Goal: Task Accomplishment & Management: Complete application form

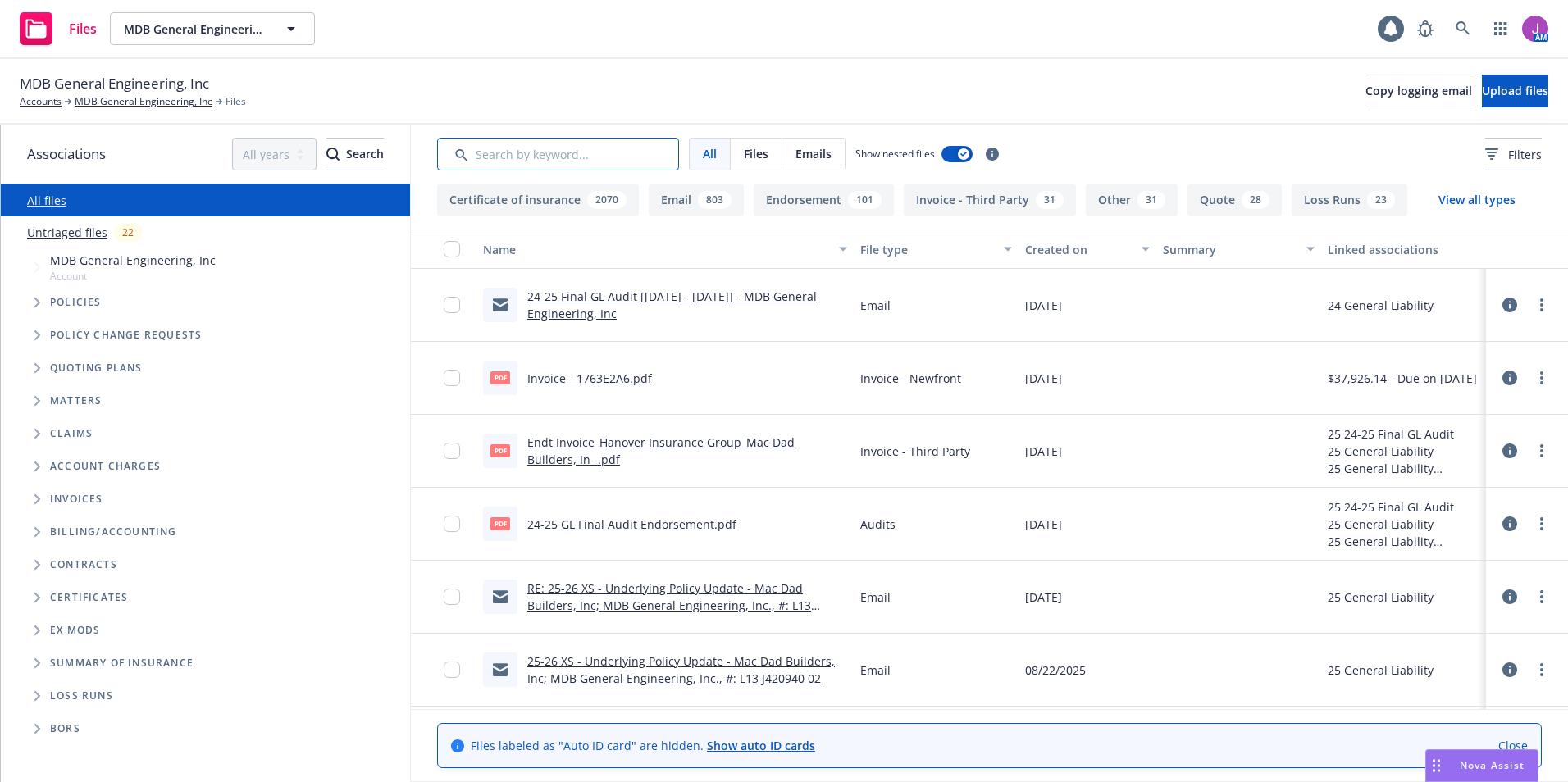
click at [514, 156] on input "Search by keyword..." at bounding box center [558, 154] width 242 height 33
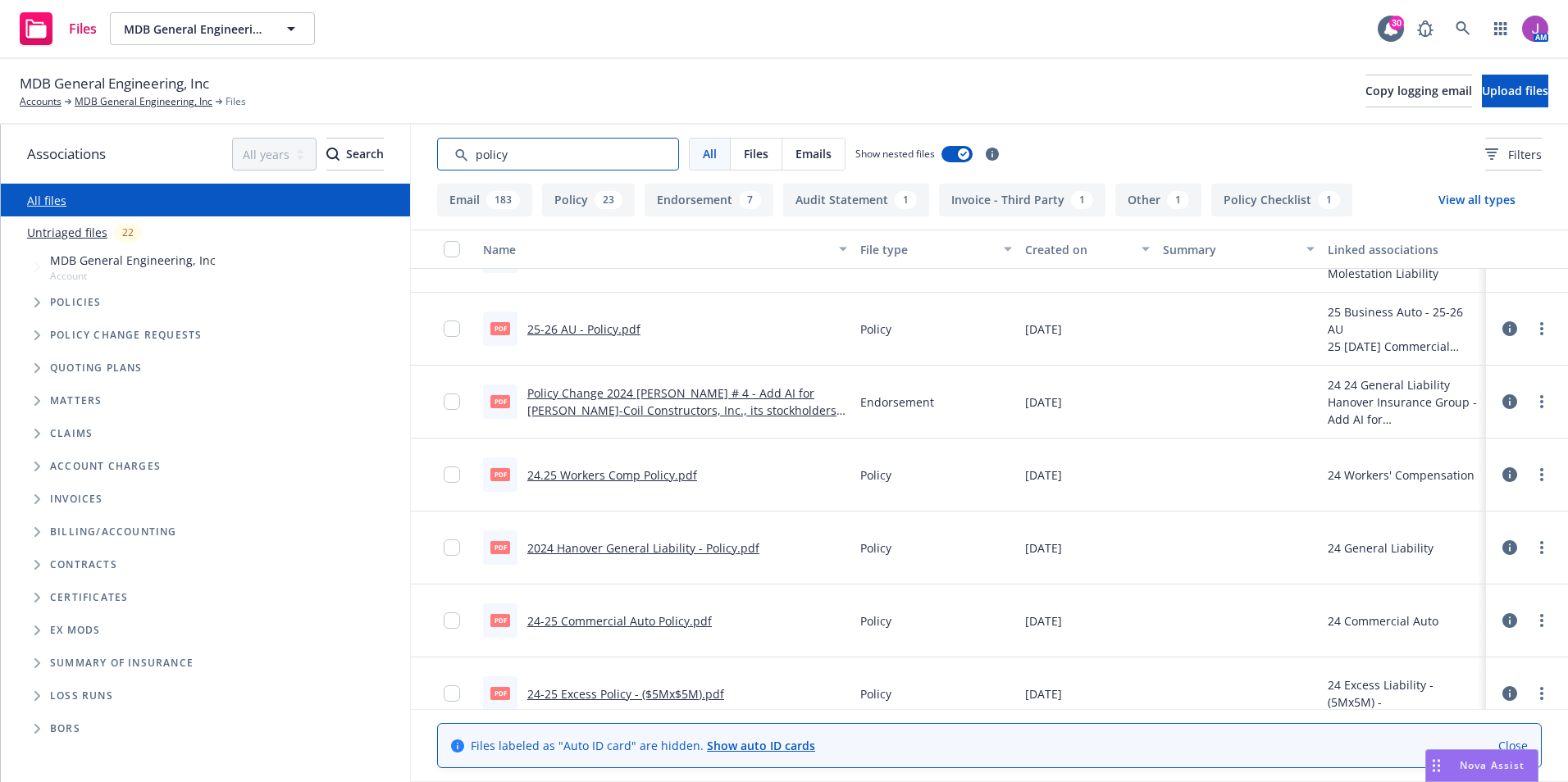
scroll to position [1191, 0]
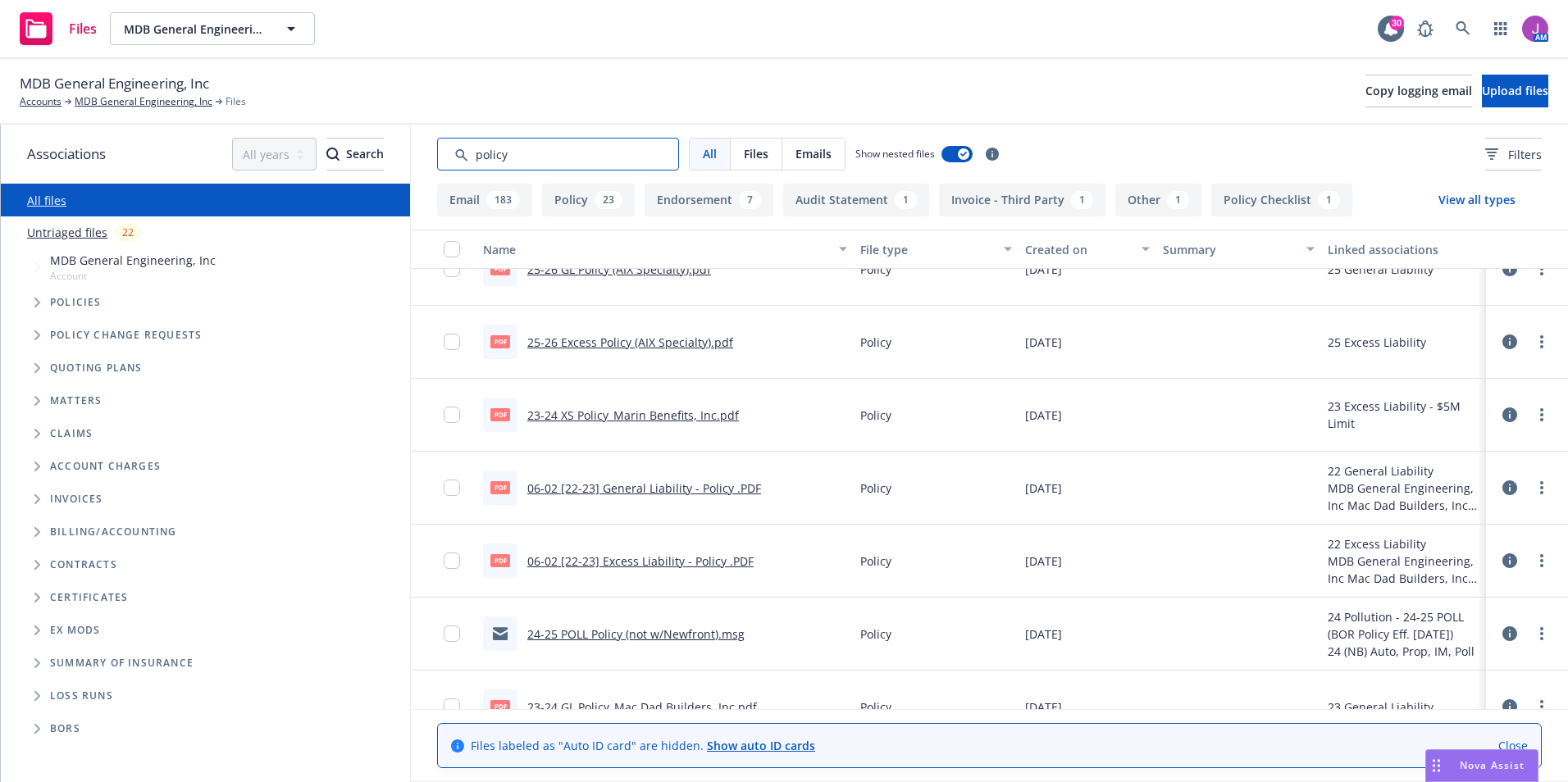
drag, startPoint x: 485, startPoint y: 150, endPoint x: 392, endPoint y: 142, distance: 93.3
click at [402, 150] on div "Associations All years 2027 2026 2025 2024 2023 2022 2021 2020 2019 2018 2017 2…" at bounding box center [784, 453] width 1567 height 657
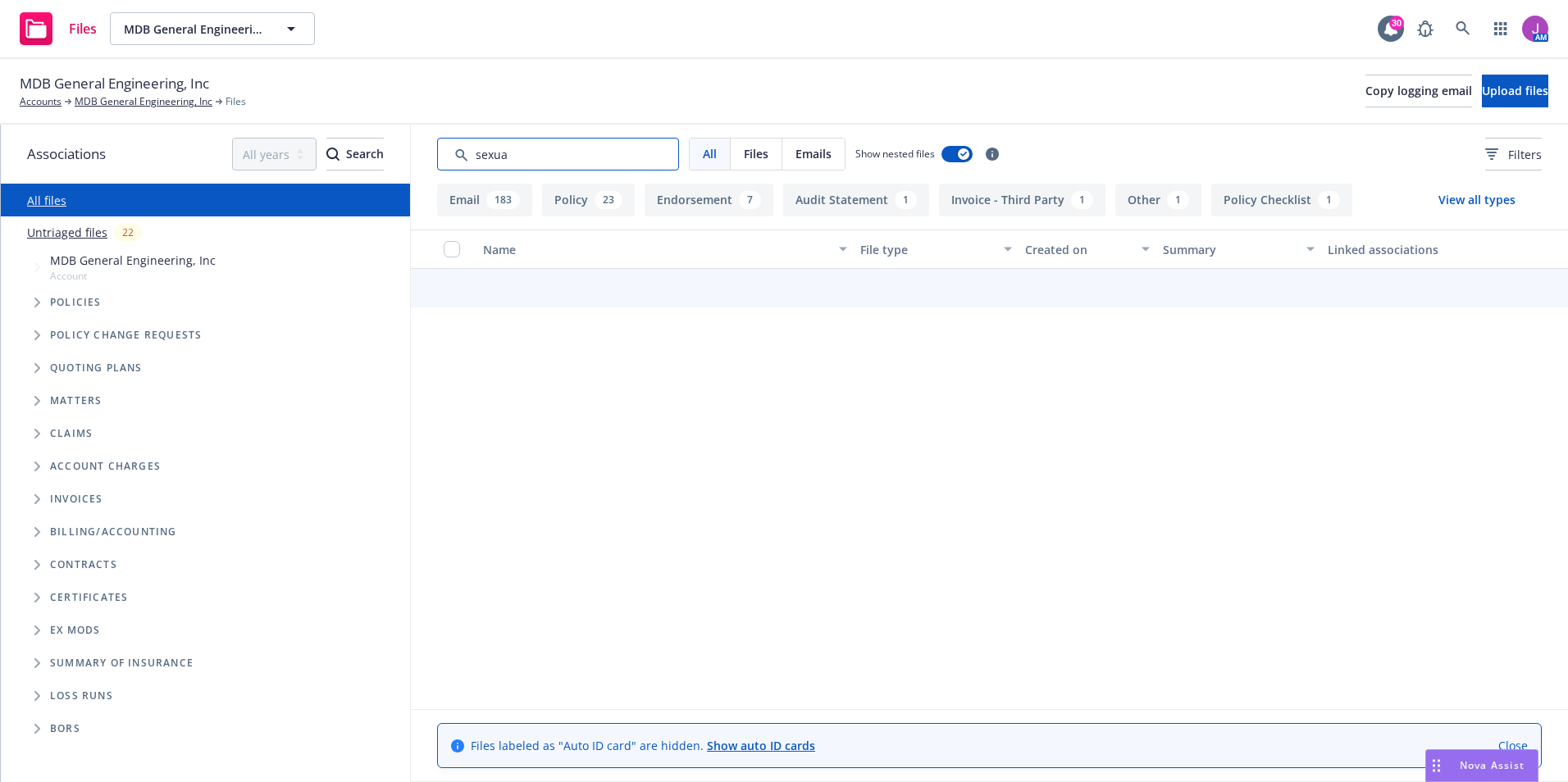
type input "sexual"
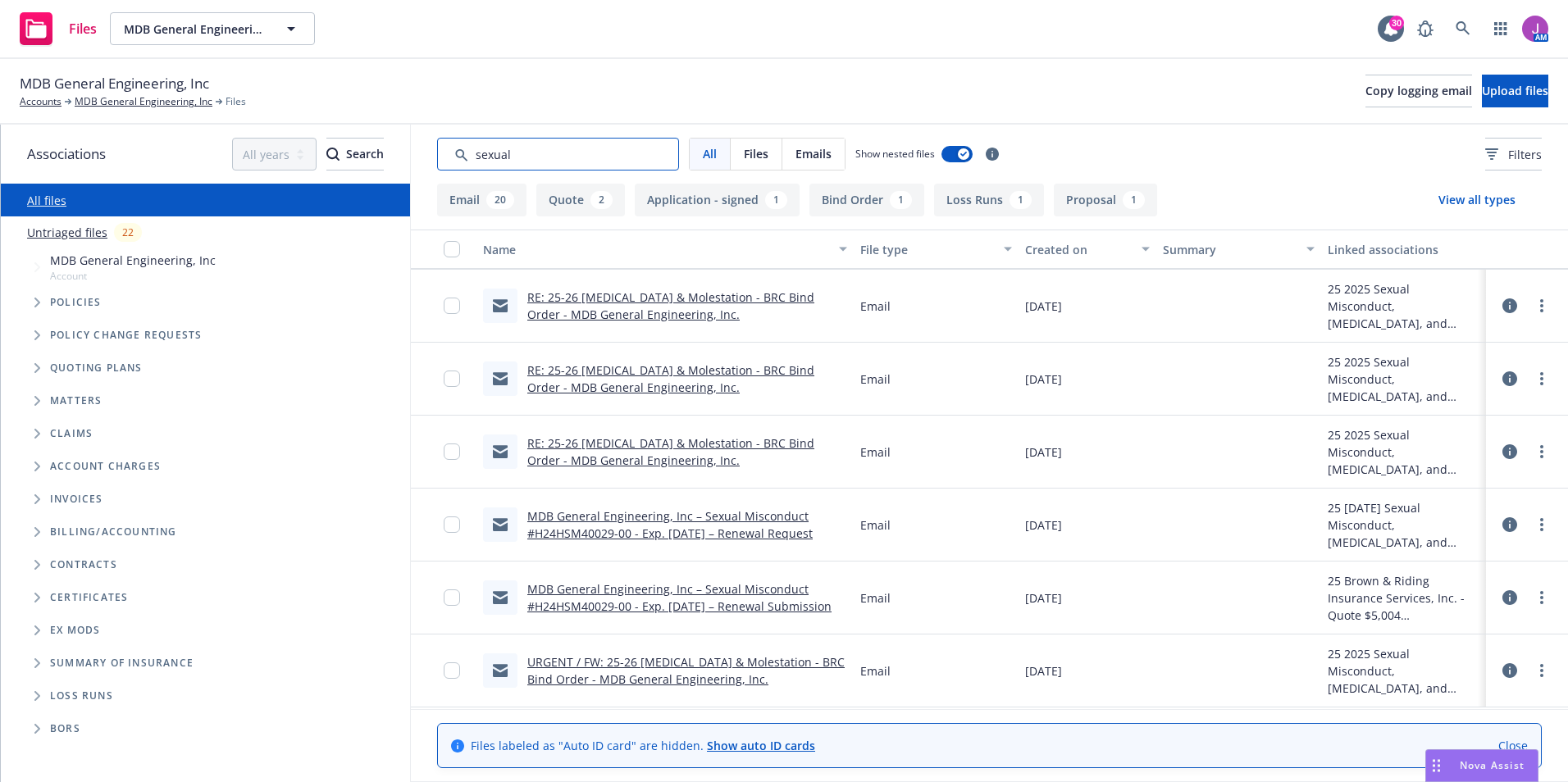
scroll to position [1033, 0]
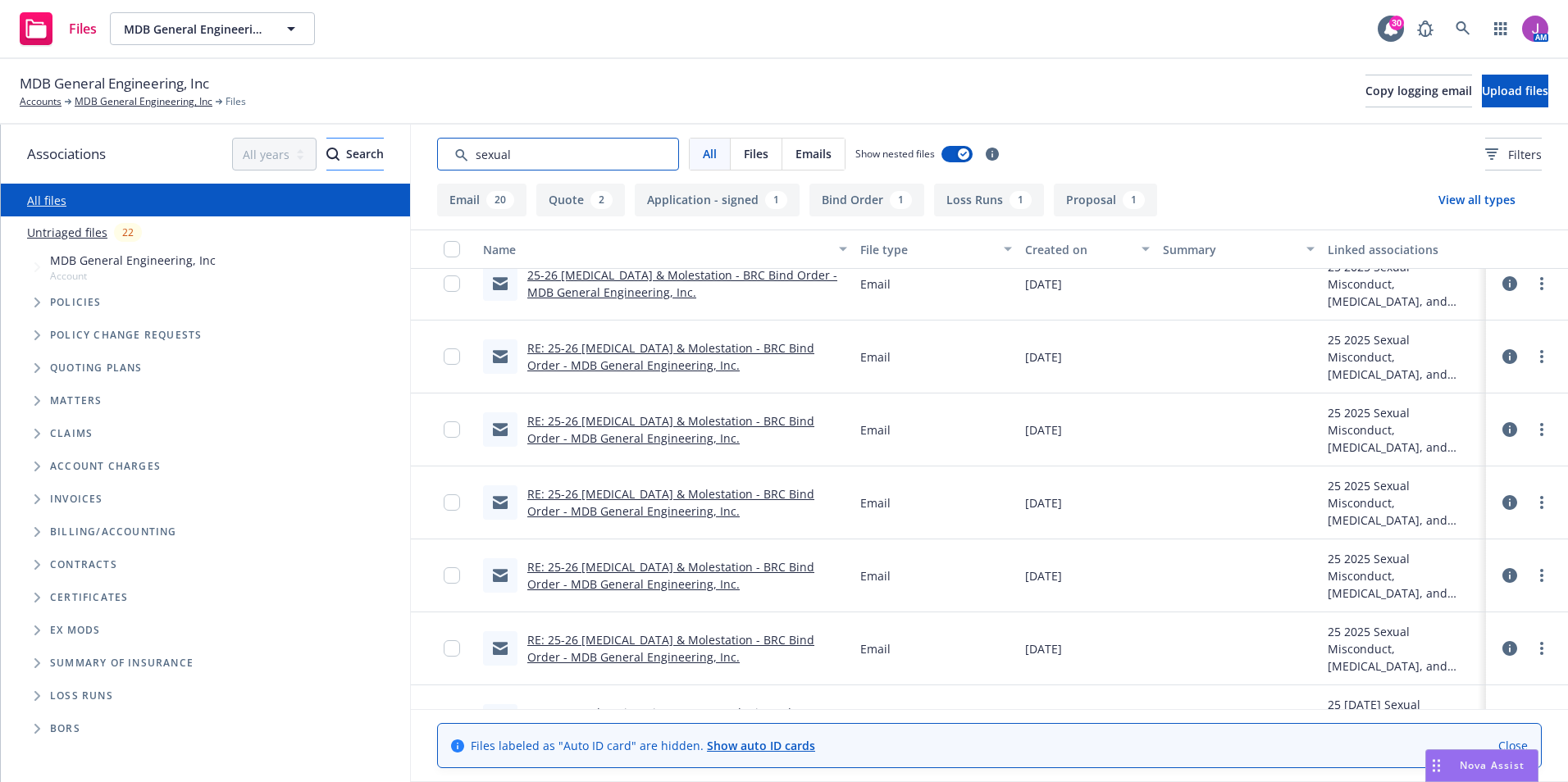
drag, startPoint x: 576, startPoint y: 162, endPoint x: 292, endPoint y: 154, distance: 284.1
click at [292, 154] on div "Associations All years 2027 2026 2025 2024 2023 2022 2021 2020 2019 2018 2017 2…" at bounding box center [784, 453] width 1567 height 657
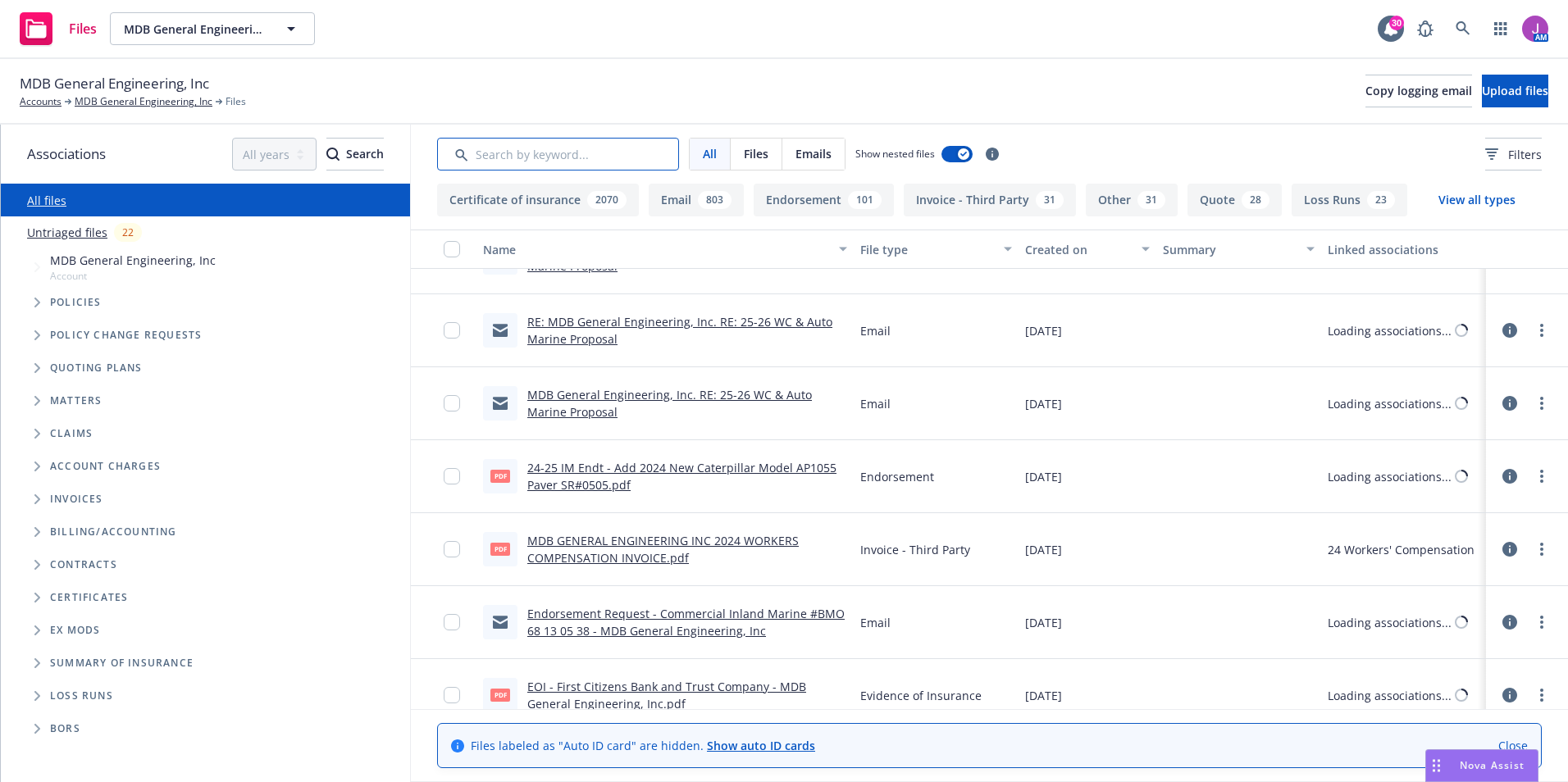
scroll to position [1435, 0]
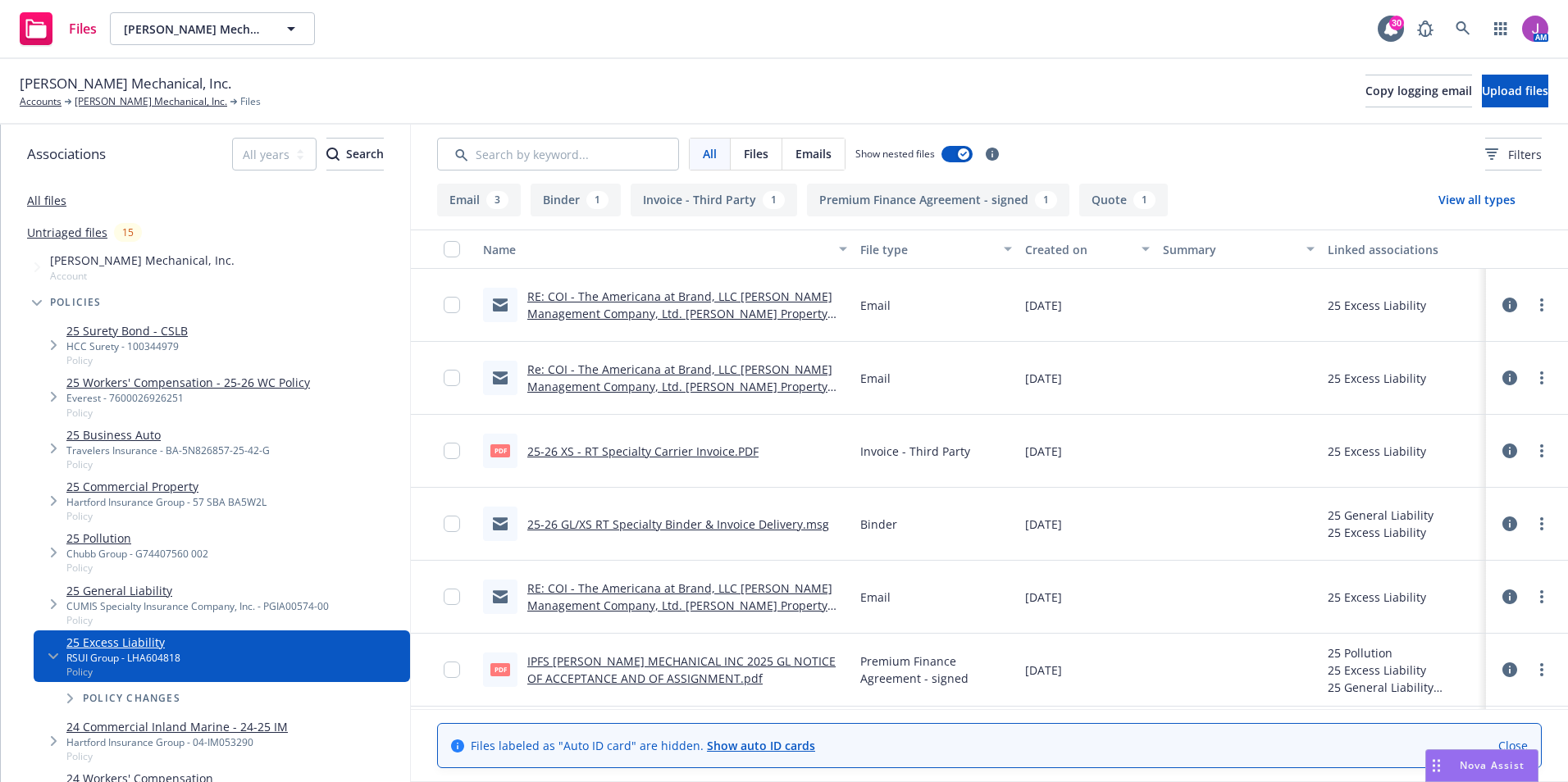
click at [634, 305] on link "RE: COI - The Americana at Brand, LLC Caruso Management Company, Ltd. Caruso Pr…" at bounding box center [680, 313] width 305 height 50
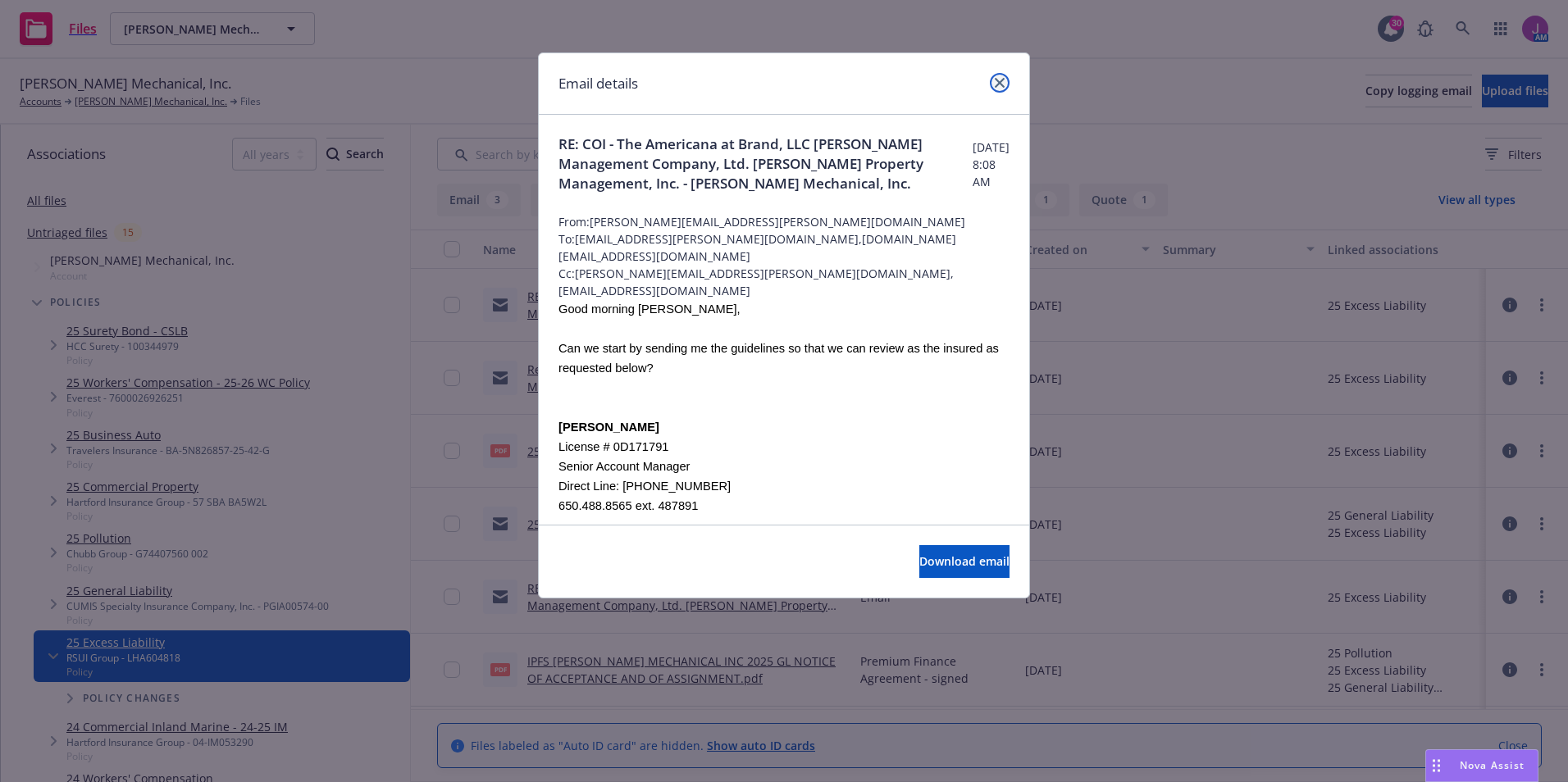
click at [995, 79] on icon "close" at bounding box center [1000, 82] width 9 height 9
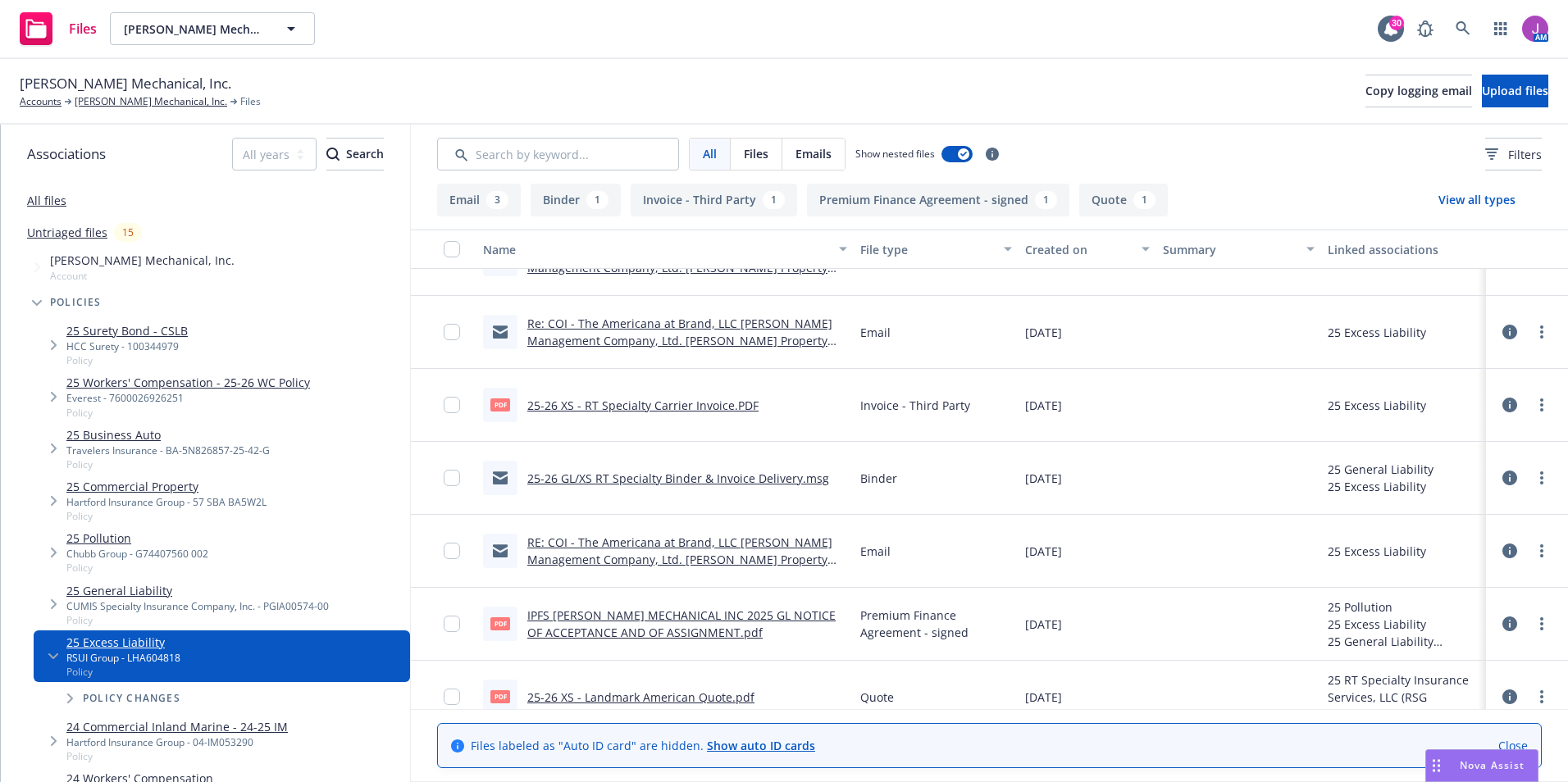
scroll to position [71, 0]
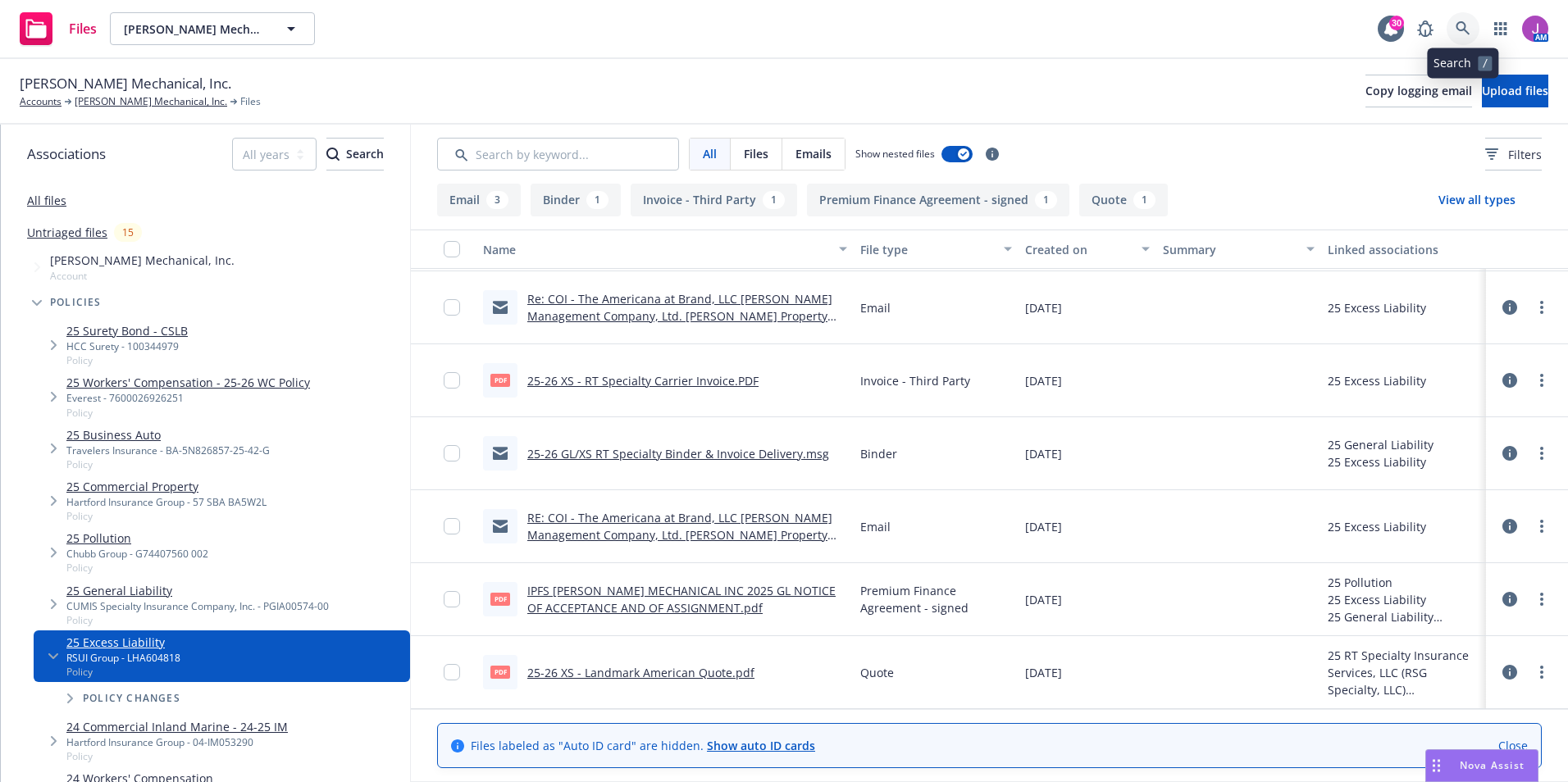
click at [1466, 17] on link at bounding box center [1462, 28] width 33 height 33
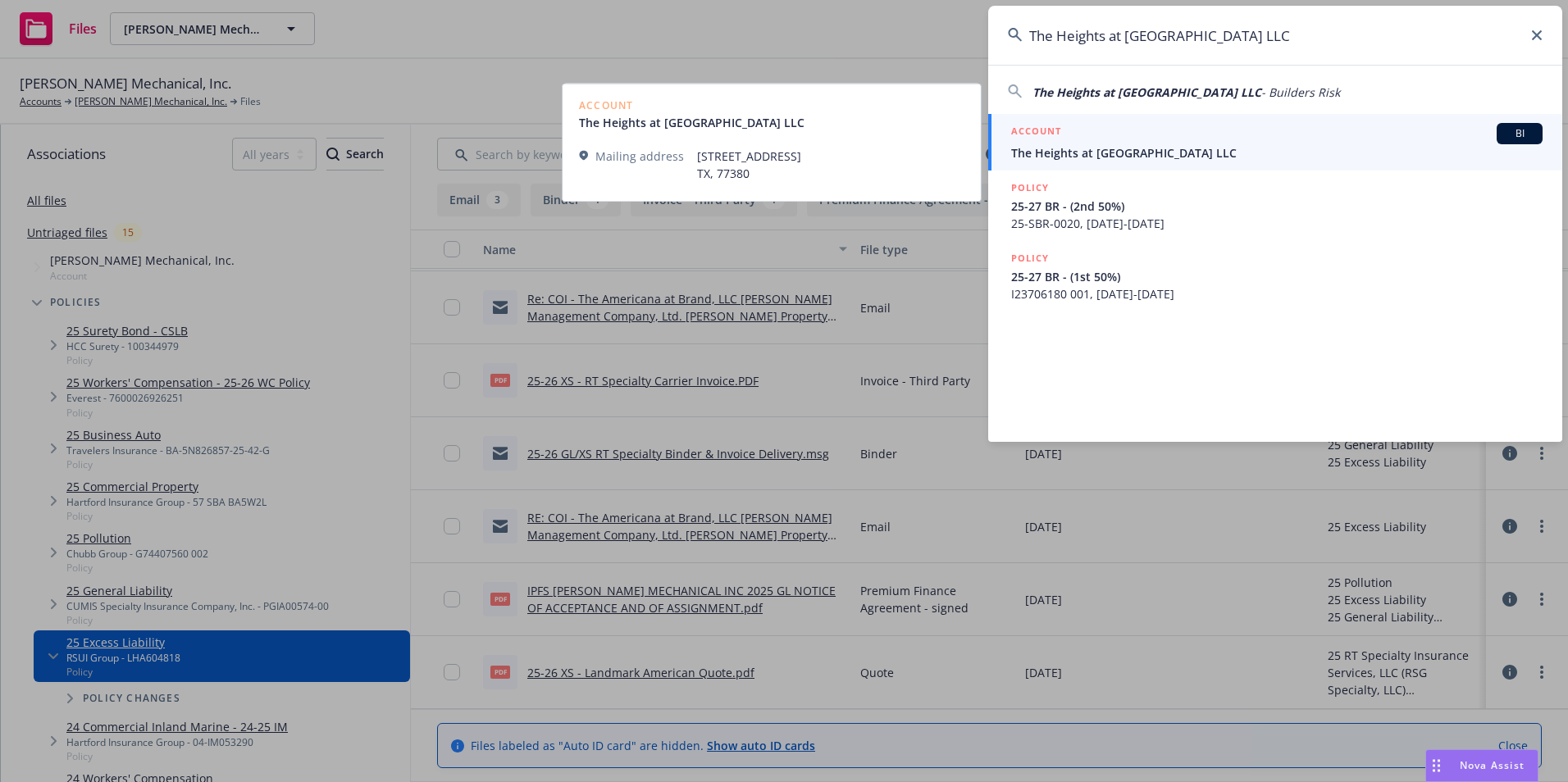
type input "The Heights at Magnolia Farms LLC"
click at [1097, 143] on div "ACCOUNT BI" at bounding box center [1277, 133] width 531 height 22
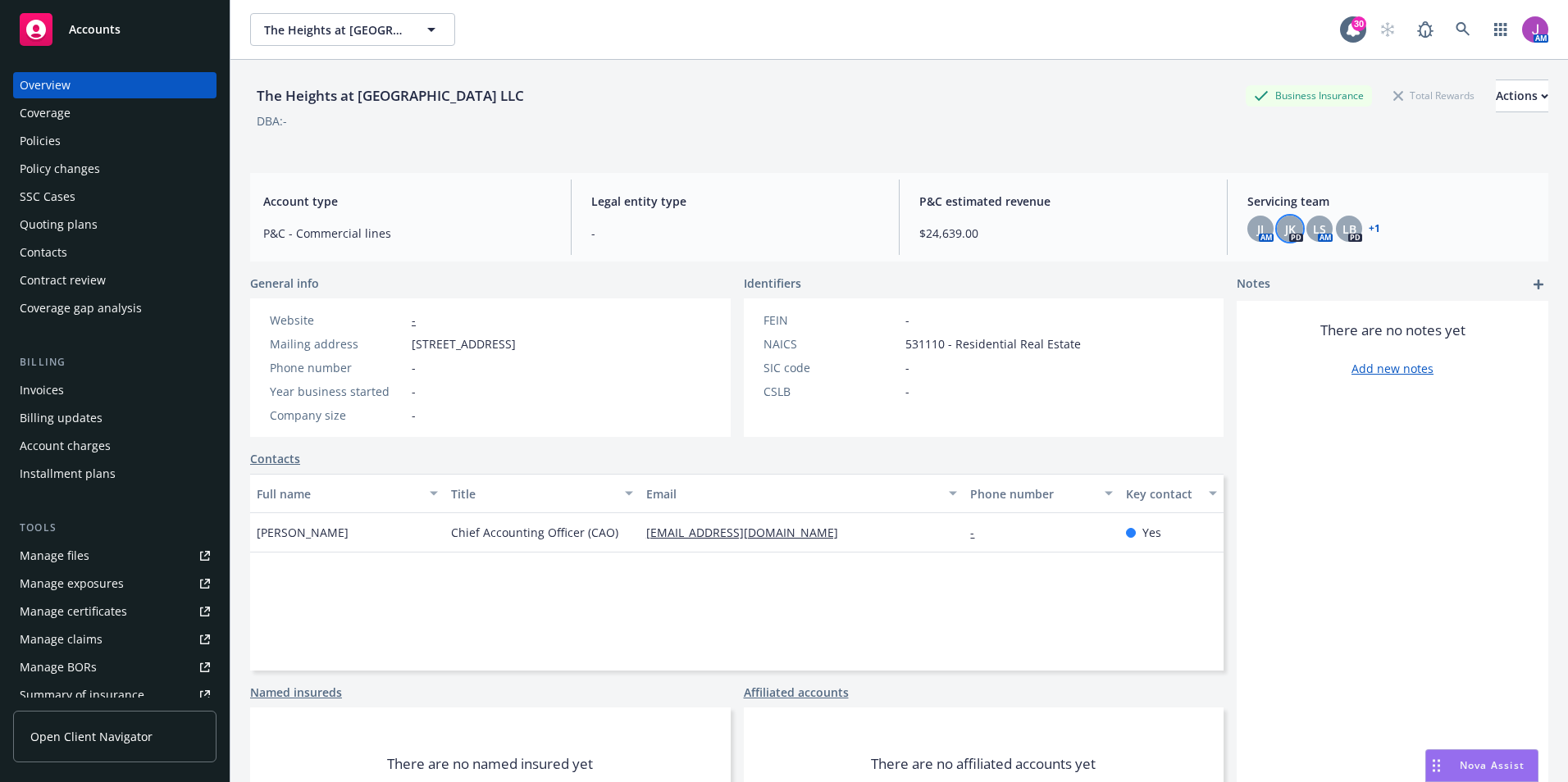
click at [1285, 226] on span "JK" at bounding box center [1290, 229] width 10 height 17
click at [1293, 232] on div "JK" at bounding box center [1290, 229] width 26 height 26
click at [1255, 232] on div "JJ" at bounding box center [1261, 229] width 26 height 26
click at [49, 141] on div "Policies" at bounding box center [40, 141] width 41 height 26
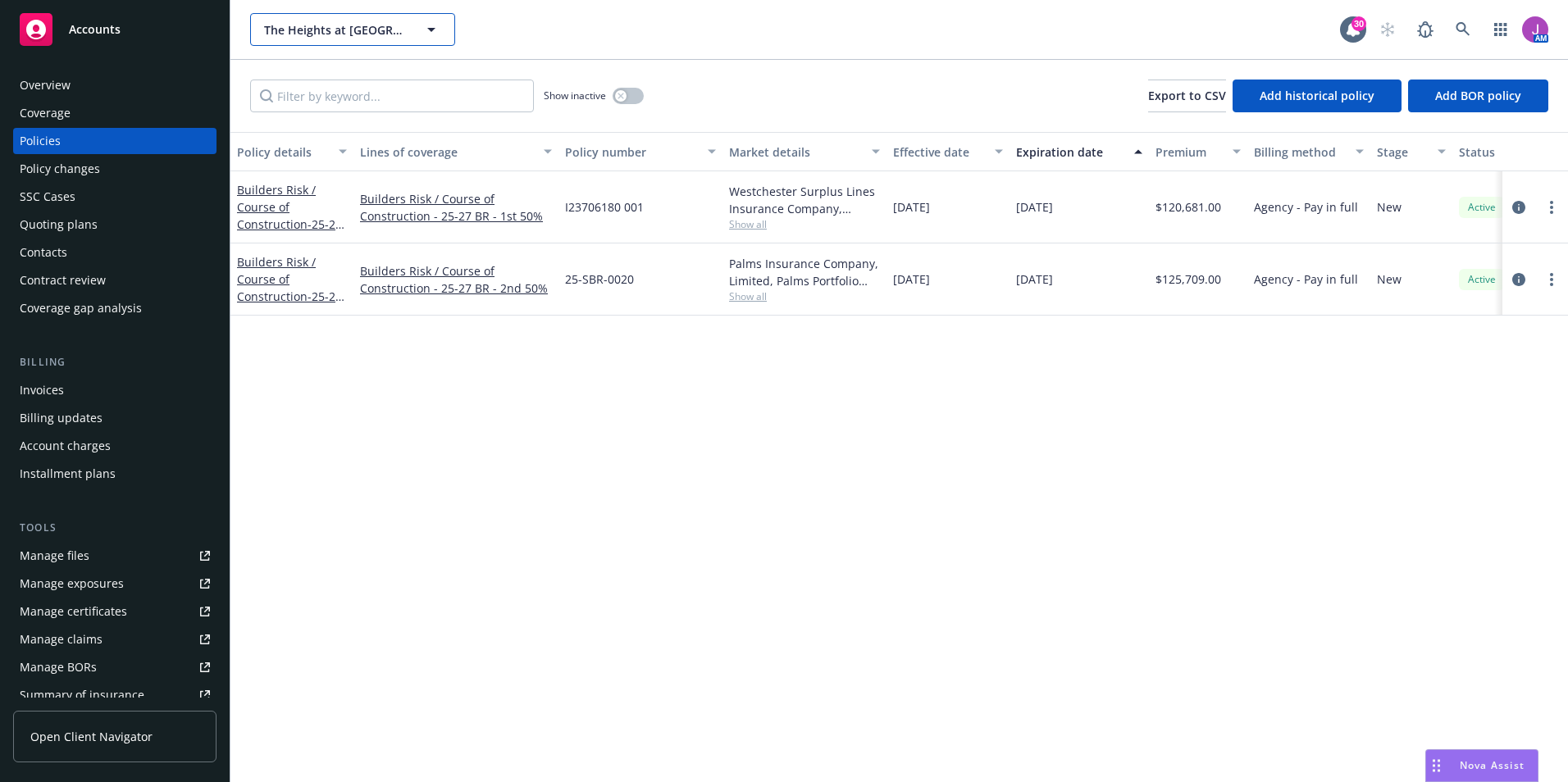
click at [331, 43] on button "The Heights at Magnolia Farms LLC" at bounding box center [352, 29] width 205 height 33
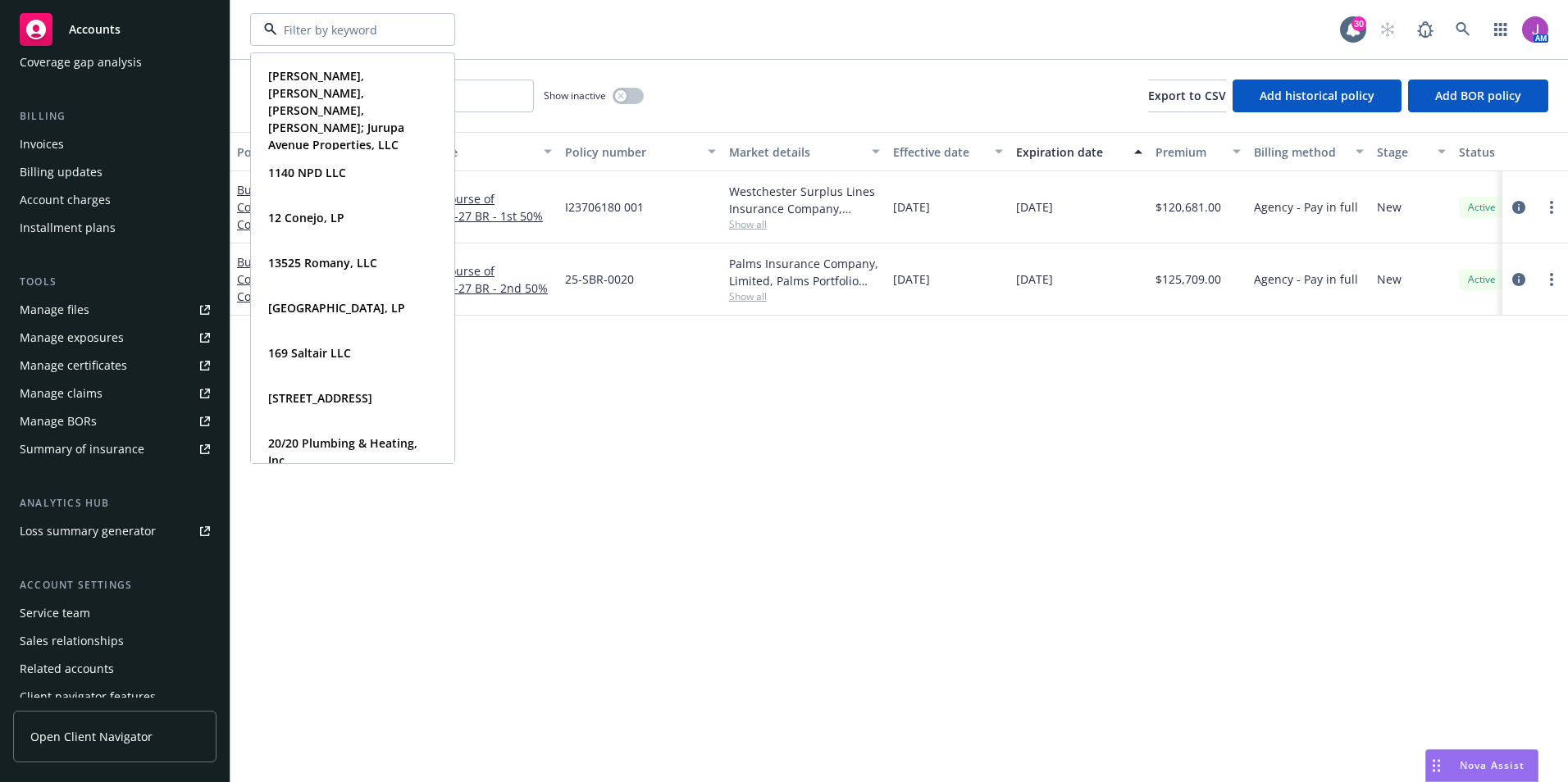
scroll to position [287, 0]
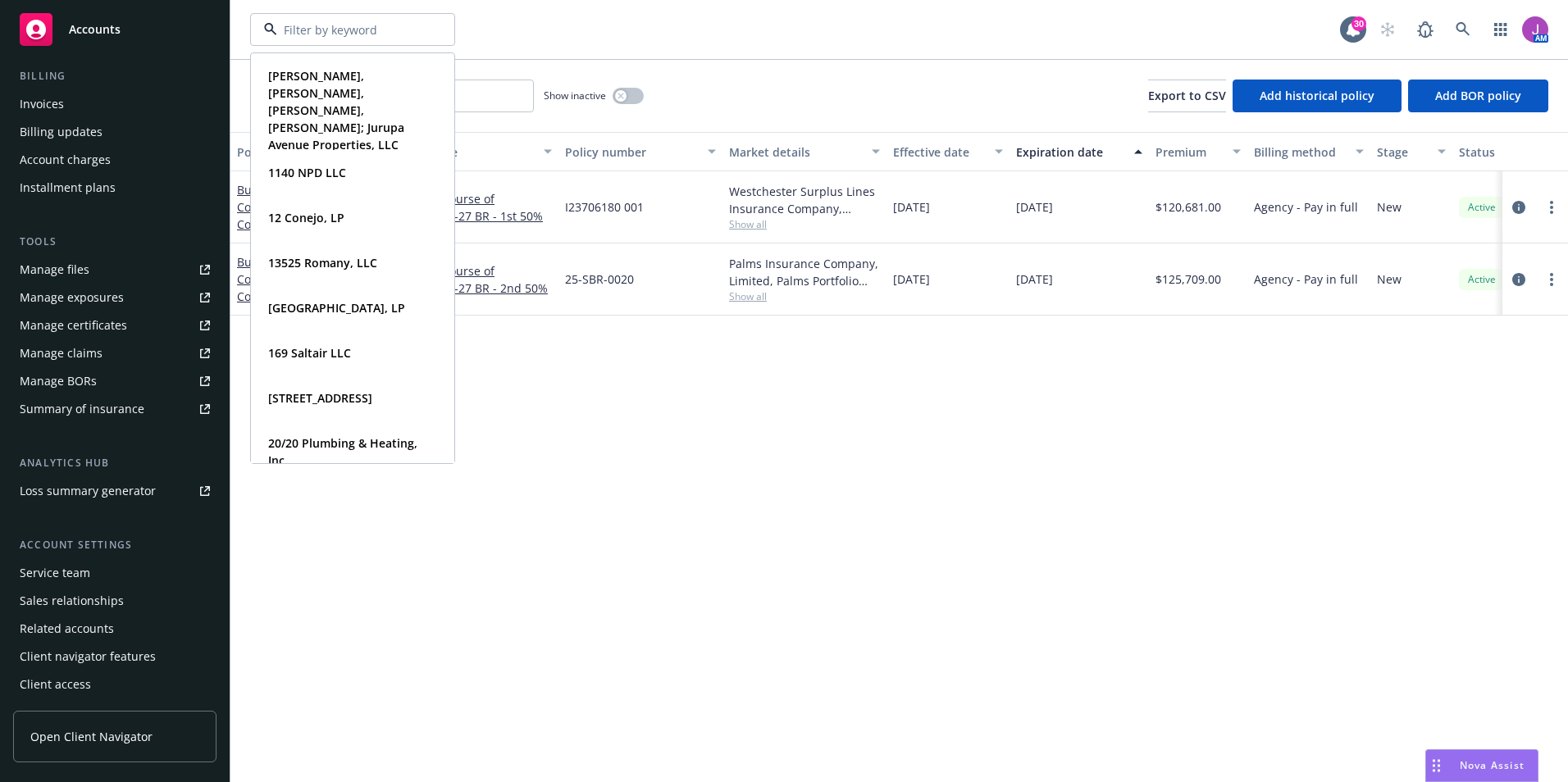
click at [64, 576] on div "Service team" at bounding box center [55, 573] width 71 height 26
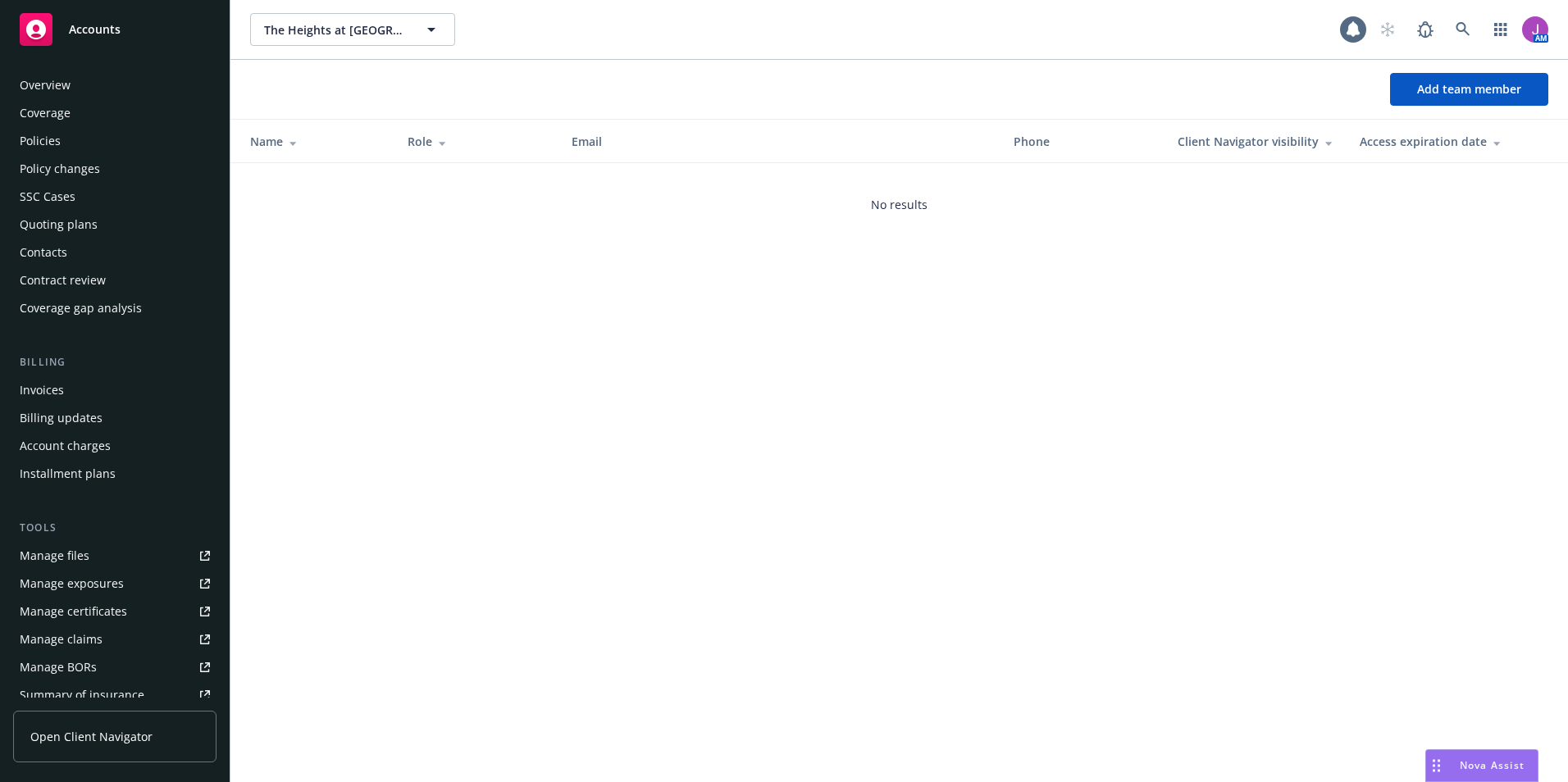
scroll to position [287, 0]
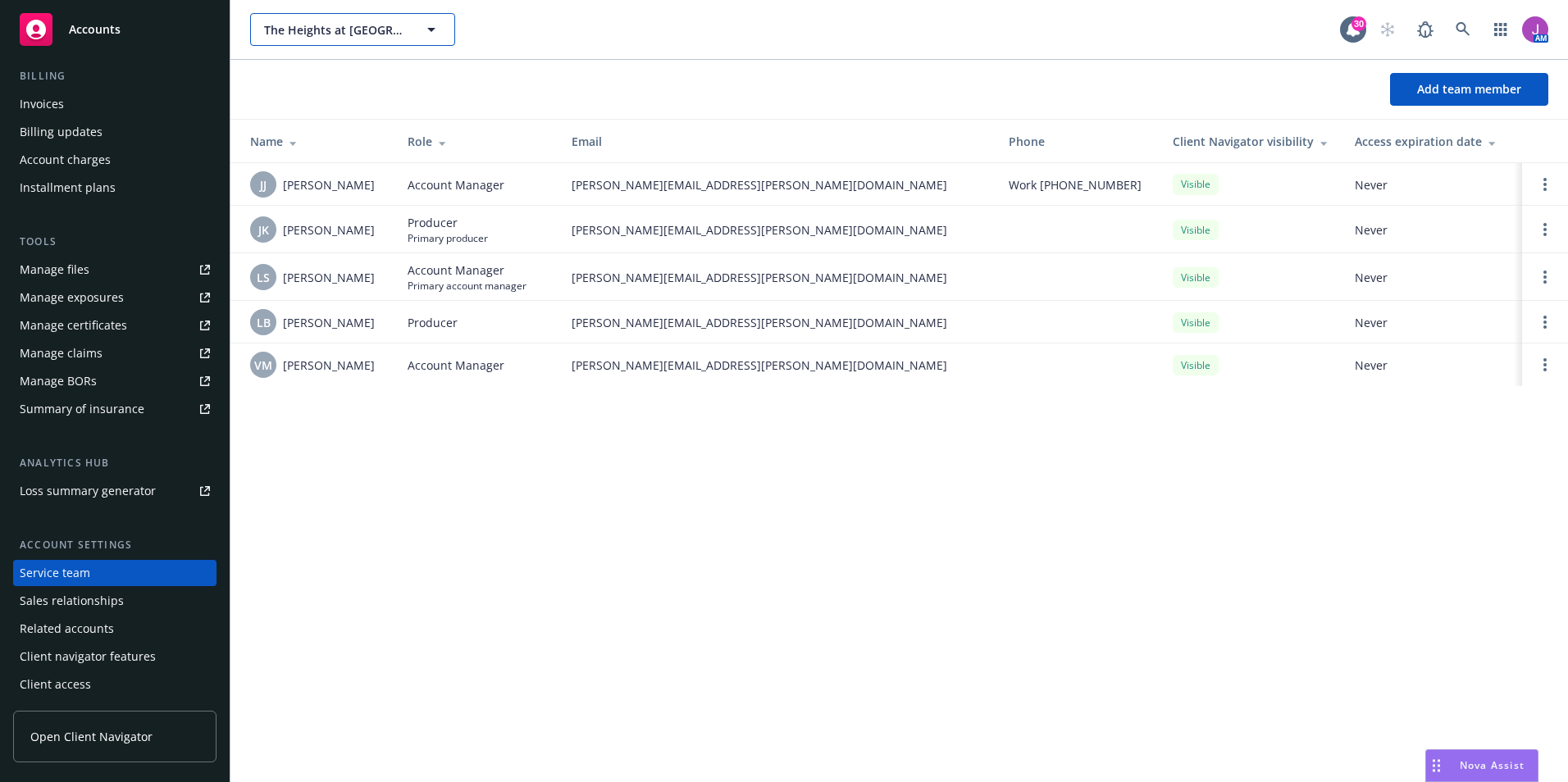
click at [379, 39] on button "The Heights at Magnolia Farms LLC" at bounding box center [352, 29] width 205 height 33
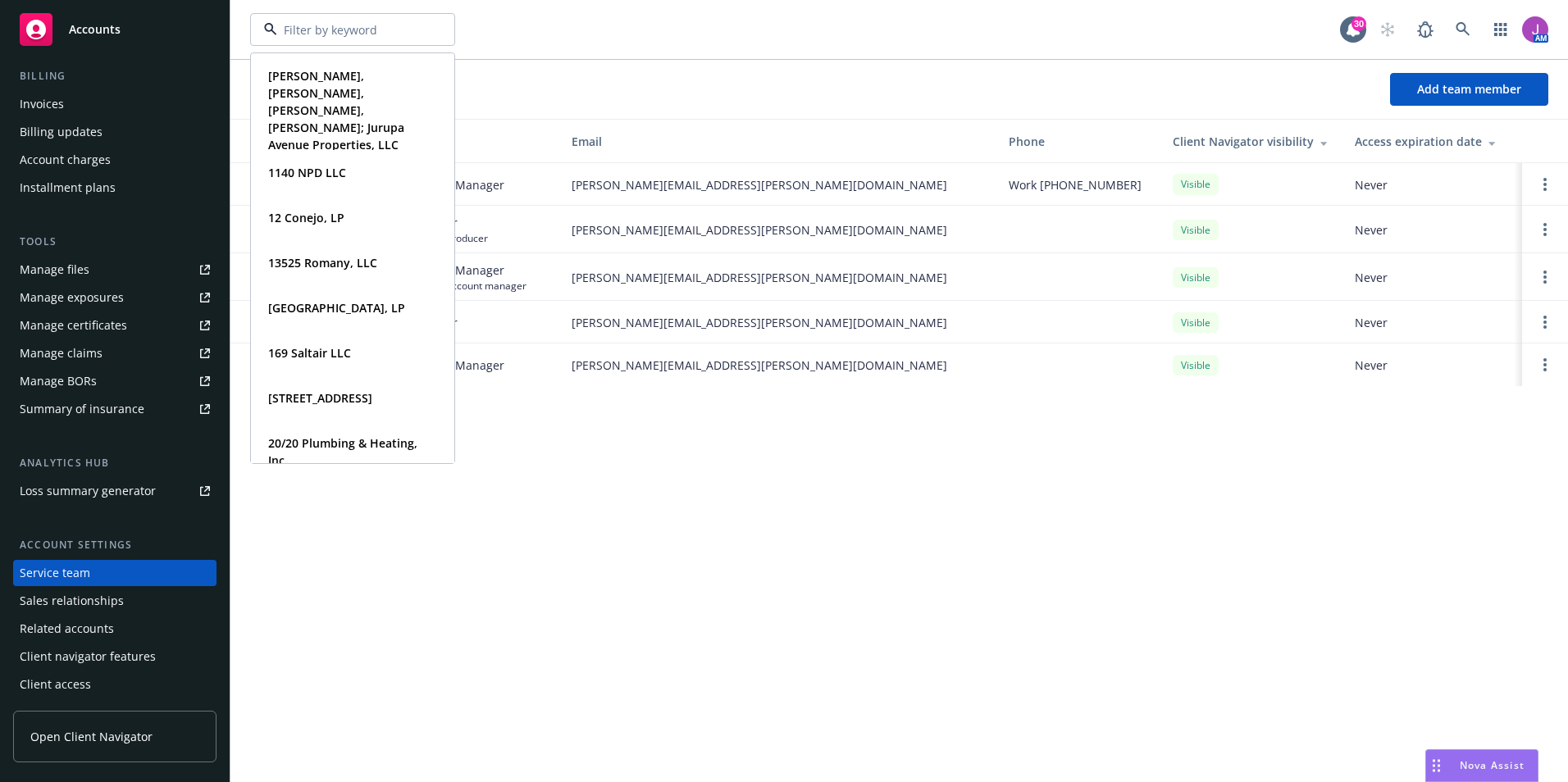
paste input "Riehl Construction Corporation; Riehl Construction Consulting, LLC"
type input "Riehl Construction Corporation; Riehl Construction Consulting, LLC"
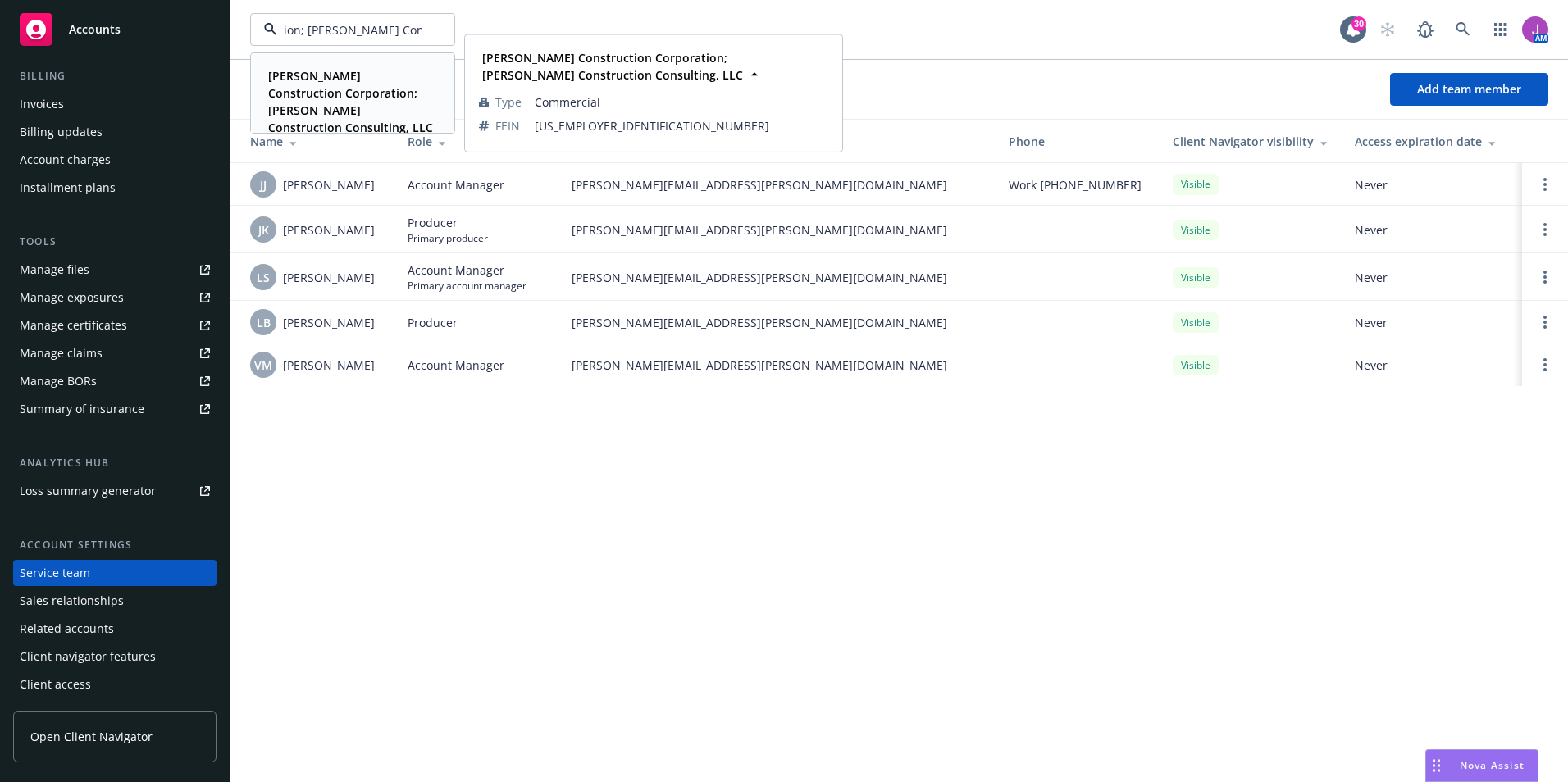
click at [350, 86] on strong "Riehl Construction Corporation; Riehl Construction Consulting, LLC" at bounding box center [351, 101] width 165 height 67
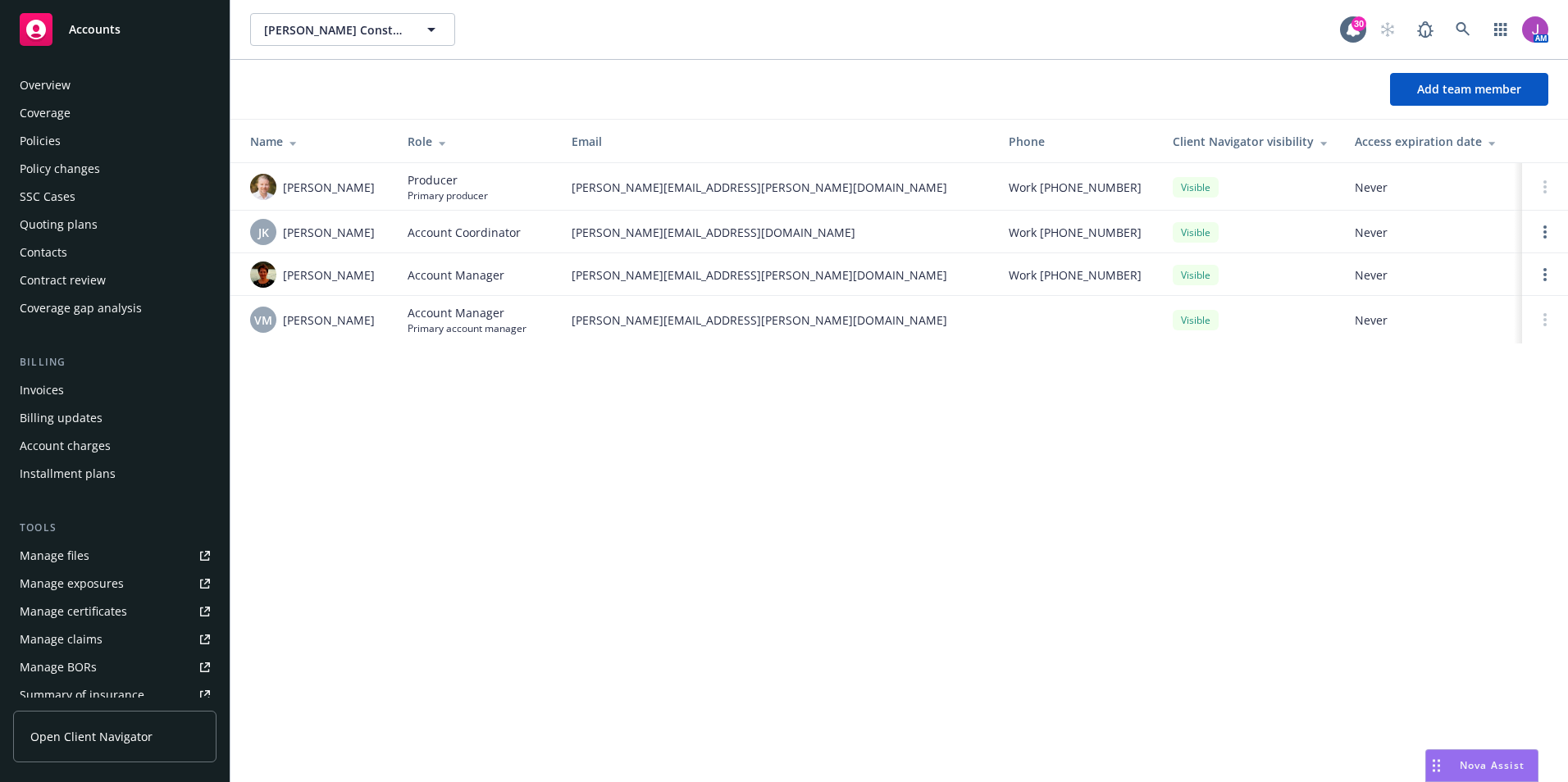
click at [48, 149] on div "Policies" at bounding box center [40, 141] width 41 height 26
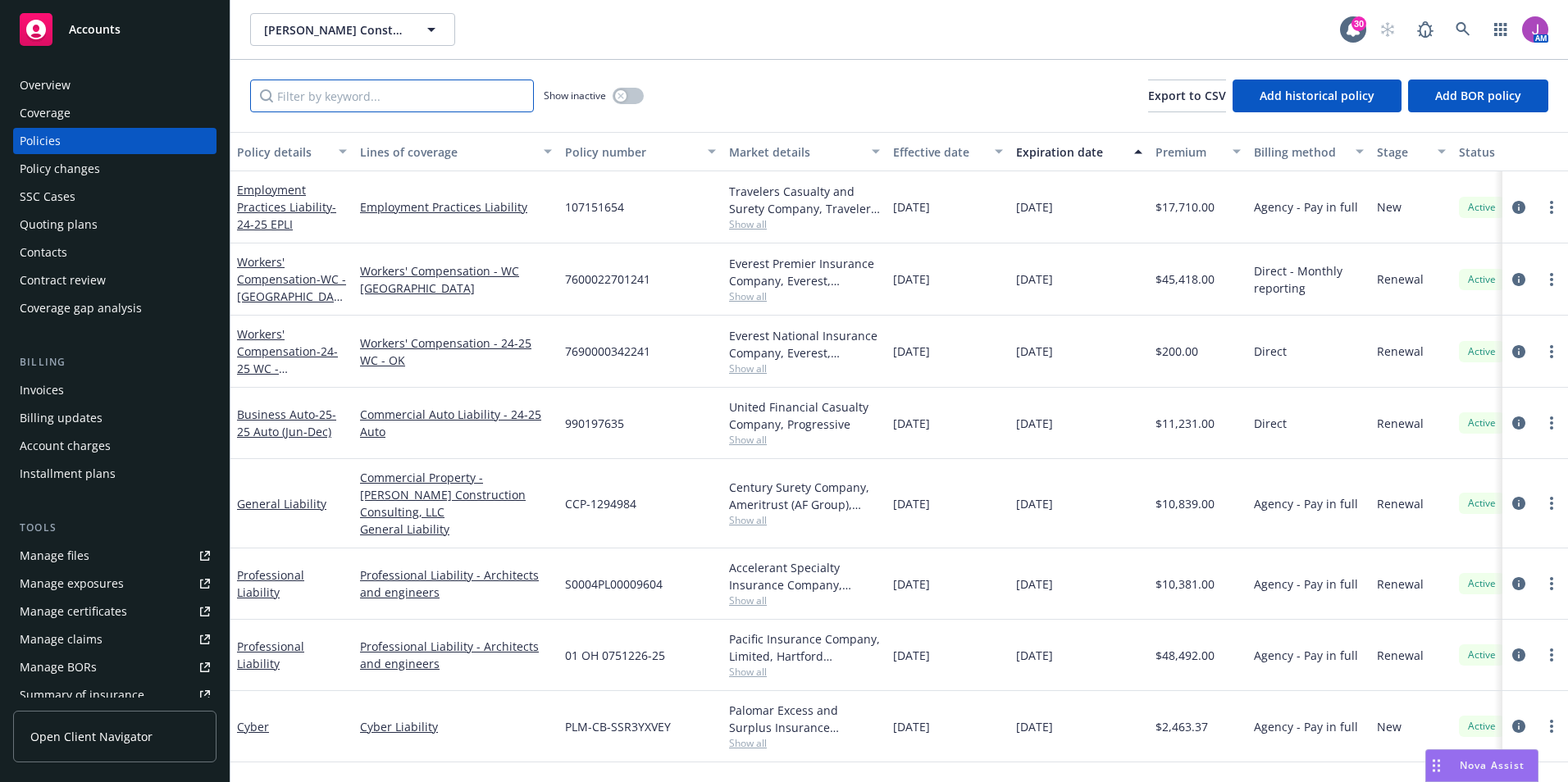
click at [378, 101] on input "Filter by keyword..." at bounding box center [392, 96] width 284 height 33
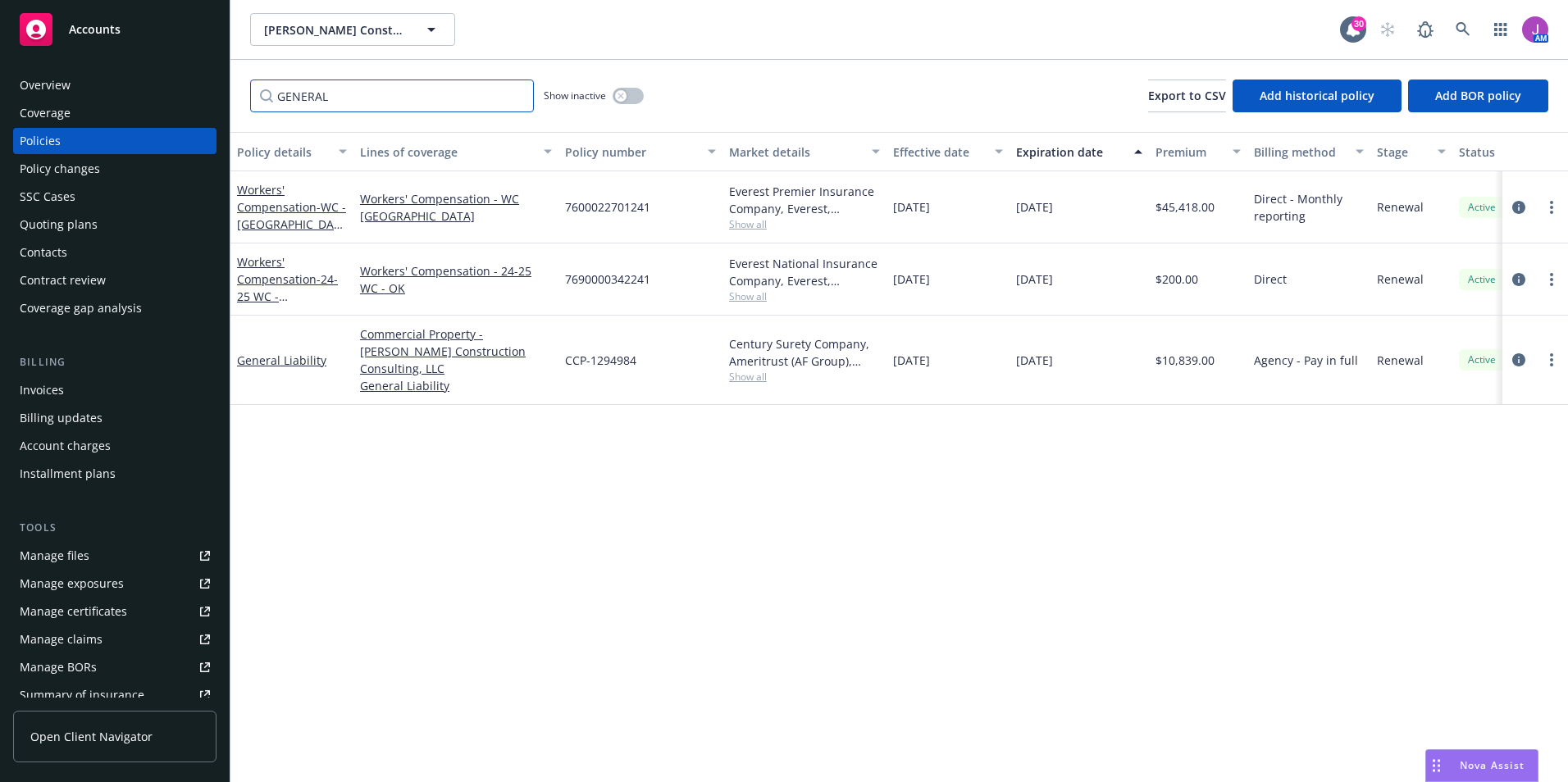
type input "GENERAL"
drag, startPoint x: 567, startPoint y: 348, endPoint x: 654, endPoint y: 354, distance: 87.2
click at [654, 354] on div "CCP-1294984" at bounding box center [639, 360] width 164 height 90
copy span "CCP-1294984"
click at [277, 353] on link "General Liability" at bounding box center [282, 360] width 90 height 15
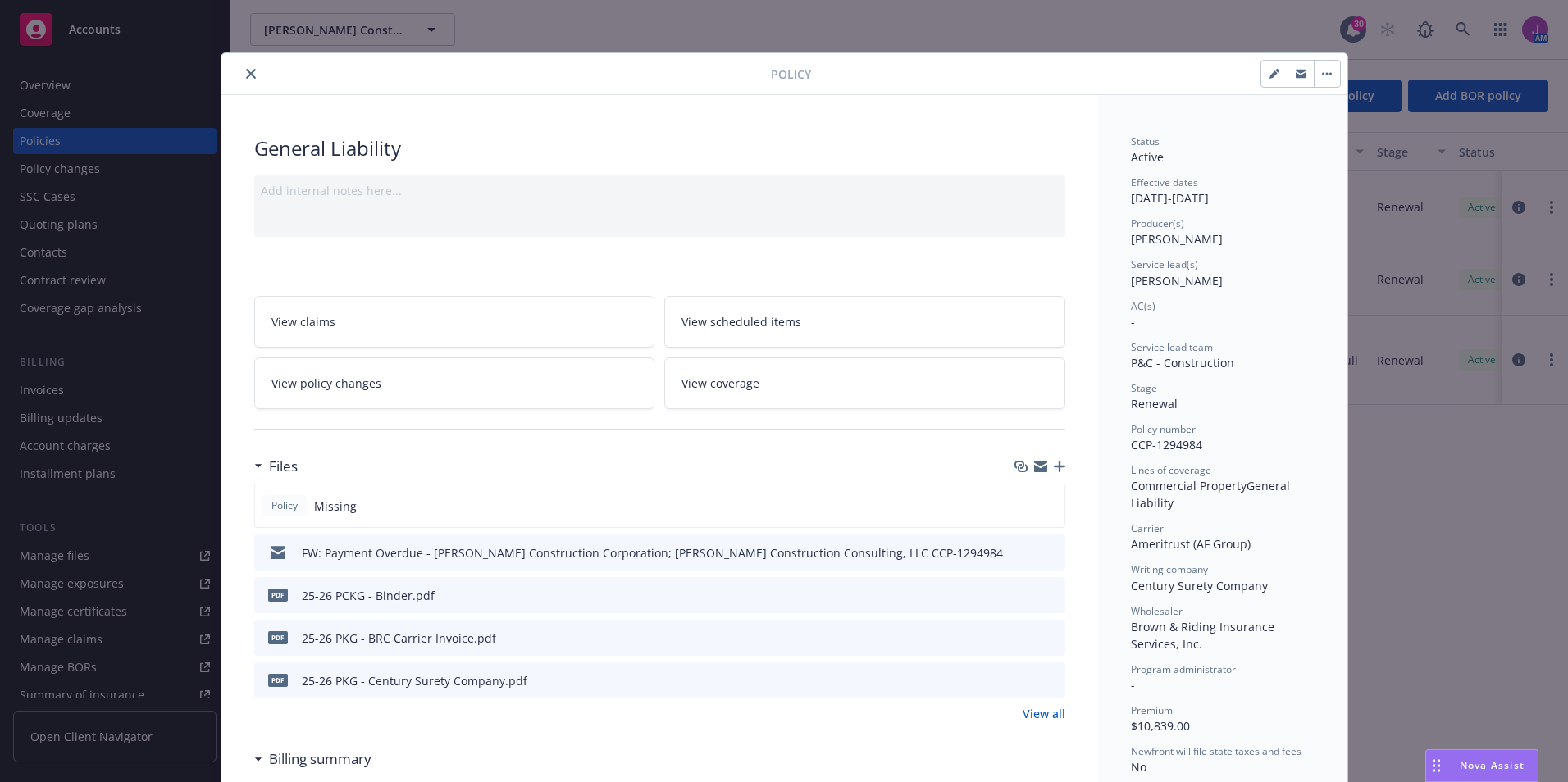
click at [1042, 552] on icon "preview file" at bounding box center [1050, 551] width 15 height 11
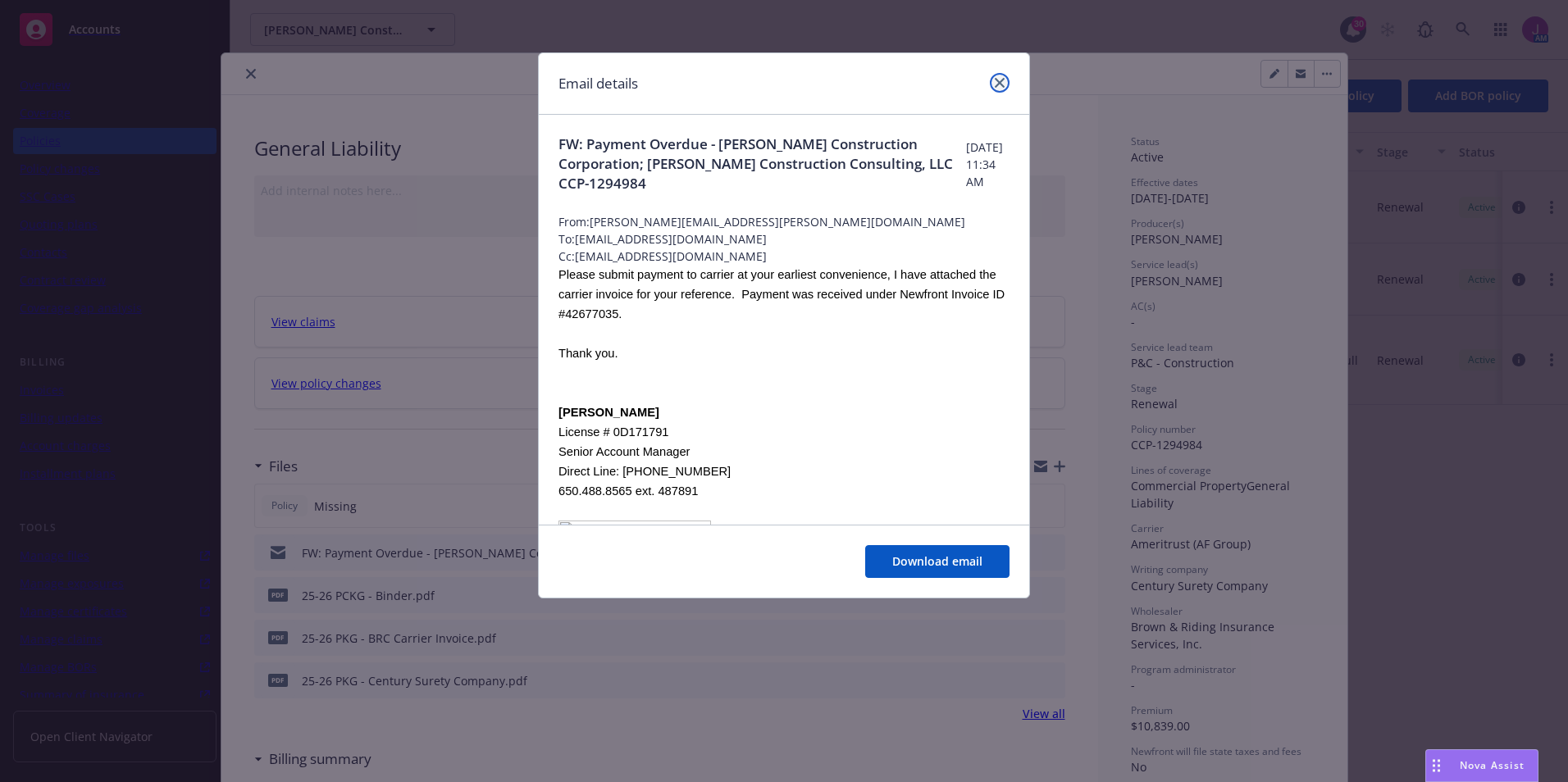
click at [992, 90] on link "close" at bounding box center [1000, 82] width 20 height 20
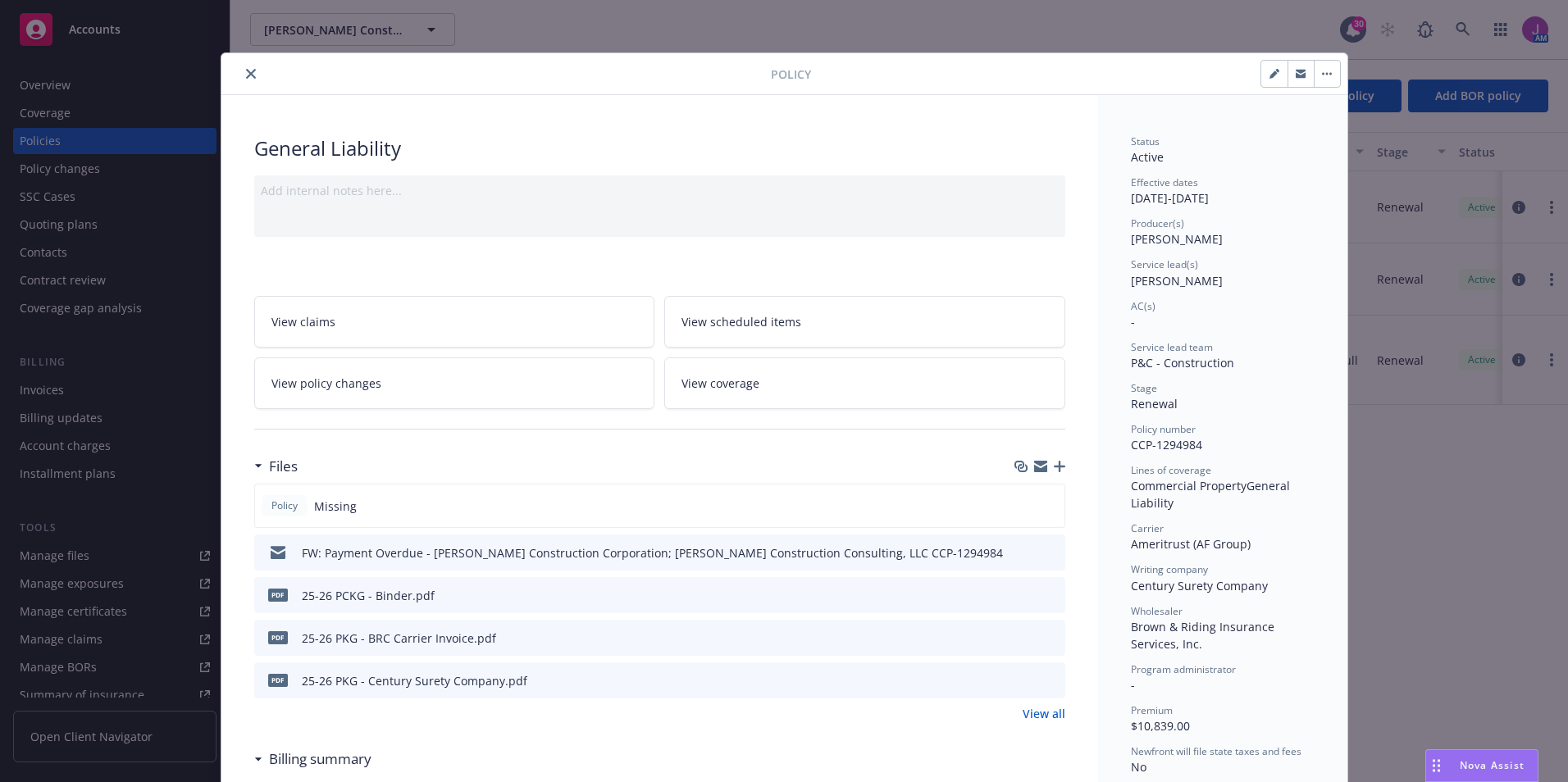
click at [245, 81] on button "close" at bounding box center [251, 74] width 20 height 20
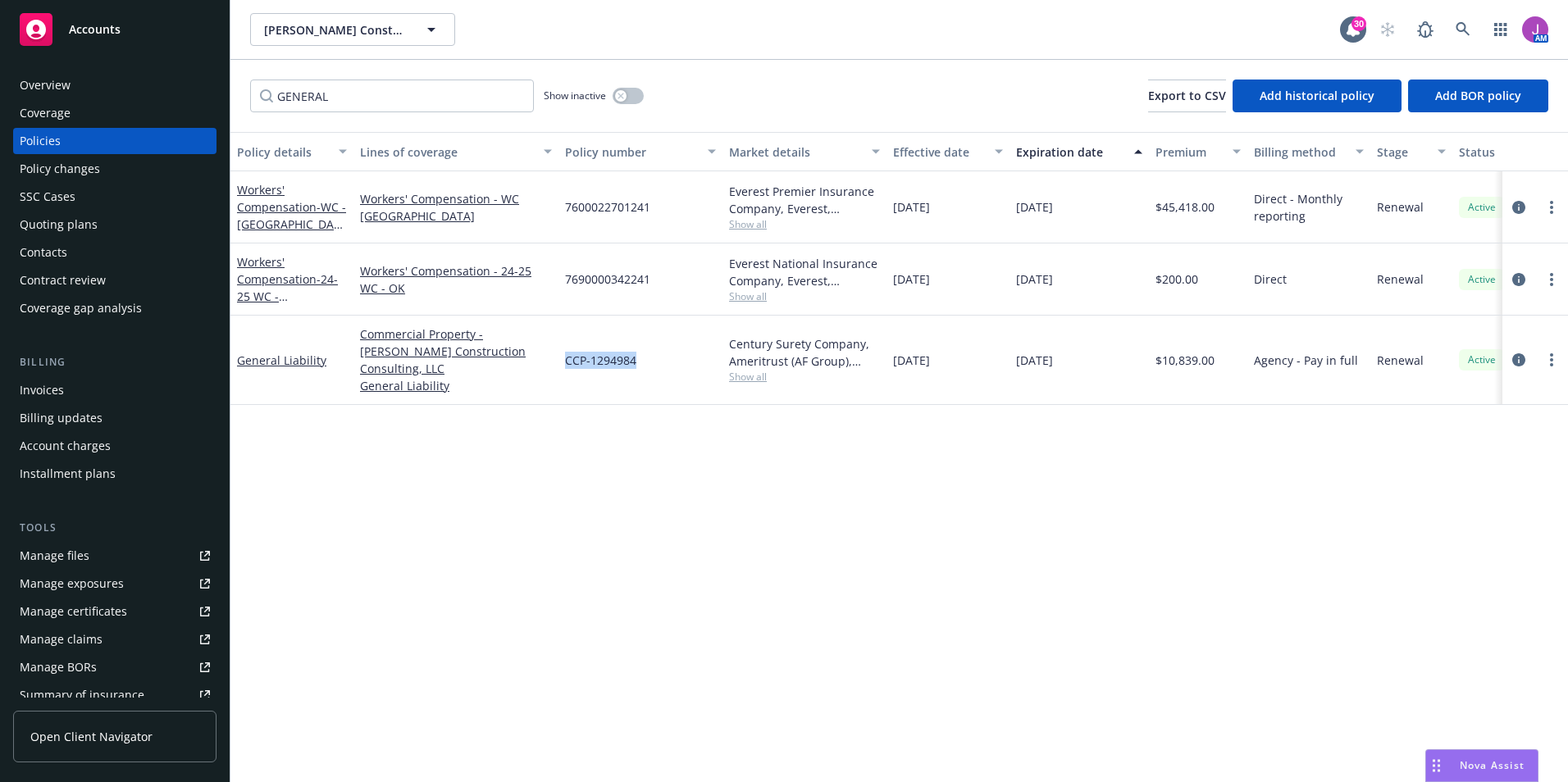
drag, startPoint x: 565, startPoint y: 348, endPoint x: 675, endPoint y: 355, distance: 110.2
click at [675, 355] on div "CCP-1294984" at bounding box center [639, 360] width 164 height 90
copy span "CCP-1294984"
click at [341, 35] on span "Riehl Construction Corporation; Riehl Construction Consulting, LLC" at bounding box center [335, 30] width 142 height 17
type input "JD GROUP"
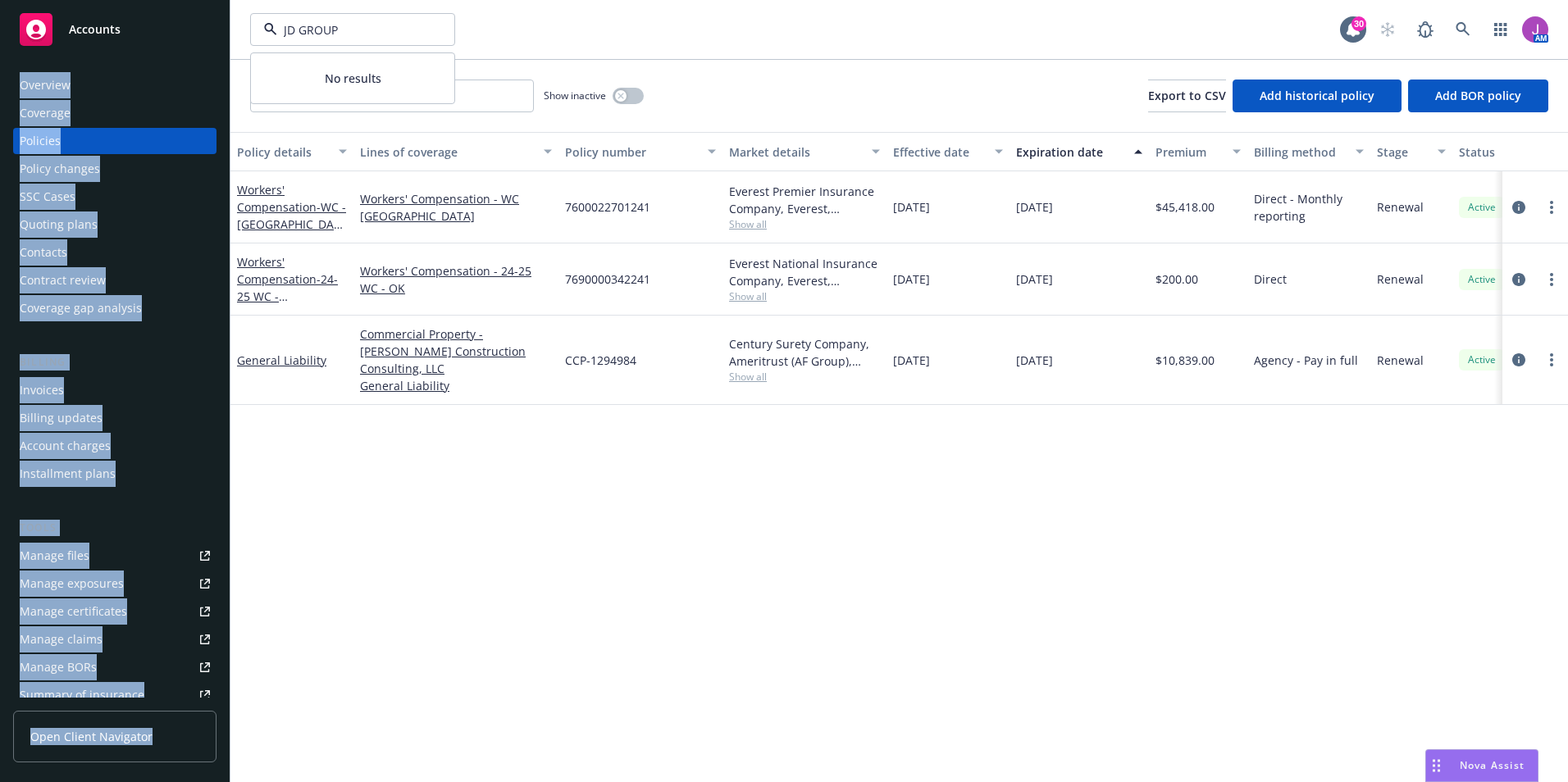
drag, startPoint x: 343, startPoint y: 42, endPoint x: 222, endPoint y: 26, distance: 122.1
click at [222, 26] on div "Accounts Overview Coverage Policies Policy changes SSC Cases Quoting plans Cont…" at bounding box center [784, 391] width 1568 height 782
drag, startPoint x: 222, startPoint y: 26, endPoint x: 387, endPoint y: 23, distance: 165.0
click at [387, 23] on span "Riehl Construction Corporation; Riehl Construction Consulting, LLC" at bounding box center [335, 30] width 142 height 17
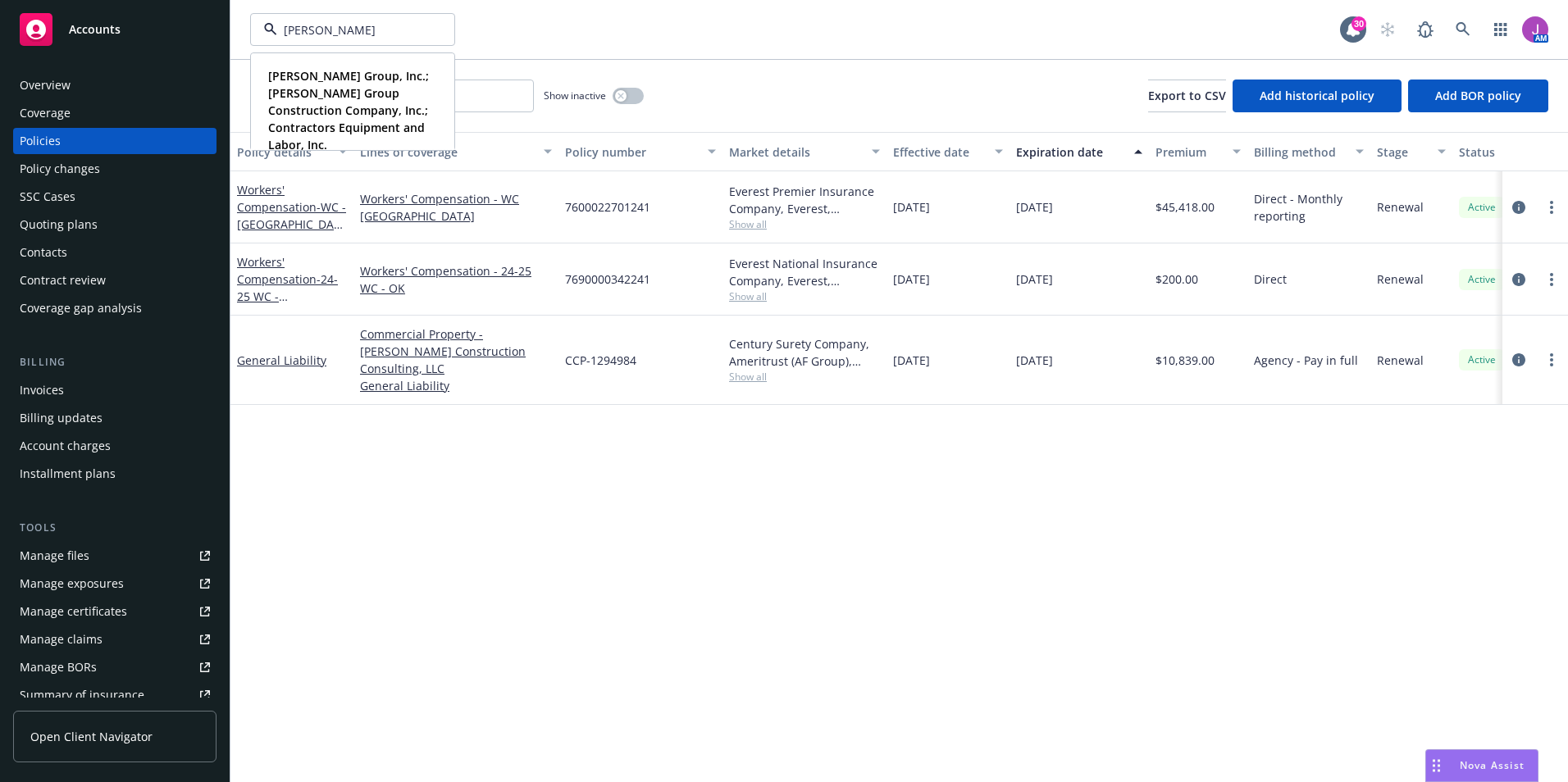
type input "J.D. GROUP"
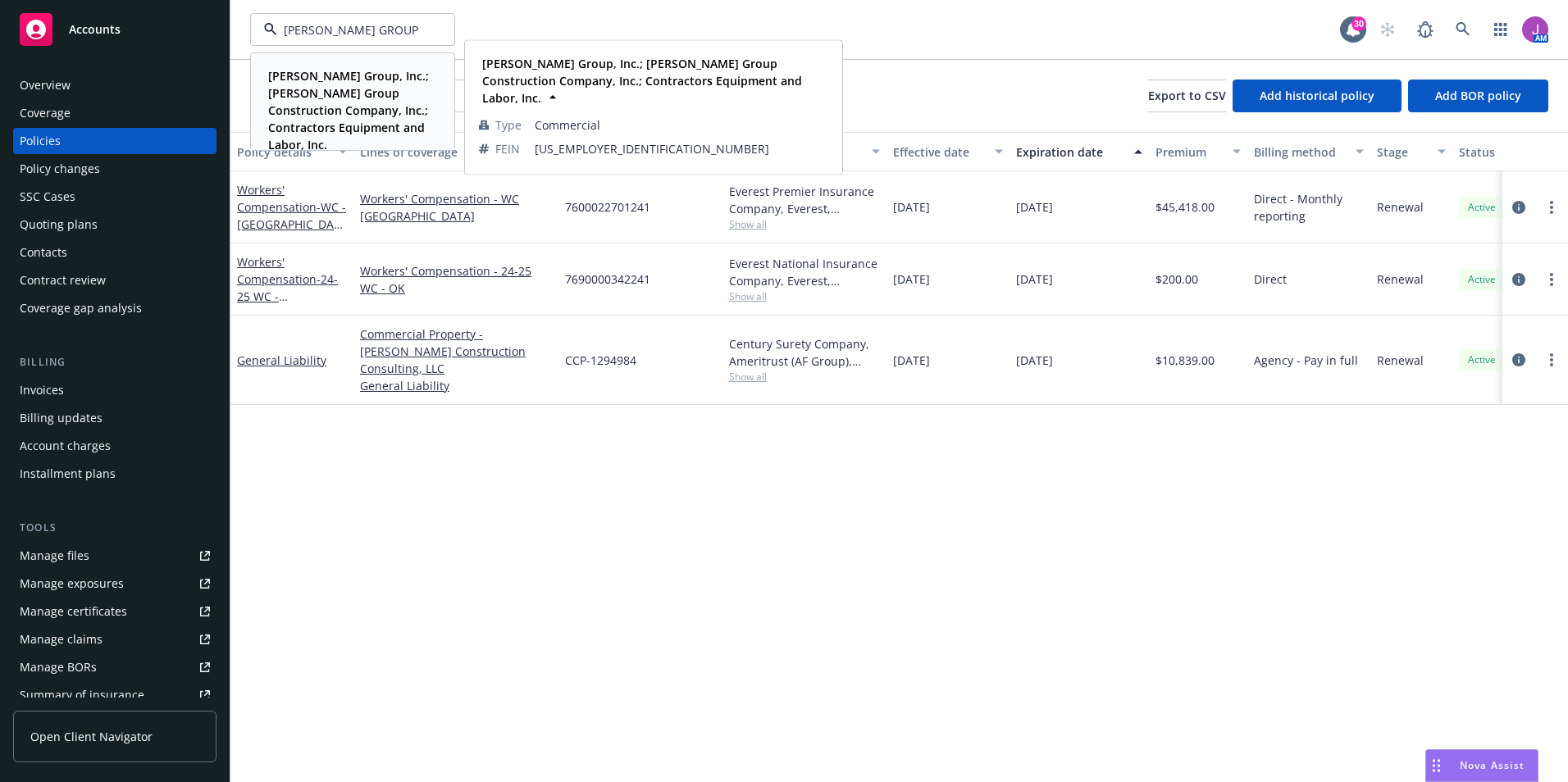
click at [330, 96] on strong "J. D. Group, Inc.; J.D. Group Construction Company, Inc.; Contractors Equipment…" at bounding box center [349, 110] width 161 height 84
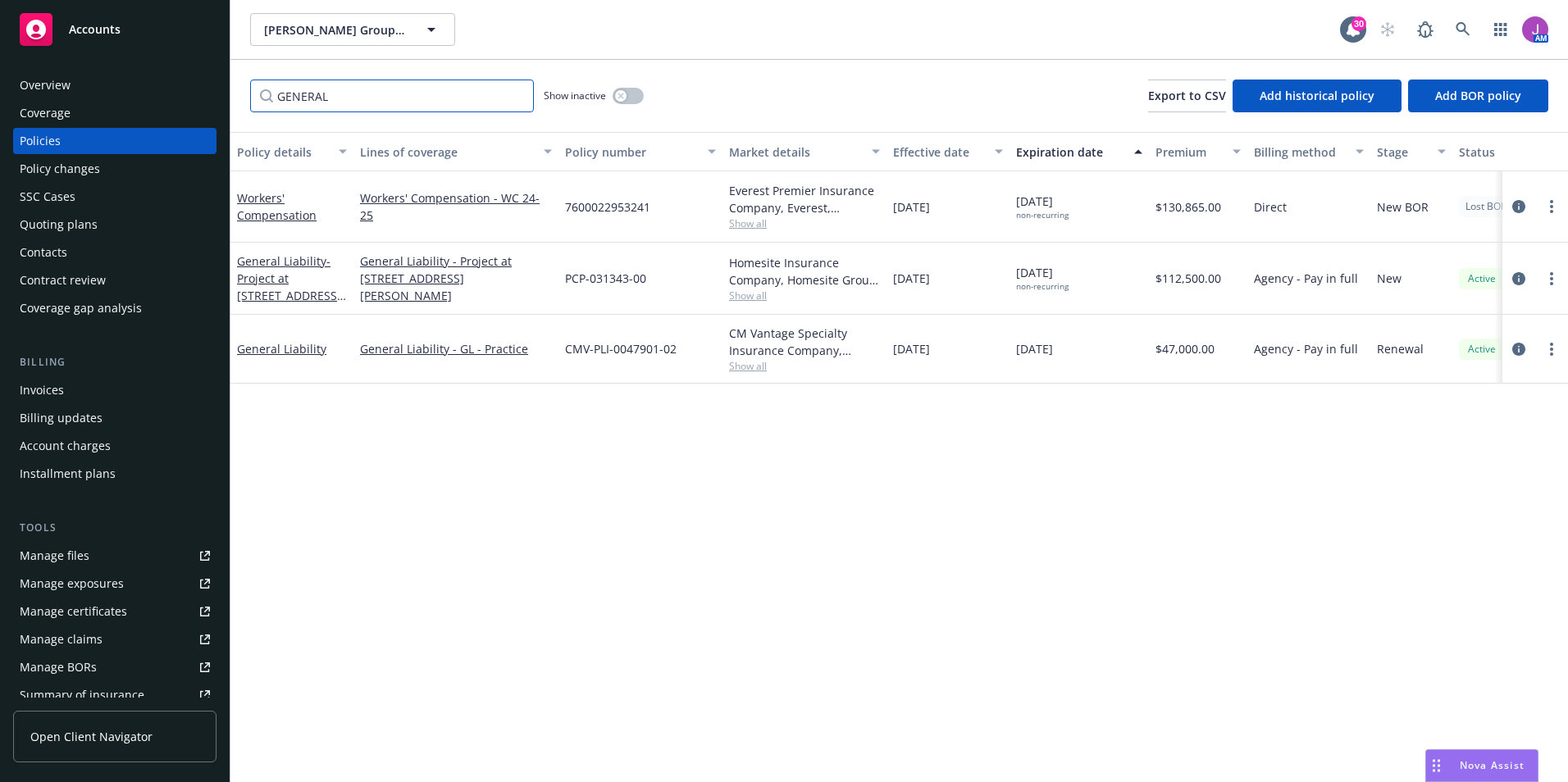
drag, startPoint x: 355, startPoint y: 95, endPoint x: 162, endPoint y: 94, distance: 193.0
click at [162, 94] on div "Accounts Overview Coverage Policies Policy changes SSC Cases Quoting plans Cont…" at bounding box center [784, 391] width 1568 height 782
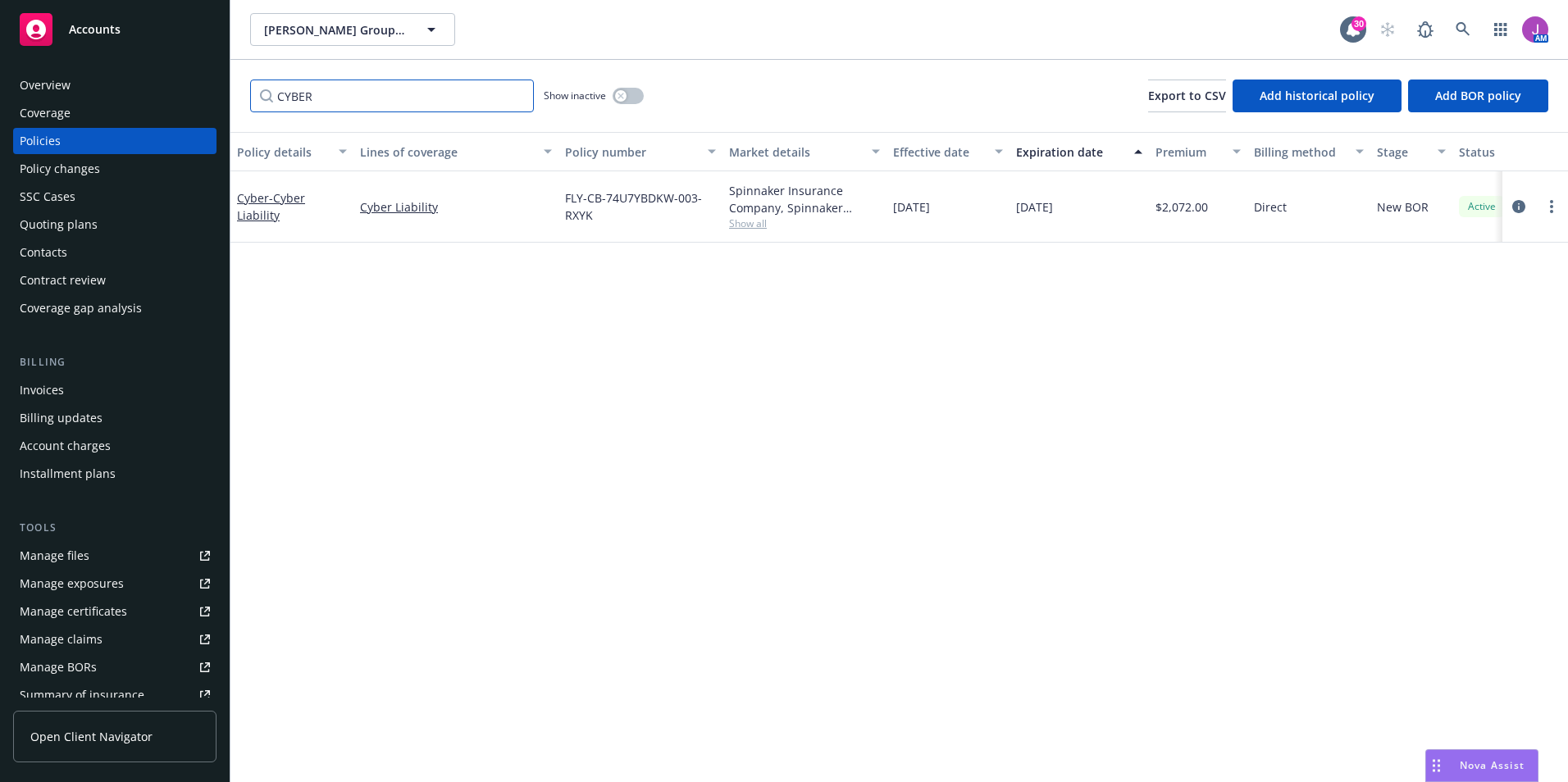
type input "CYBER"
drag, startPoint x: 558, startPoint y: 199, endPoint x: 617, endPoint y: 218, distance: 62.0
click at [617, 218] on div "FLY-CB-74U7YBDKW-003-RXYK" at bounding box center [639, 206] width 164 height 71
copy span "FLY-CB-74U7YBDKW-003-RXYK"
click at [745, 221] on span "Show all" at bounding box center [805, 223] width 151 height 14
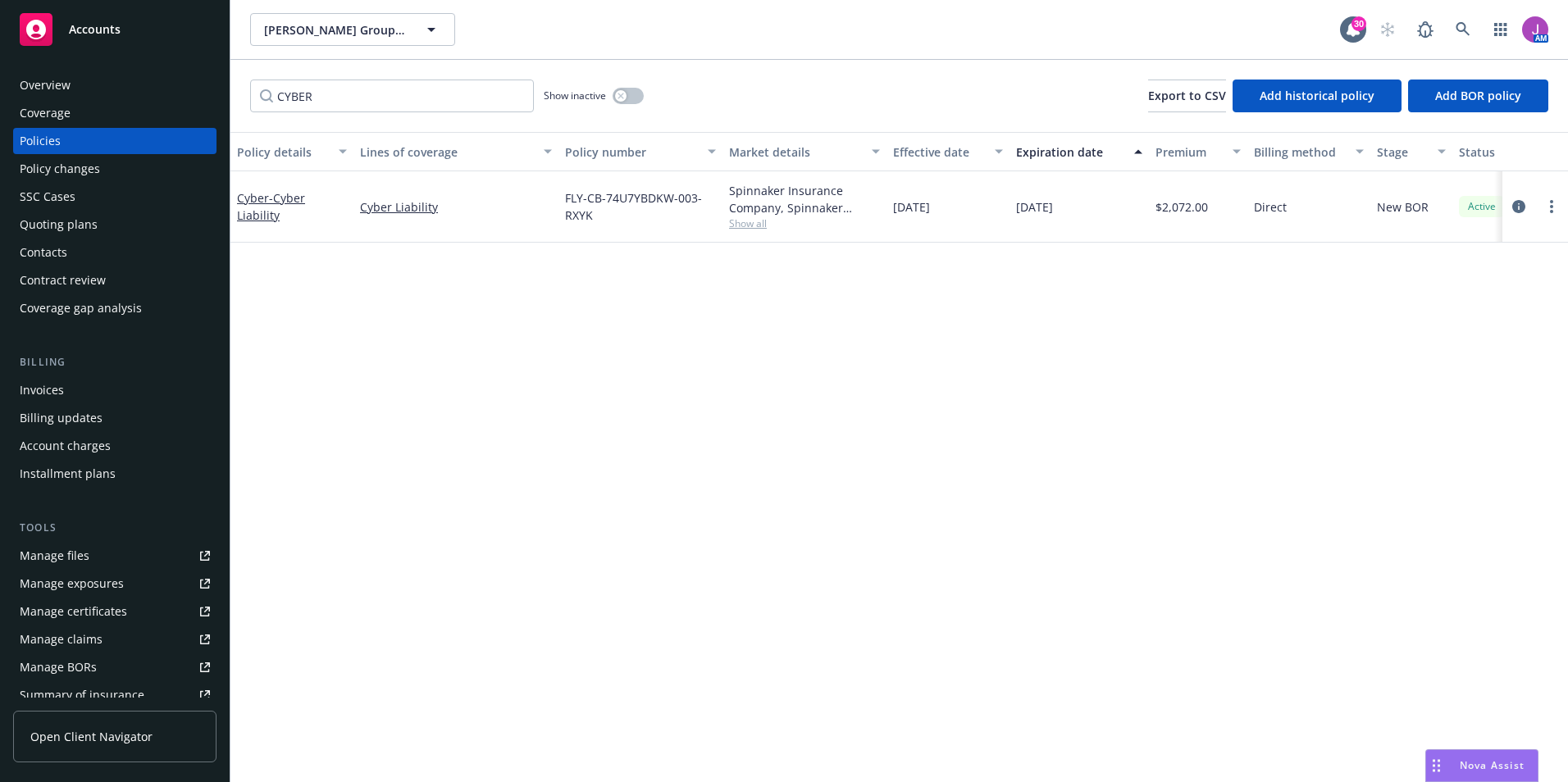
click at [1027, 324] on div "Policy details Lines of coverage Policy number Market details Effective date Ex…" at bounding box center [899, 458] width 1337 height 651
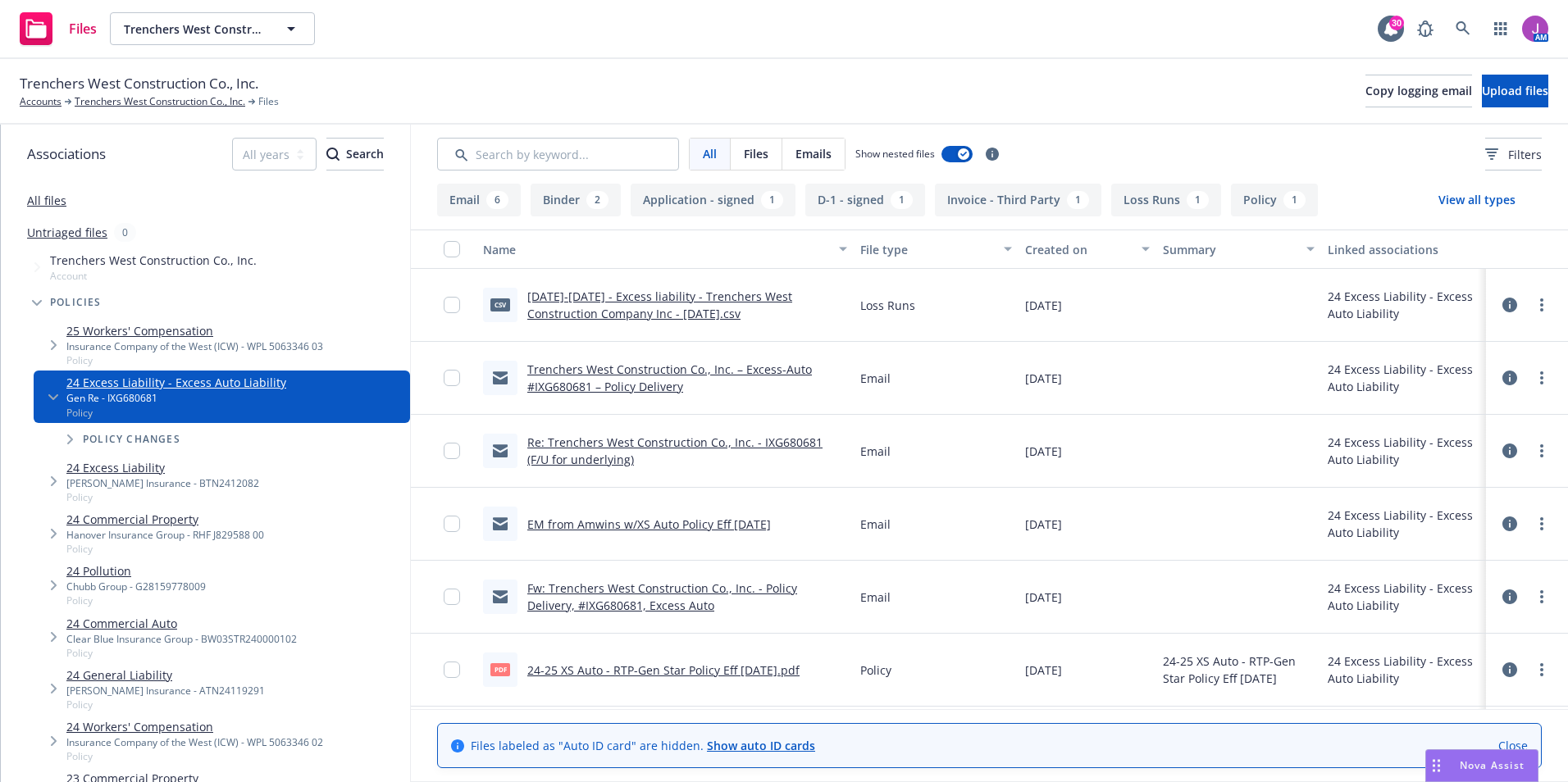
click at [766, 151] on span "Files" at bounding box center [756, 153] width 25 height 17
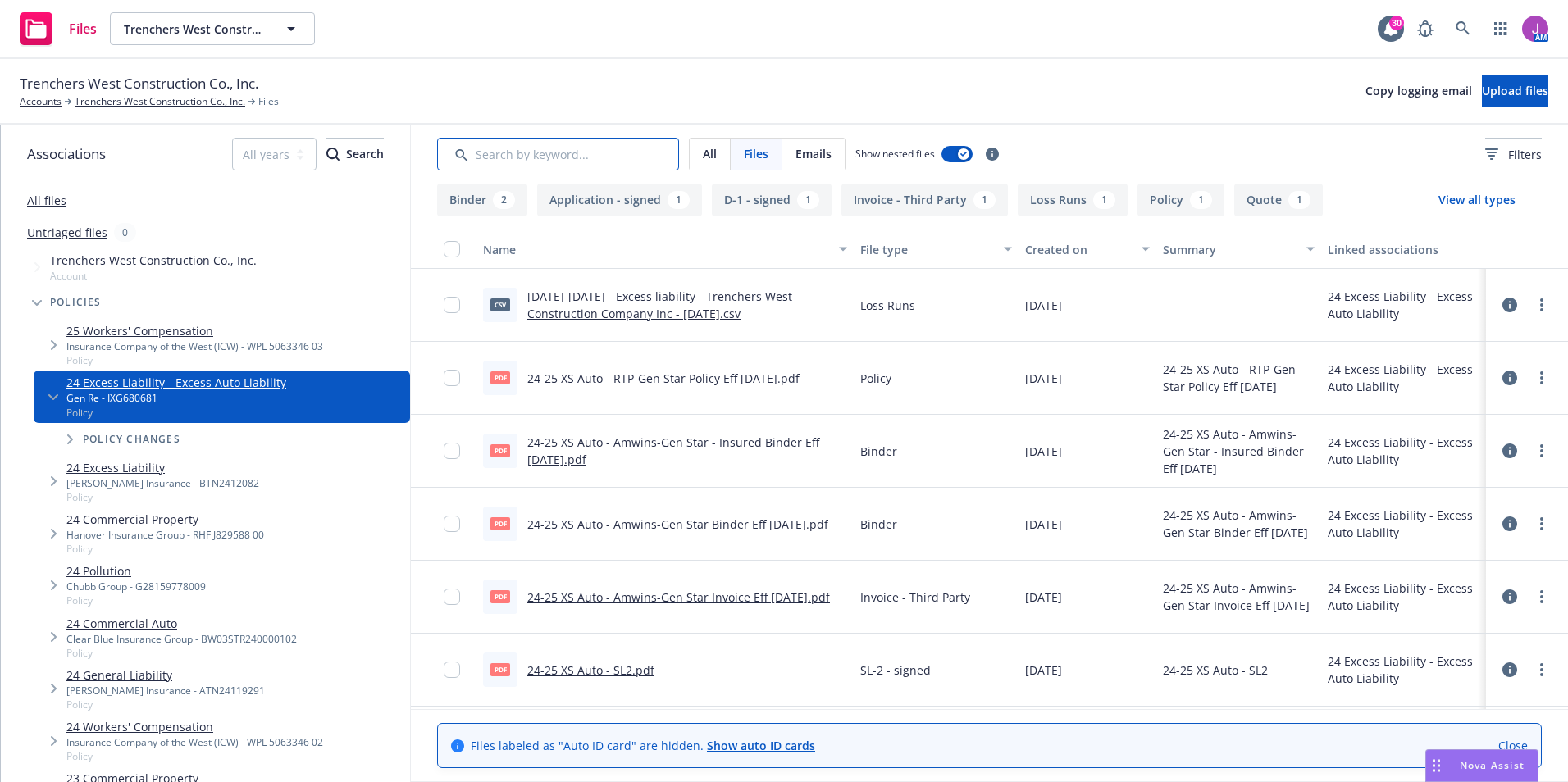
click at [547, 158] on input "Search by keyword..." at bounding box center [558, 154] width 242 height 33
paste input "IXG680681"
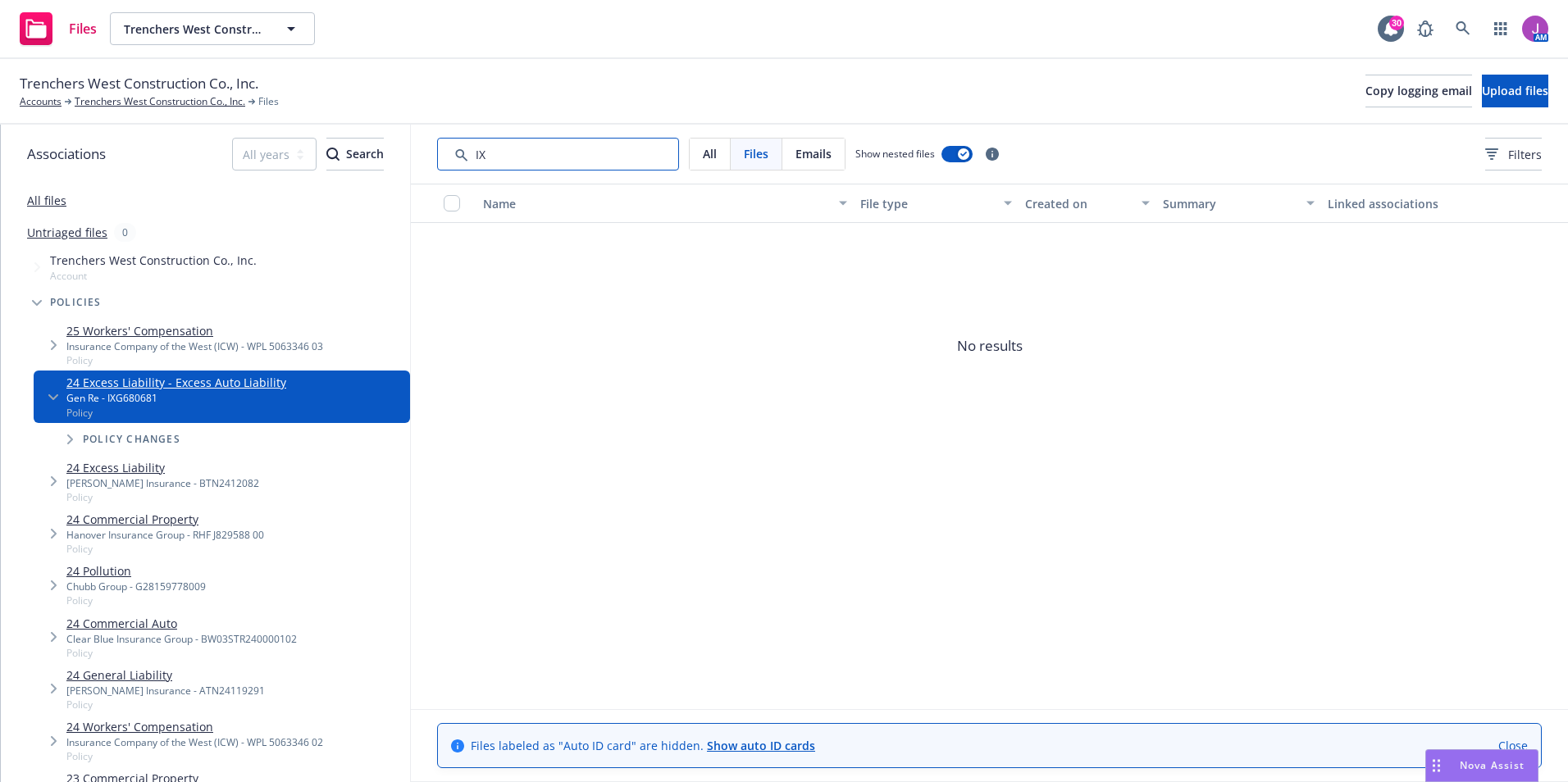
type input "I"
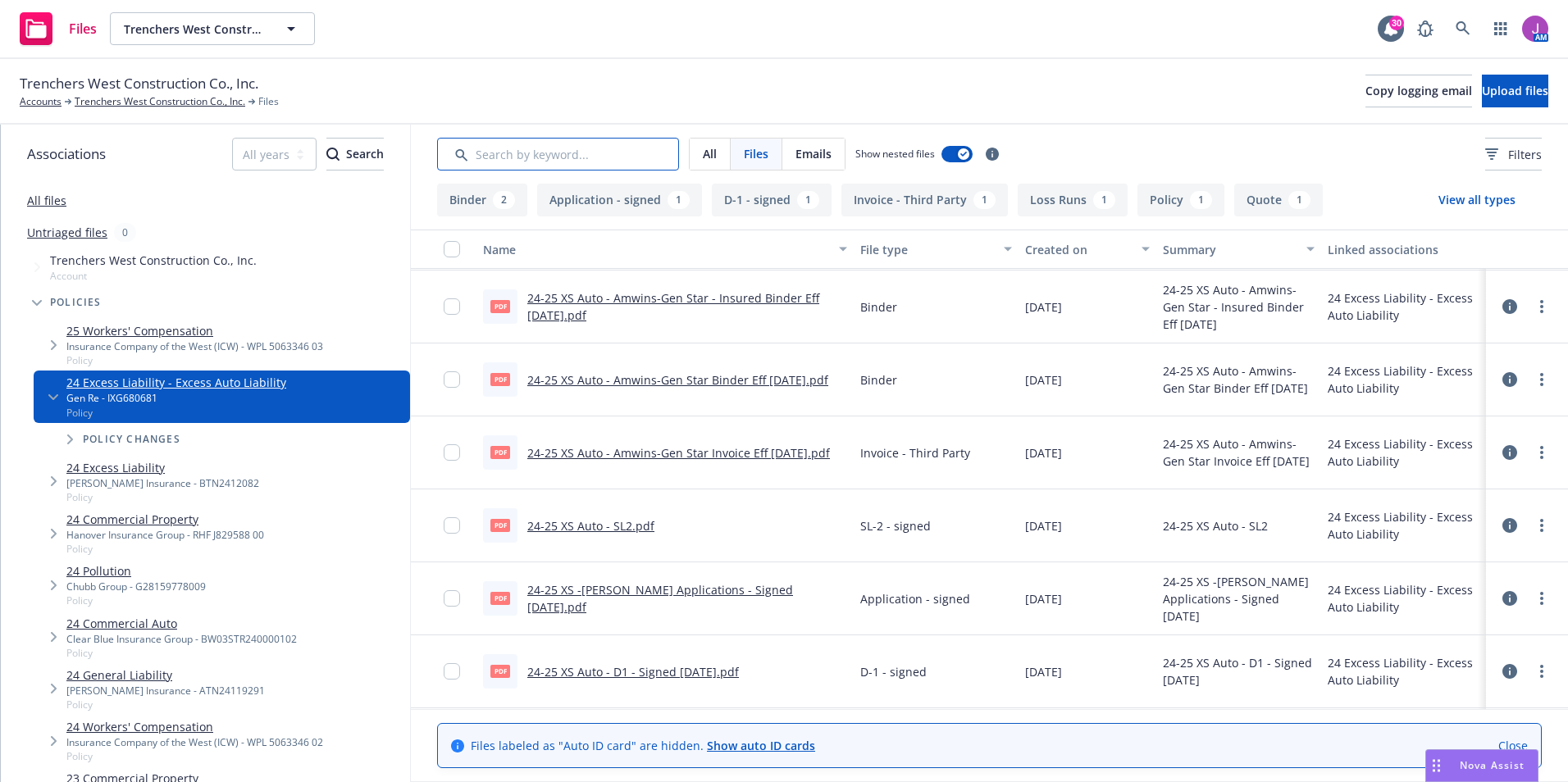
scroll to position [216, 0]
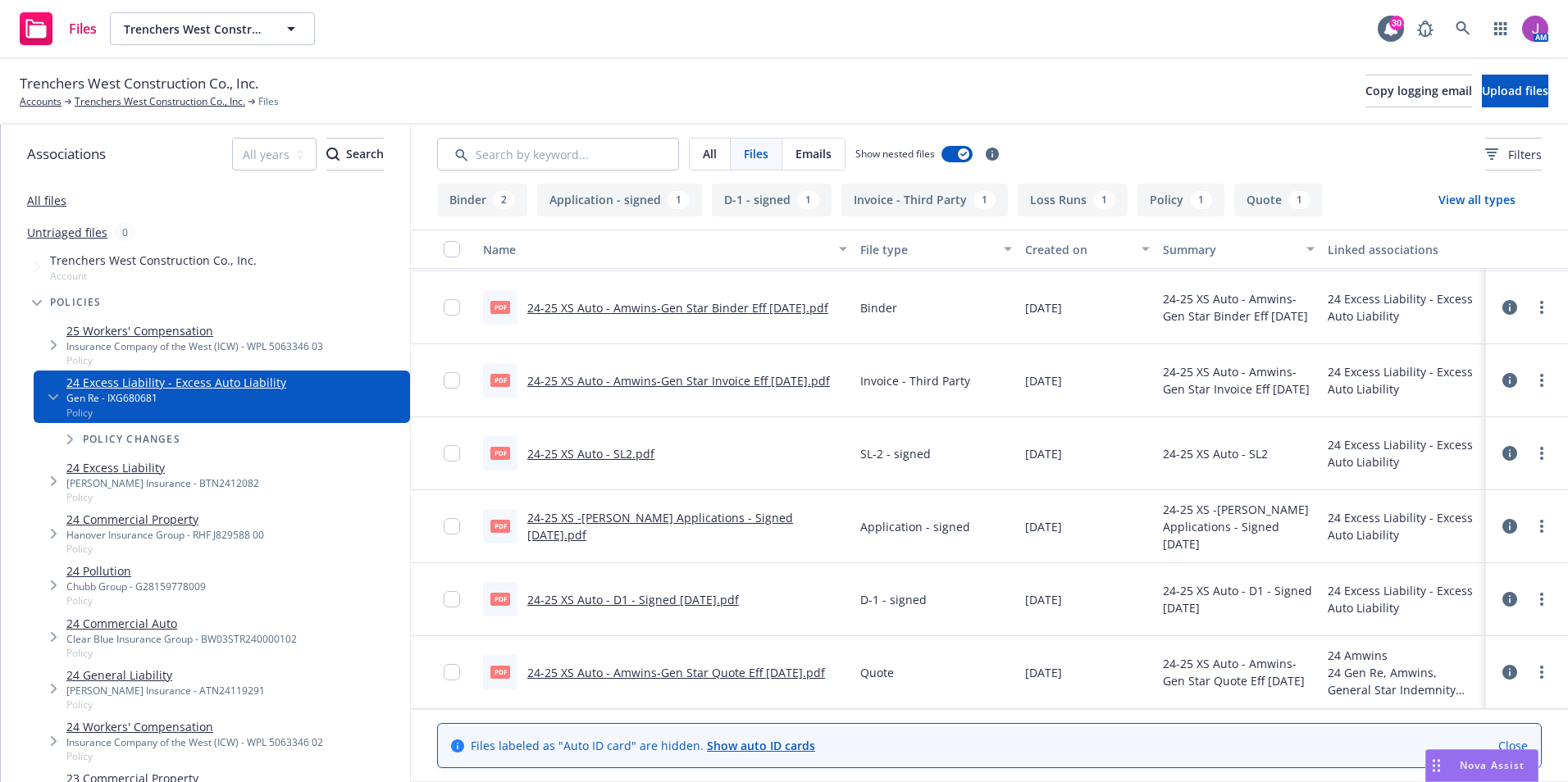
click at [741, 677] on link "24-25 XS Auto - Amwins-Gen Star Quote Eff [DATE].pdf" at bounding box center [676, 672] width 298 height 15
click at [678, 600] on link "24-25 XS Auto - D1 - Signed [DATE].pdf" at bounding box center [634, 600] width 212 height 15
click at [647, 526] on link "24-25 XS -[PERSON_NAME] Applications - Signed [DATE].pdf" at bounding box center [660, 526] width 266 height 33
click at [618, 453] on link "24-25 XS Auto - SL2.pdf" at bounding box center [591, 454] width 127 height 15
click at [595, 374] on link "24-25 XS Auto - Amwins-Gen Star Invoice Eff [DATE].pdf" at bounding box center [679, 381] width 303 height 15
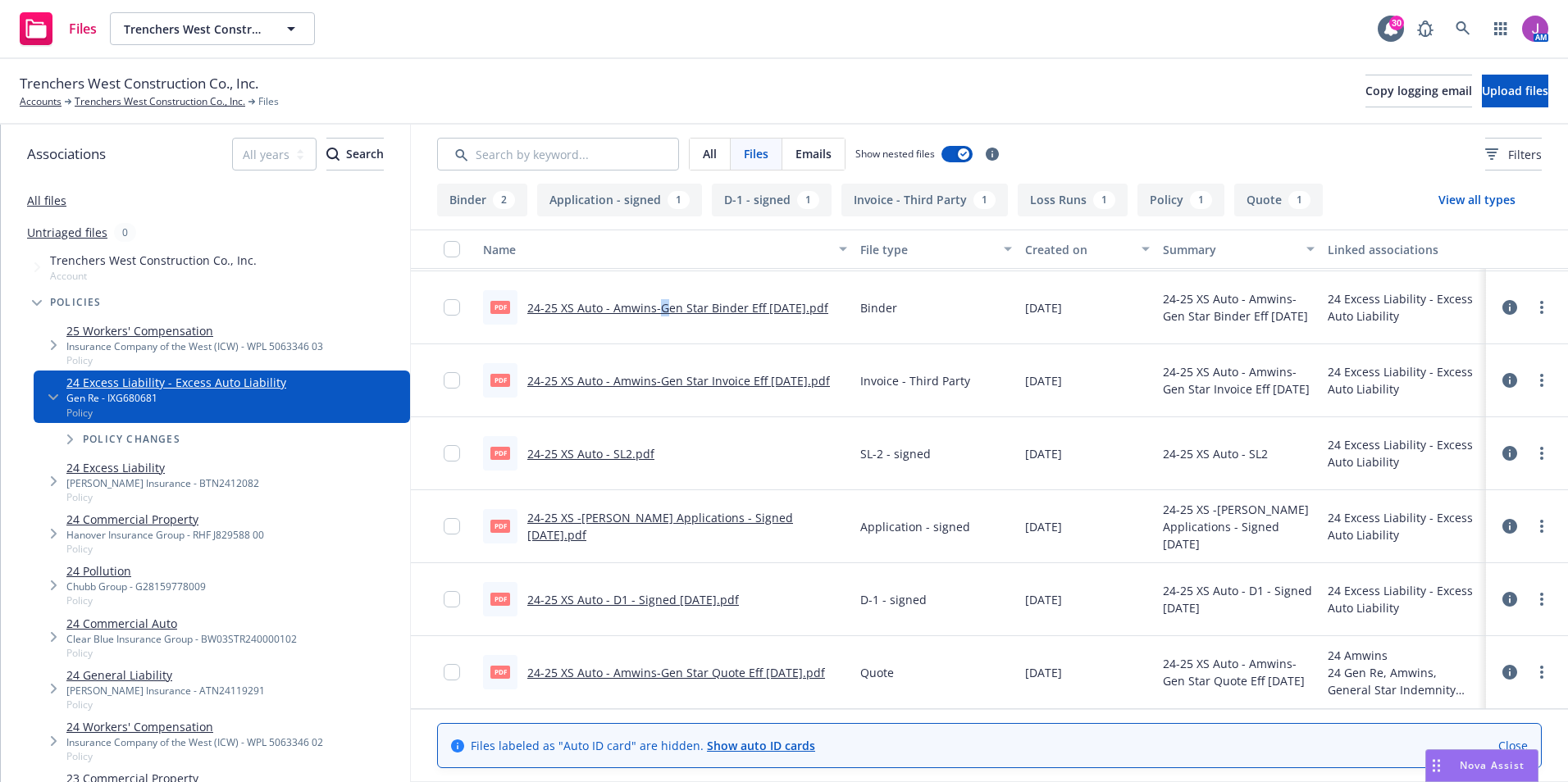
click at [662, 300] on link "24-25 XS Auto - Amwins-Gen Star Binder Eff [DATE].pdf" at bounding box center [678, 307] width 301 height 15
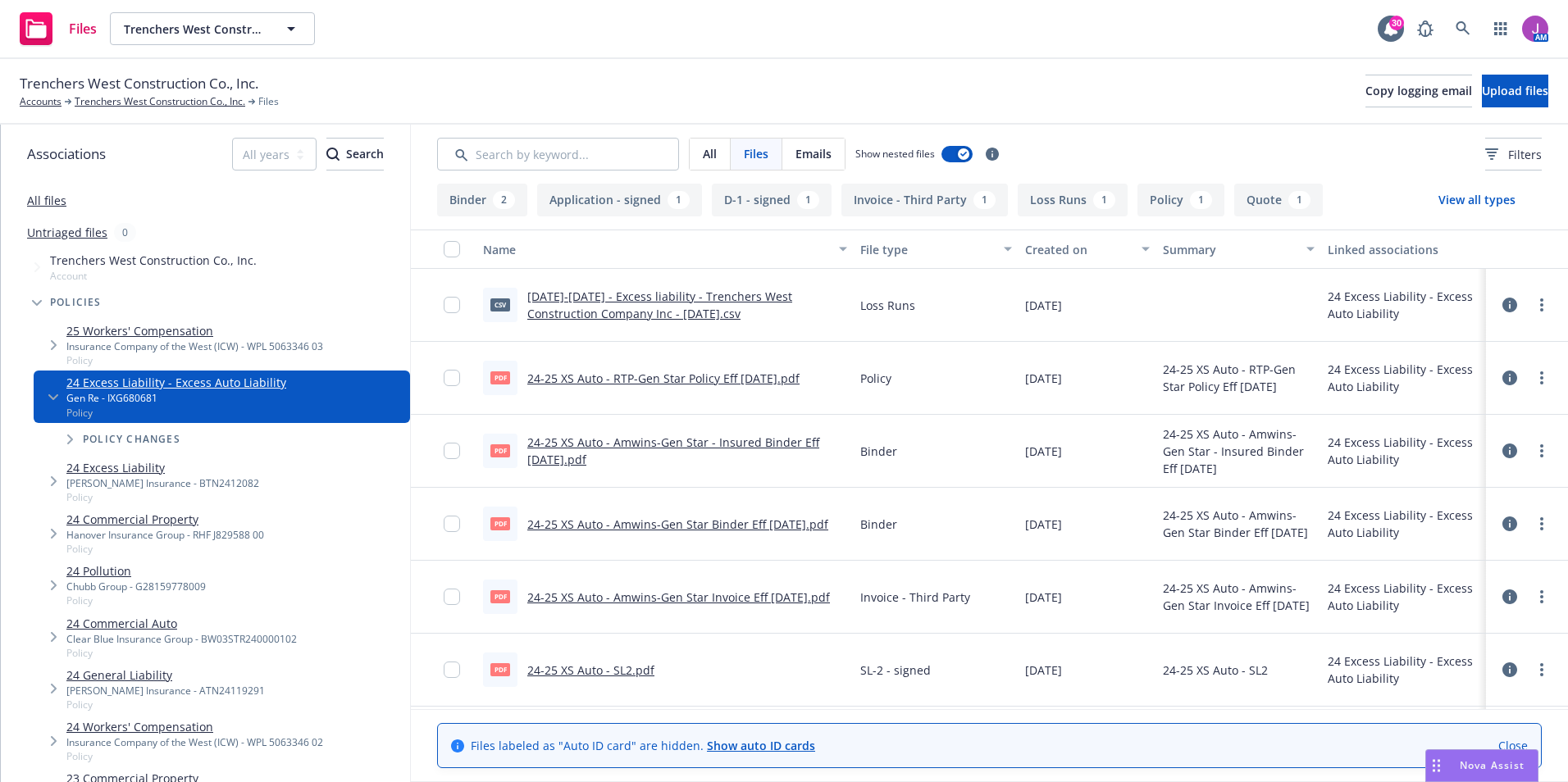
click at [686, 382] on link "24-25 XS Auto - RTP-Gen Star Policy Eff 10-05-2024.pdf" at bounding box center [664, 378] width 272 height 15
click at [725, 293] on link "2022-2023 - Excess liability - Trenchers West Construction Company Inc - 06-12-…" at bounding box center [660, 304] width 265 height 33
click at [723, 156] on div "All" at bounding box center [709, 154] width 41 height 31
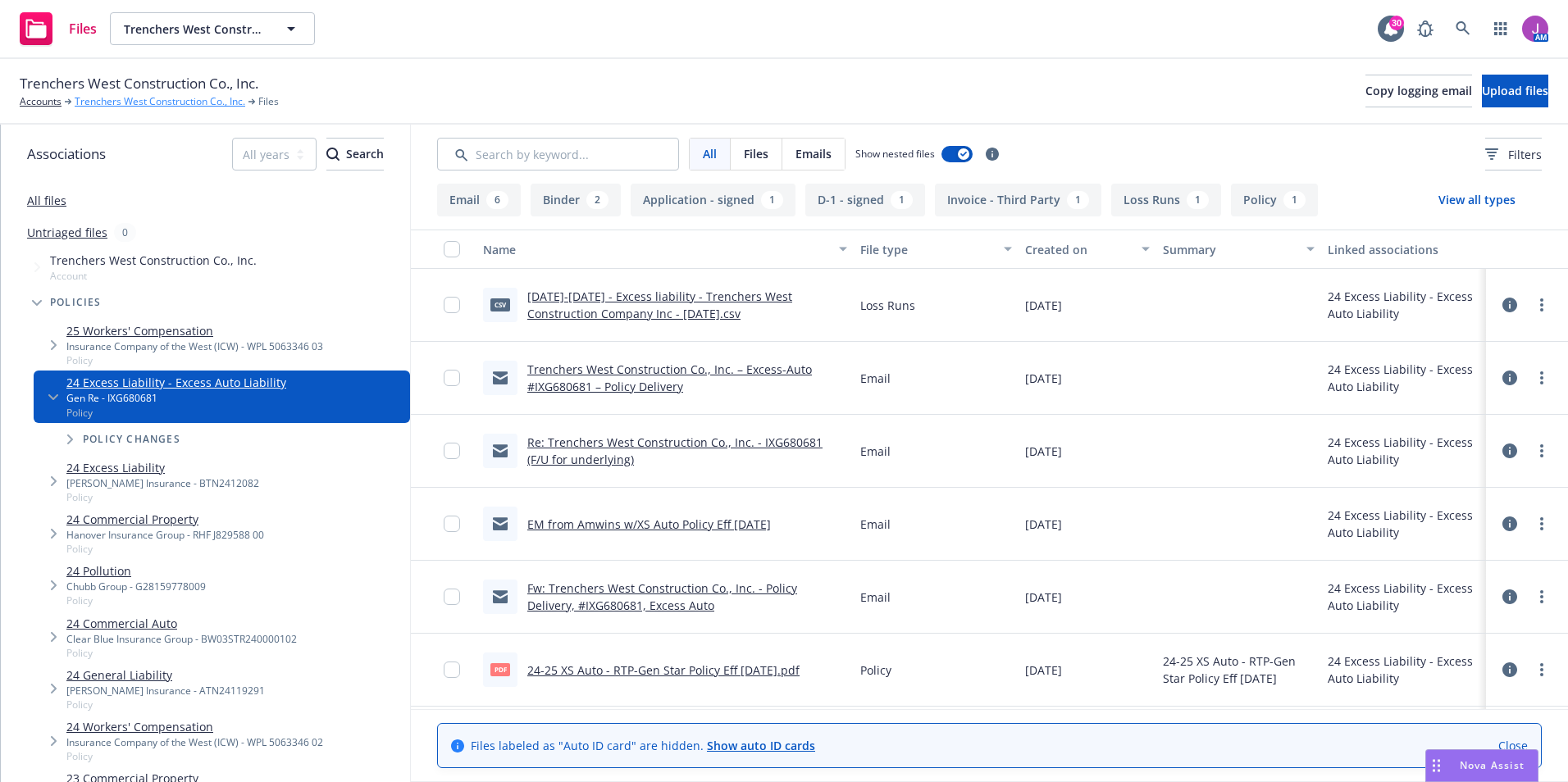
click at [131, 102] on link "Trenchers West Construction Co., Inc." at bounding box center [160, 102] width 170 height 15
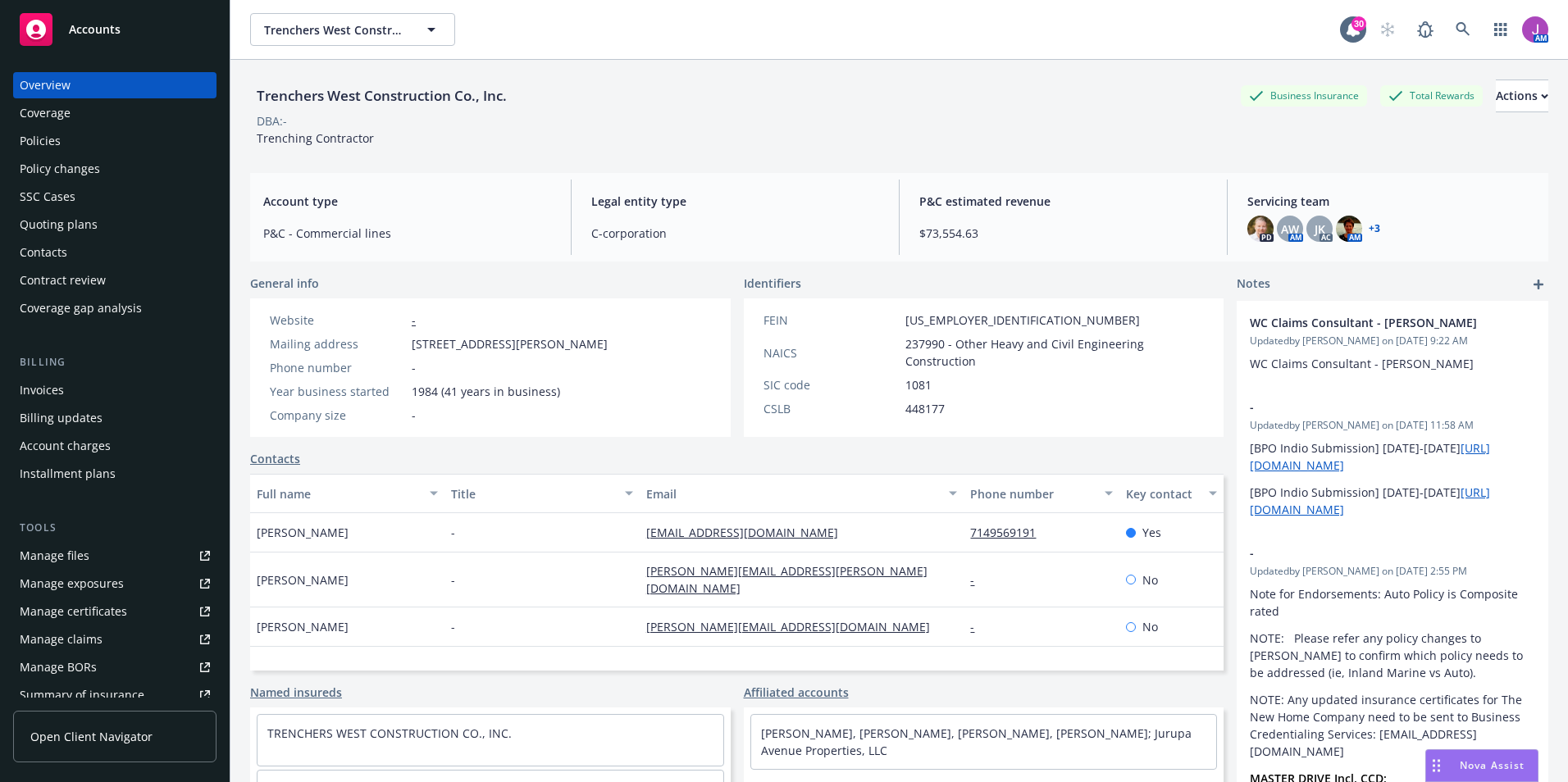
click at [108, 545] on link "Manage files" at bounding box center [114, 556] width 203 height 26
click at [22, 136] on div "Policies" at bounding box center [40, 141] width 41 height 26
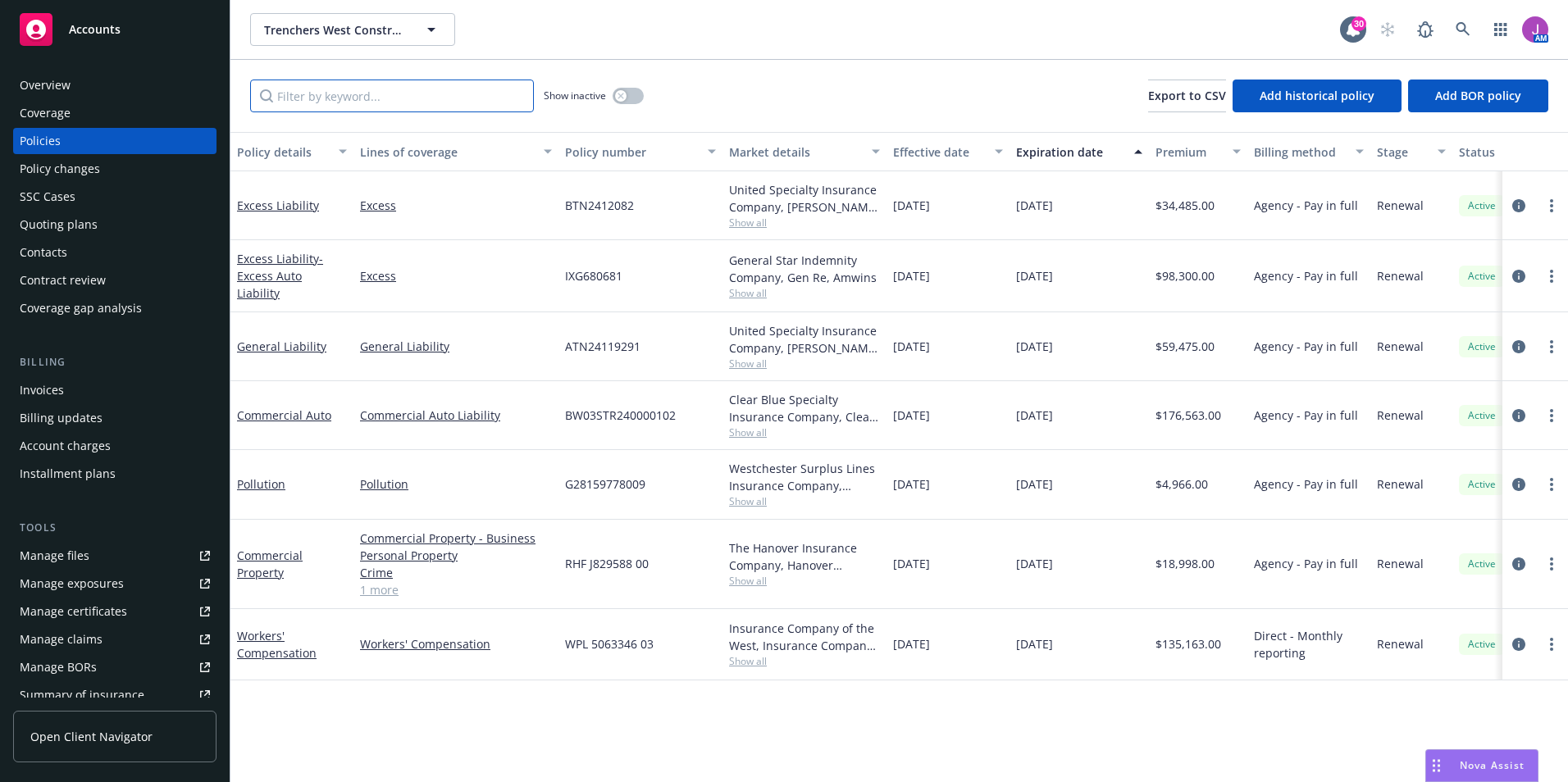
click at [342, 88] on input "Filter by keyword..." at bounding box center [392, 96] width 284 height 33
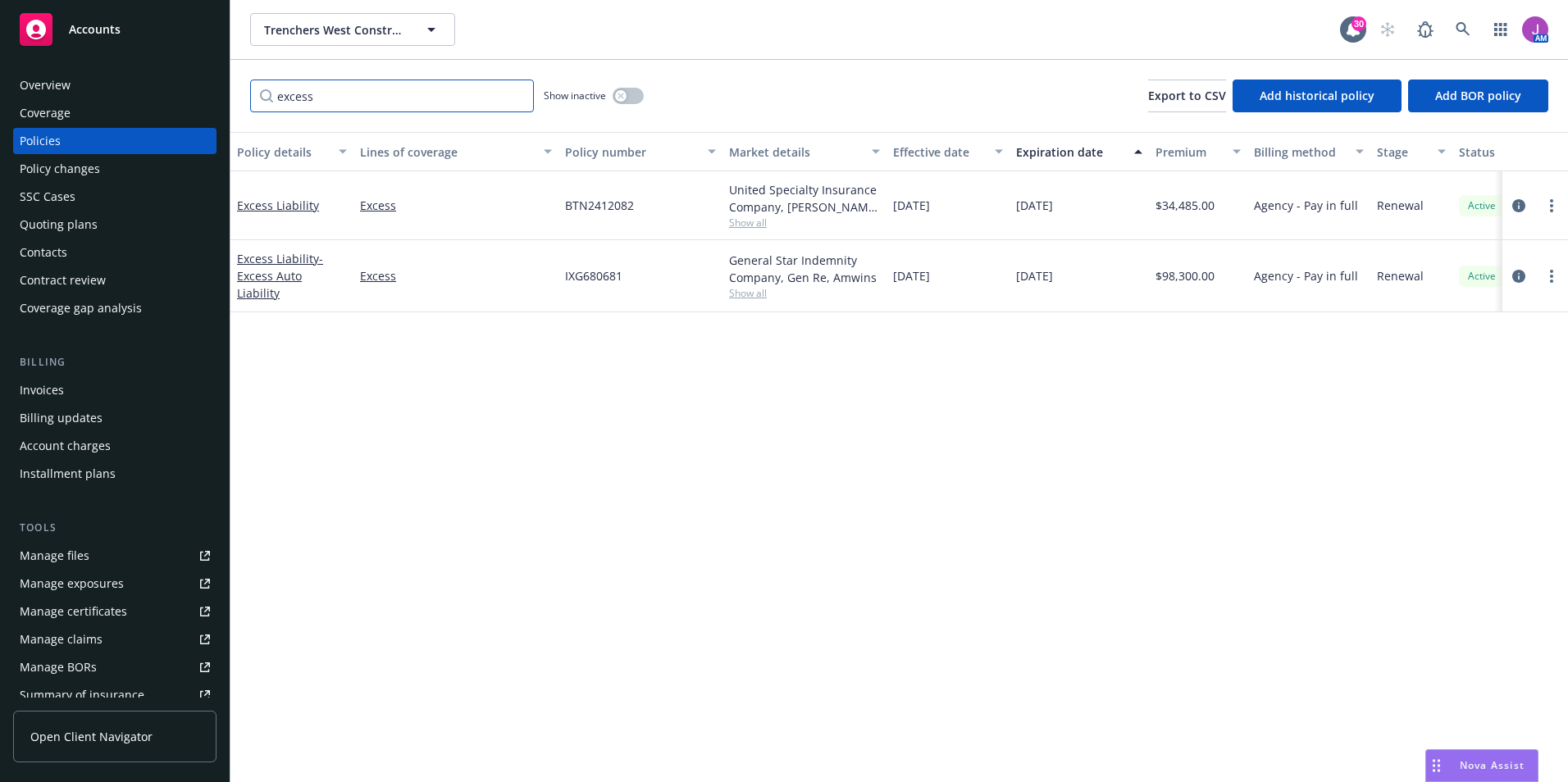
type input "excess"
drag, startPoint x: 557, startPoint y: 269, endPoint x: 632, endPoint y: 276, distance: 75.3
click at [632, 276] on div "Excess Liability - Excess Auto Liability Excess IXG680681 General Star Indemnit…" at bounding box center [1021, 276] width 1582 height 72
copy div "IXG680681"
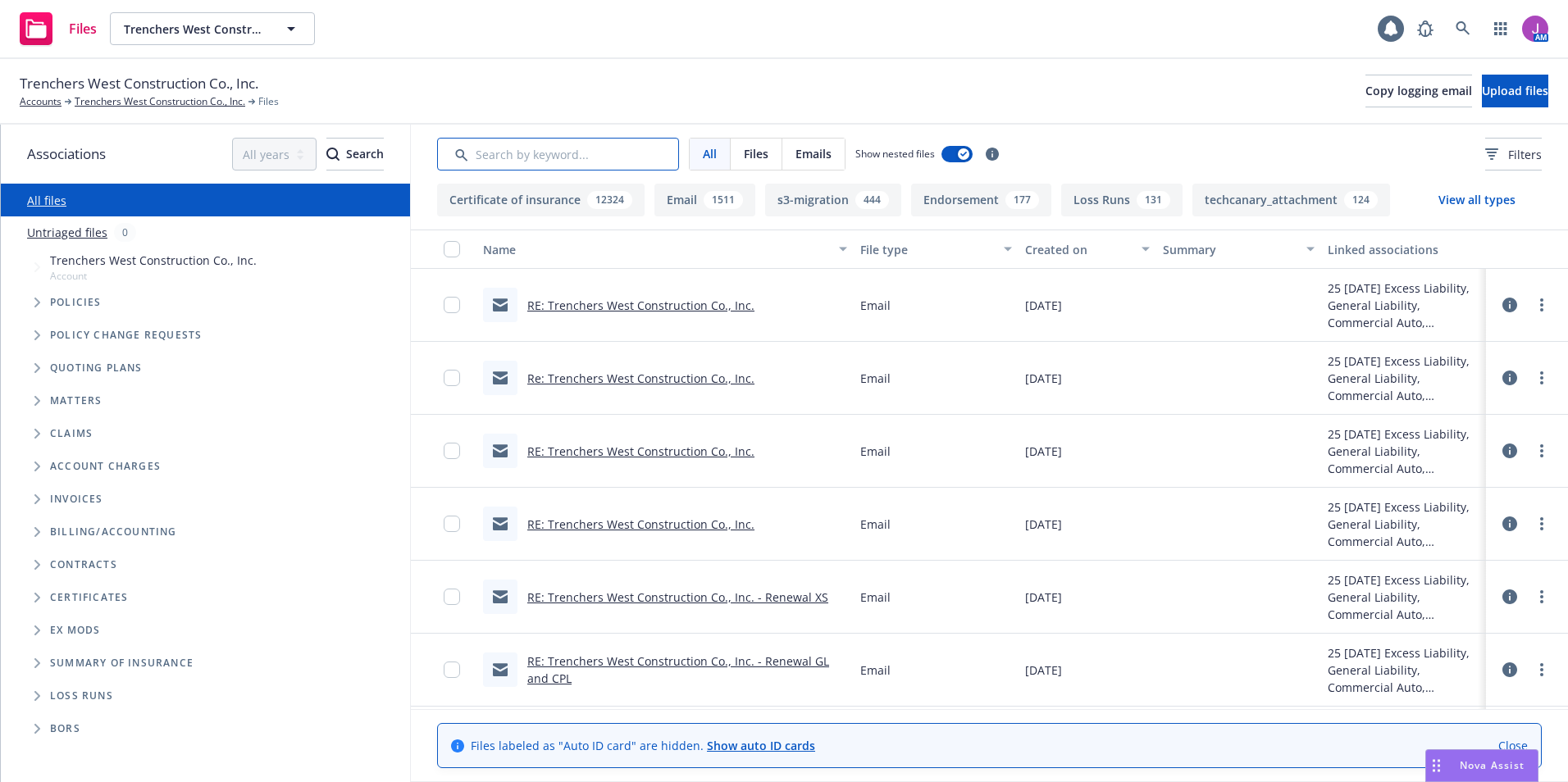
click at [584, 150] on input "Search by keyword..." at bounding box center [558, 154] width 242 height 33
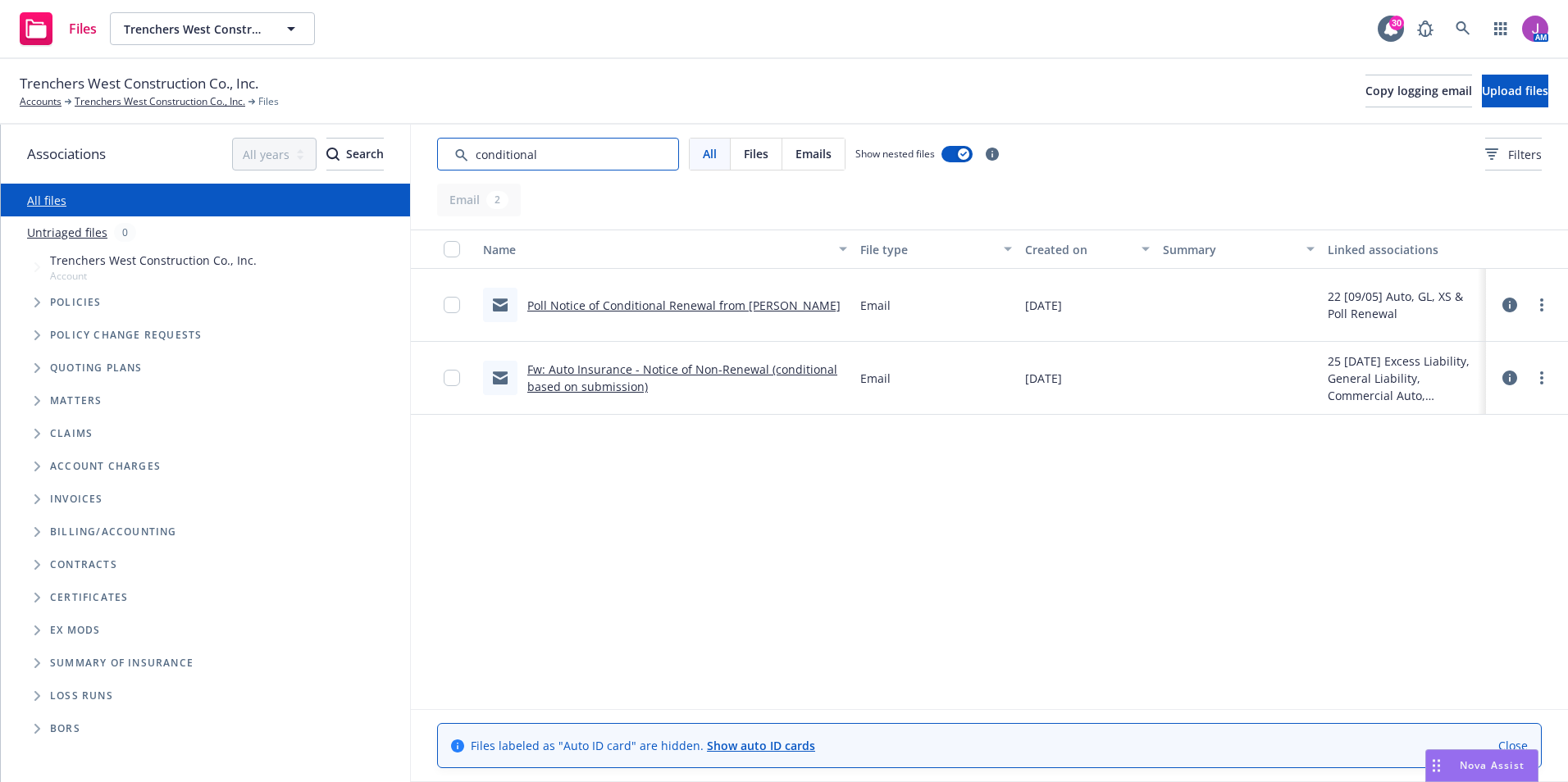
type input "conditional"
click at [671, 370] on link "Fw: Auto Insurance - Notice of Non-Renewal (conditional based on submission)" at bounding box center [683, 377] width 310 height 33
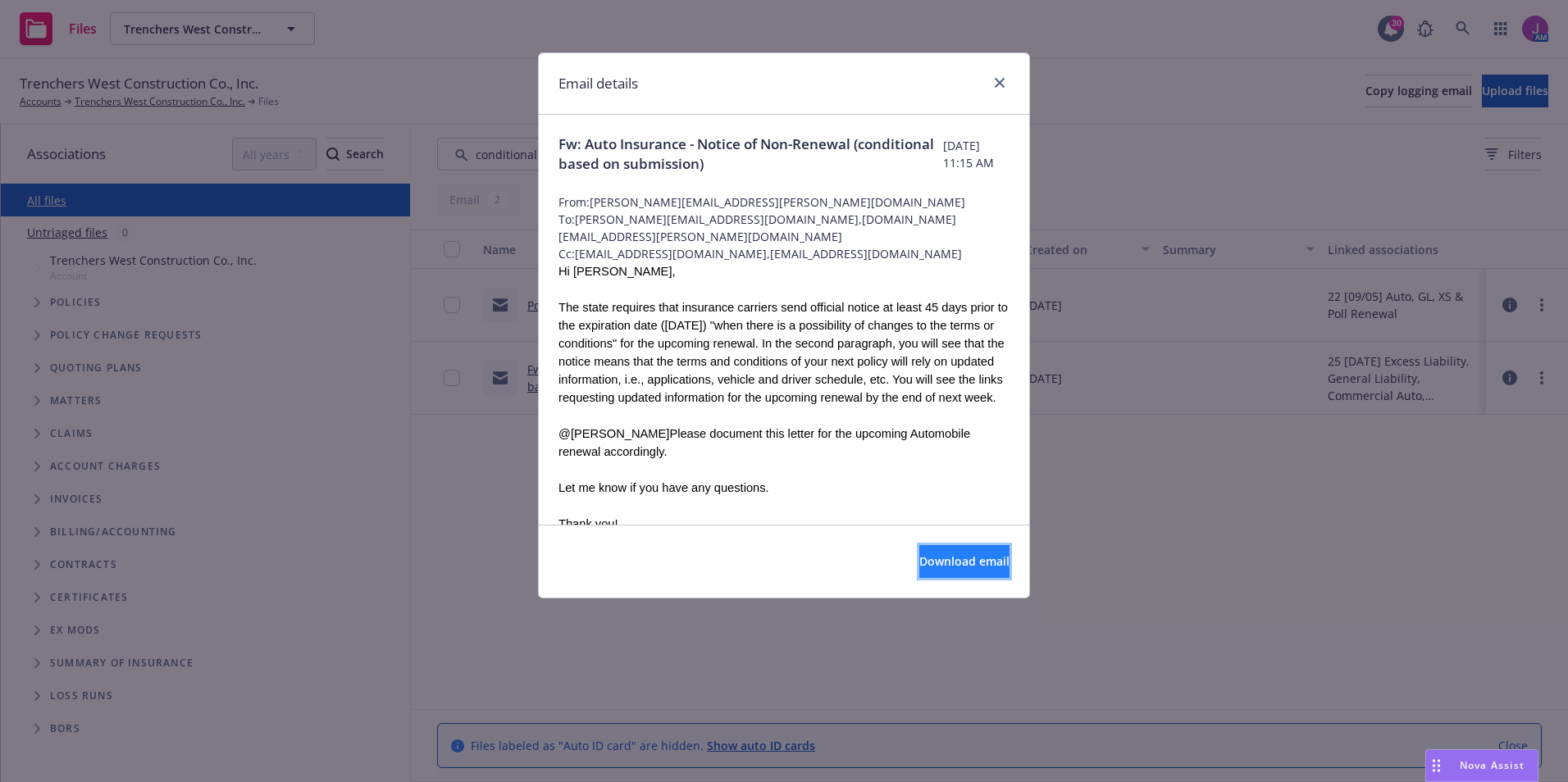
click at [940, 565] on span "Download email" at bounding box center [964, 561] width 90 height 15
click at [1008, 83] on link "close" at bounding box center [1000, 82] width 20 height 20
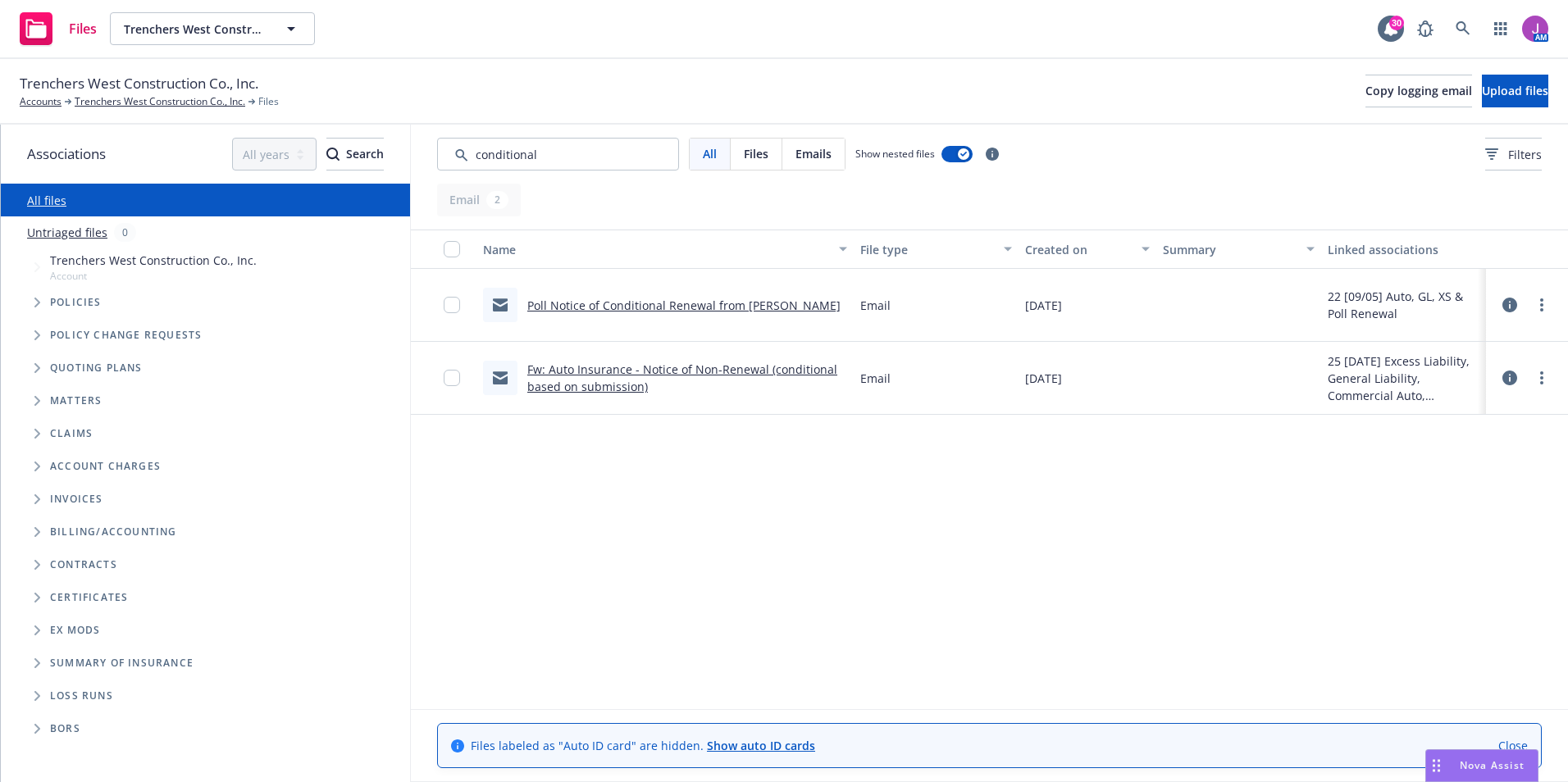
click at [690, 309] on link "Poll Notice of Conditional Renewal from Crouse" at bounding box center [684, 305] width 313 height 15
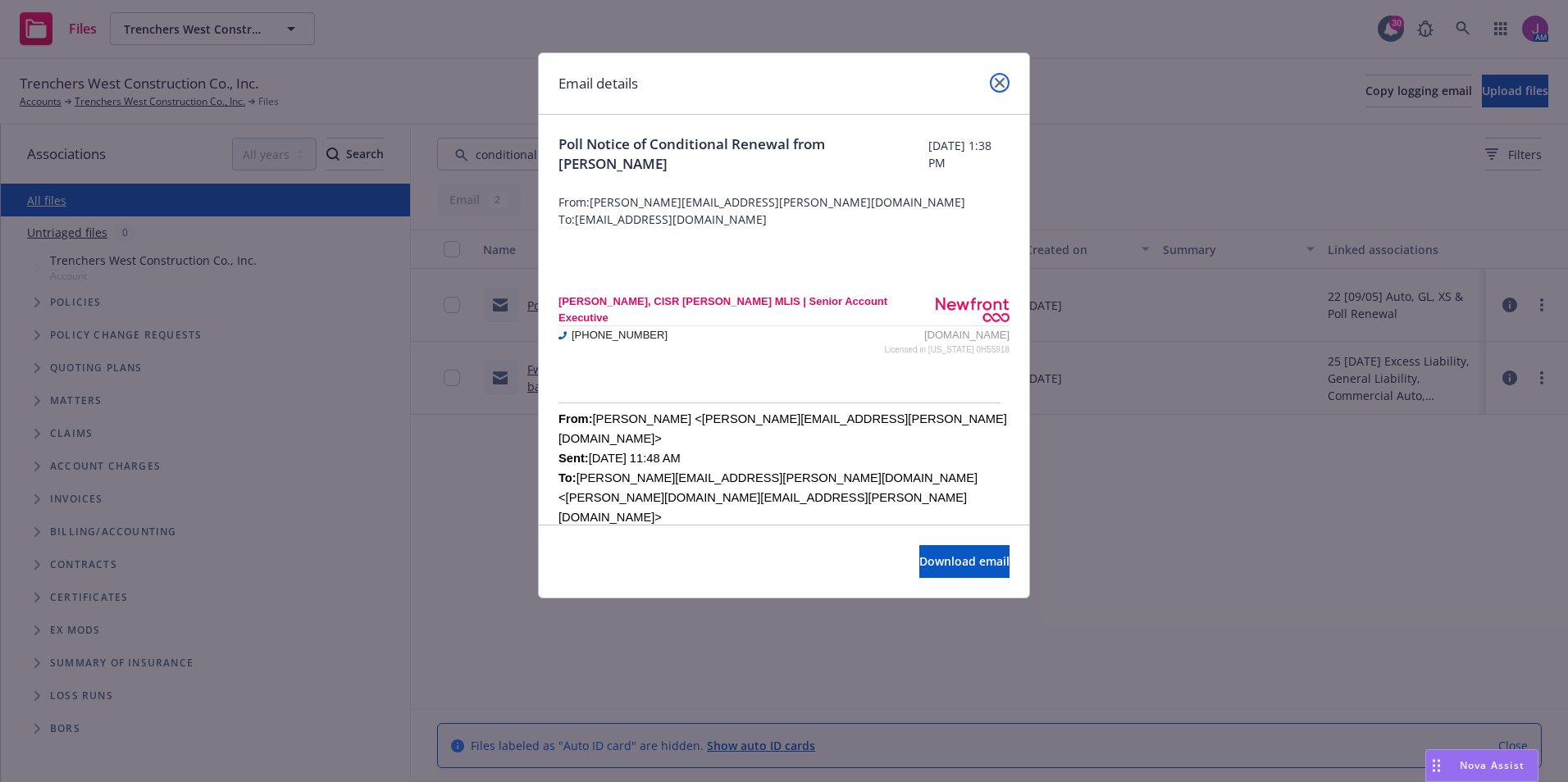
click at [1003, 87] on icon "close" at bounding box center [1000, 82] width 9 height 9
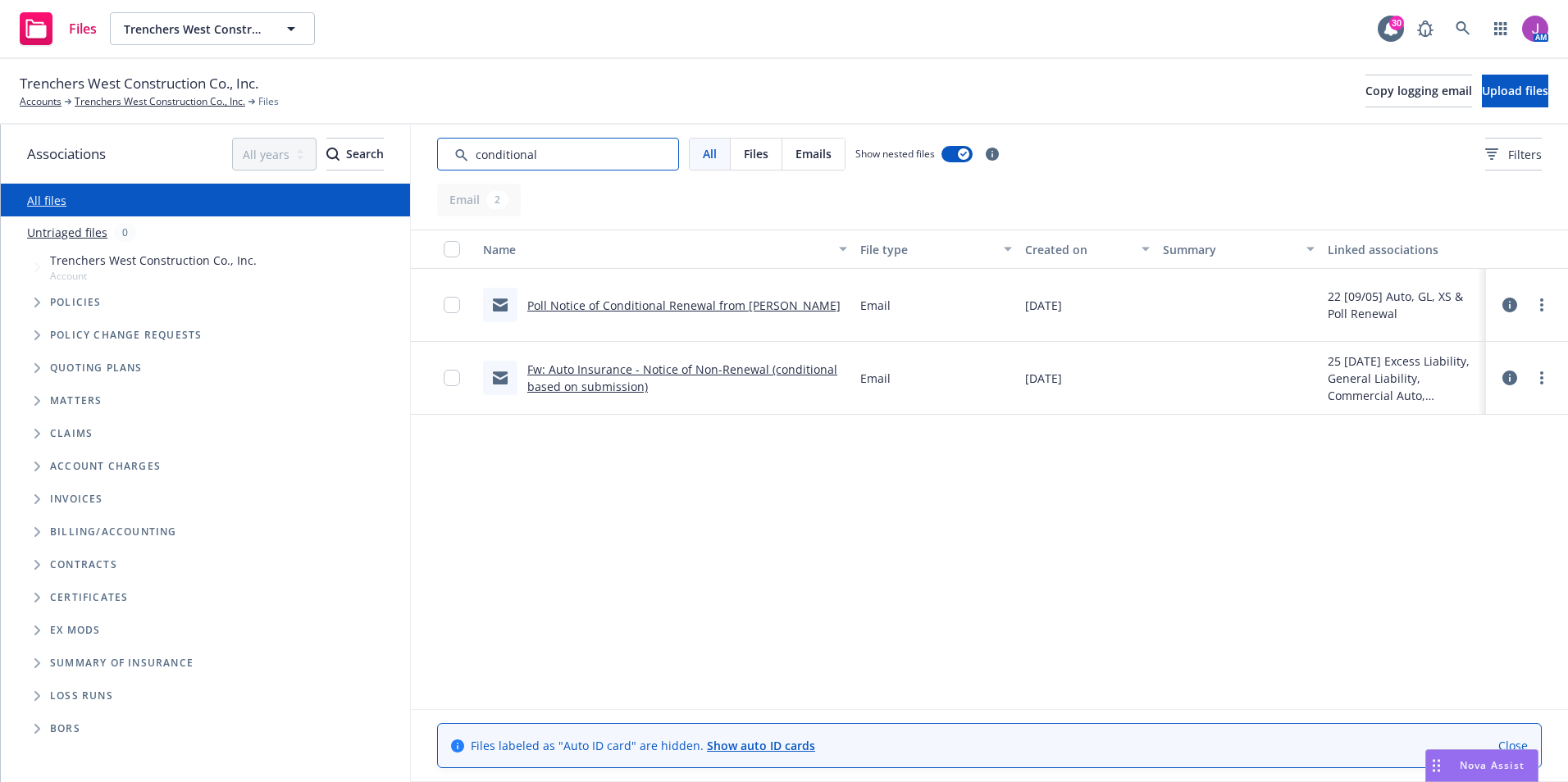
drag, startPoint x: 608, startPoint y: 154, endPoint x: 362, endPoint y: 130, distance: 247.2
click at [429, 151] on div "All Files Emails Show nested files Filters" at bounding box center [988, 154] width 1157 height 59
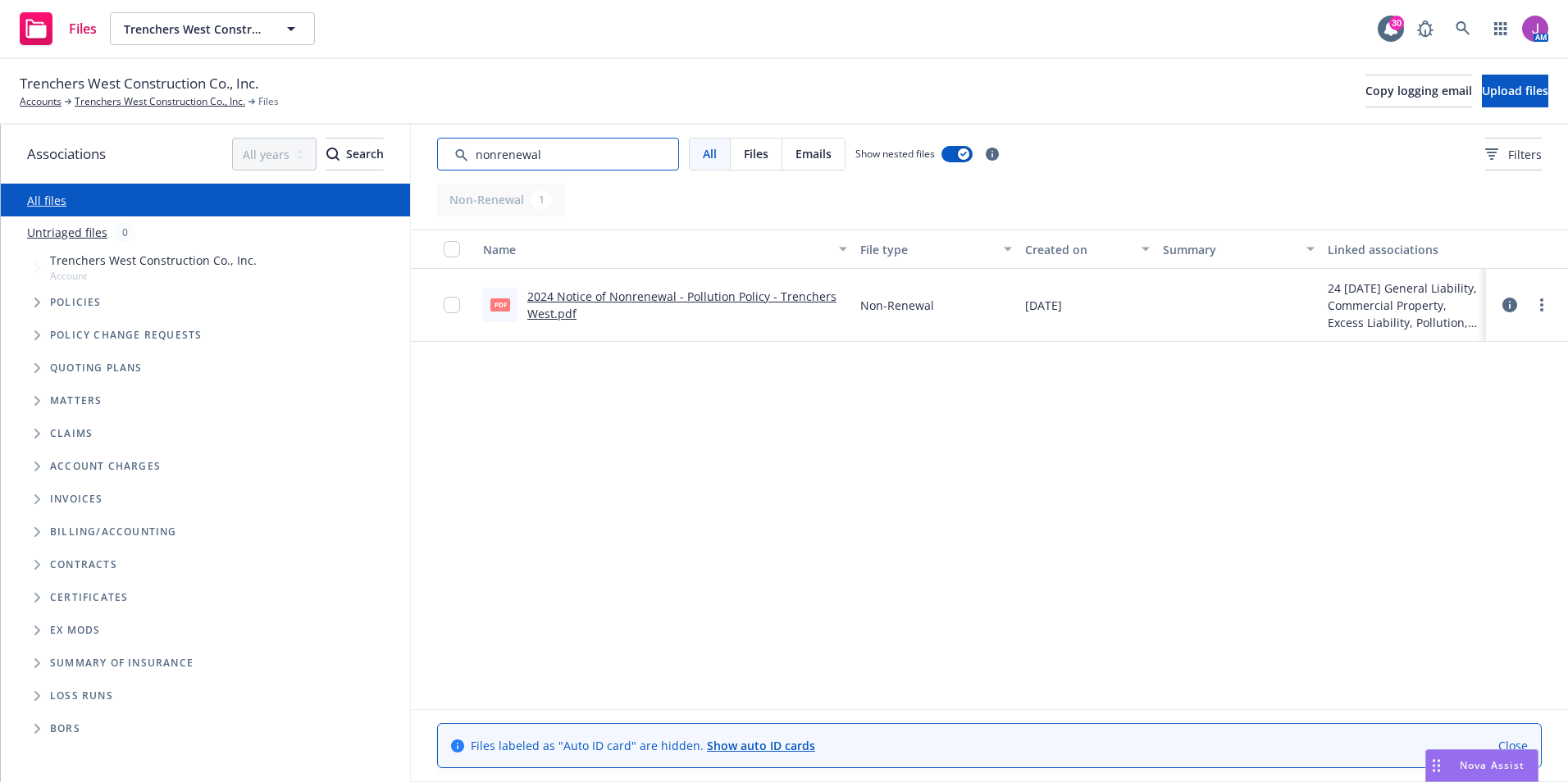
type input "nonrenewal"
click at [644, 300] on link "2024 Notice of Nonrenewal - Pollution Policy - Trenchers West.pdf" at bounding box center [682, 304] width 309 height 33
drag, startPoint x: 348, startPoint y: 147, endPoint x: 284, endPoint y: 145, distance: 64.0
click at [313, 147] on div "Associations All years 2027 2026 2025 2024 2023 2022 2021 2020 2019 2018 2017 2…" at bounding box center [784, 453] width 1567 height 657
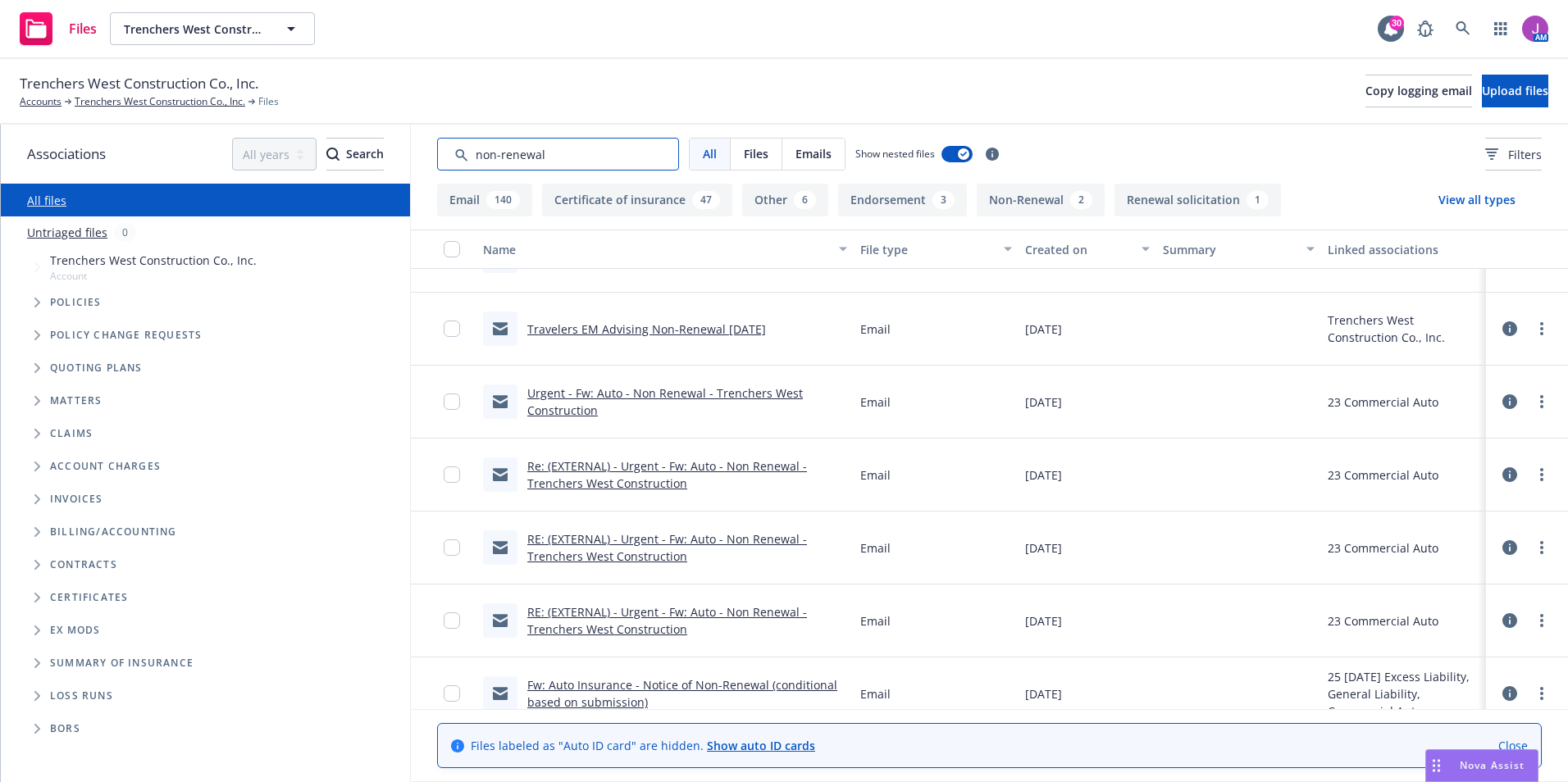
scroll to position [492, 0]
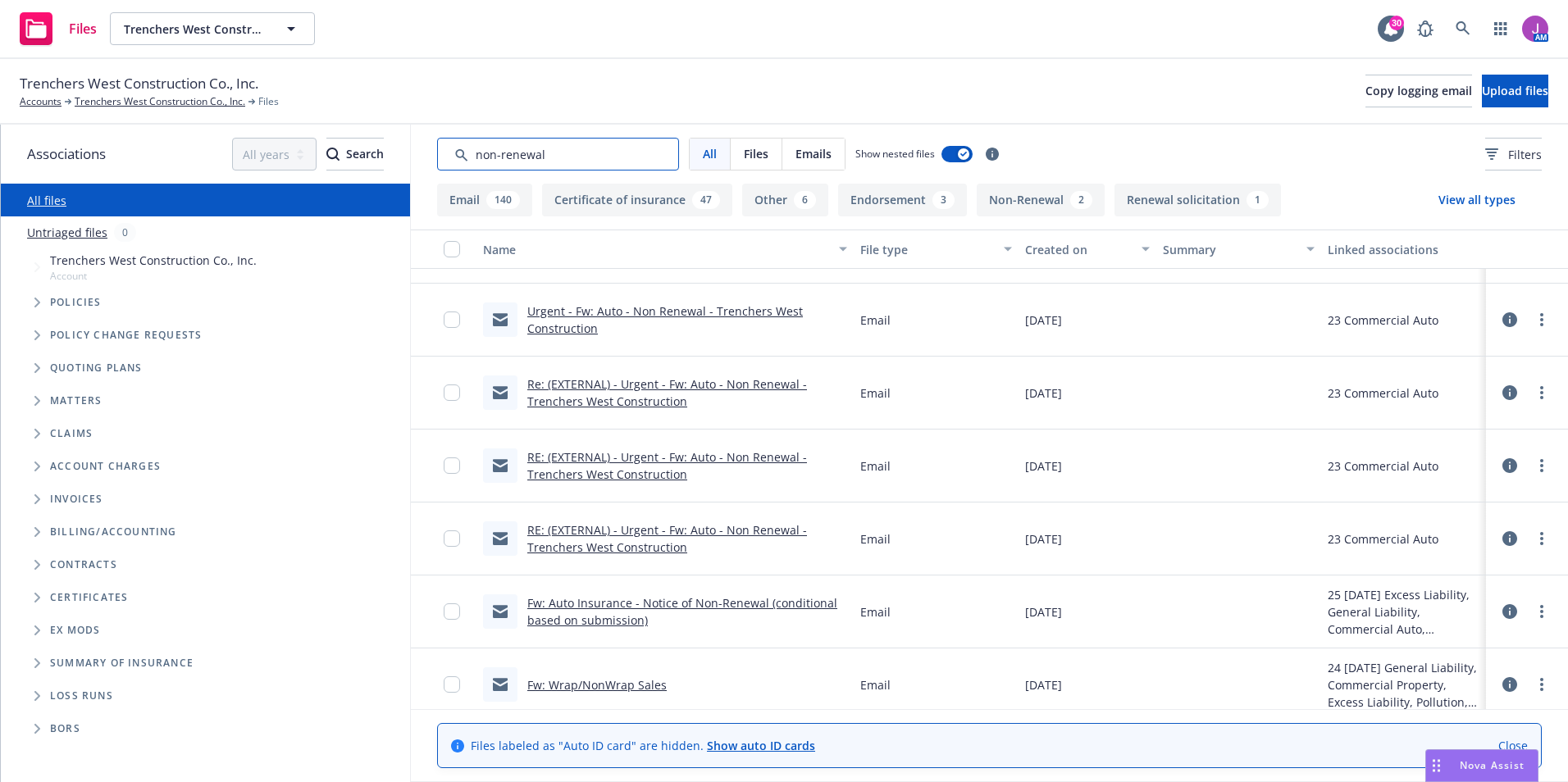
type input "non-renewal"
click at [614, 610] on link "Fw: Auto Insurance - Notice of Non-Renewal (conditional based on submission)" at bounding box center [683, 611] width 310 height 33
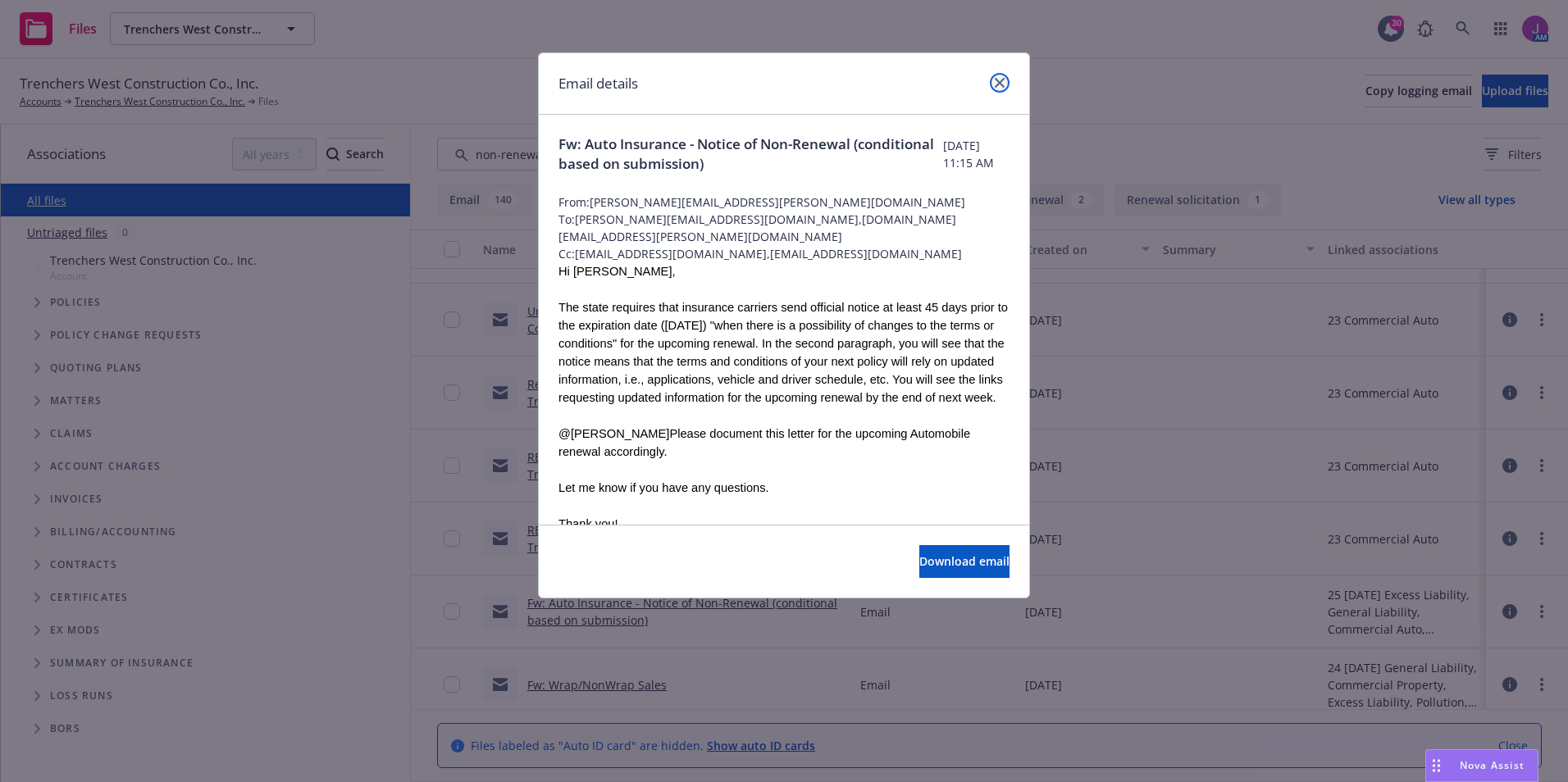
click at [997, 82] on icon "close" at bounding box center [1000, 82] width 9 height 9
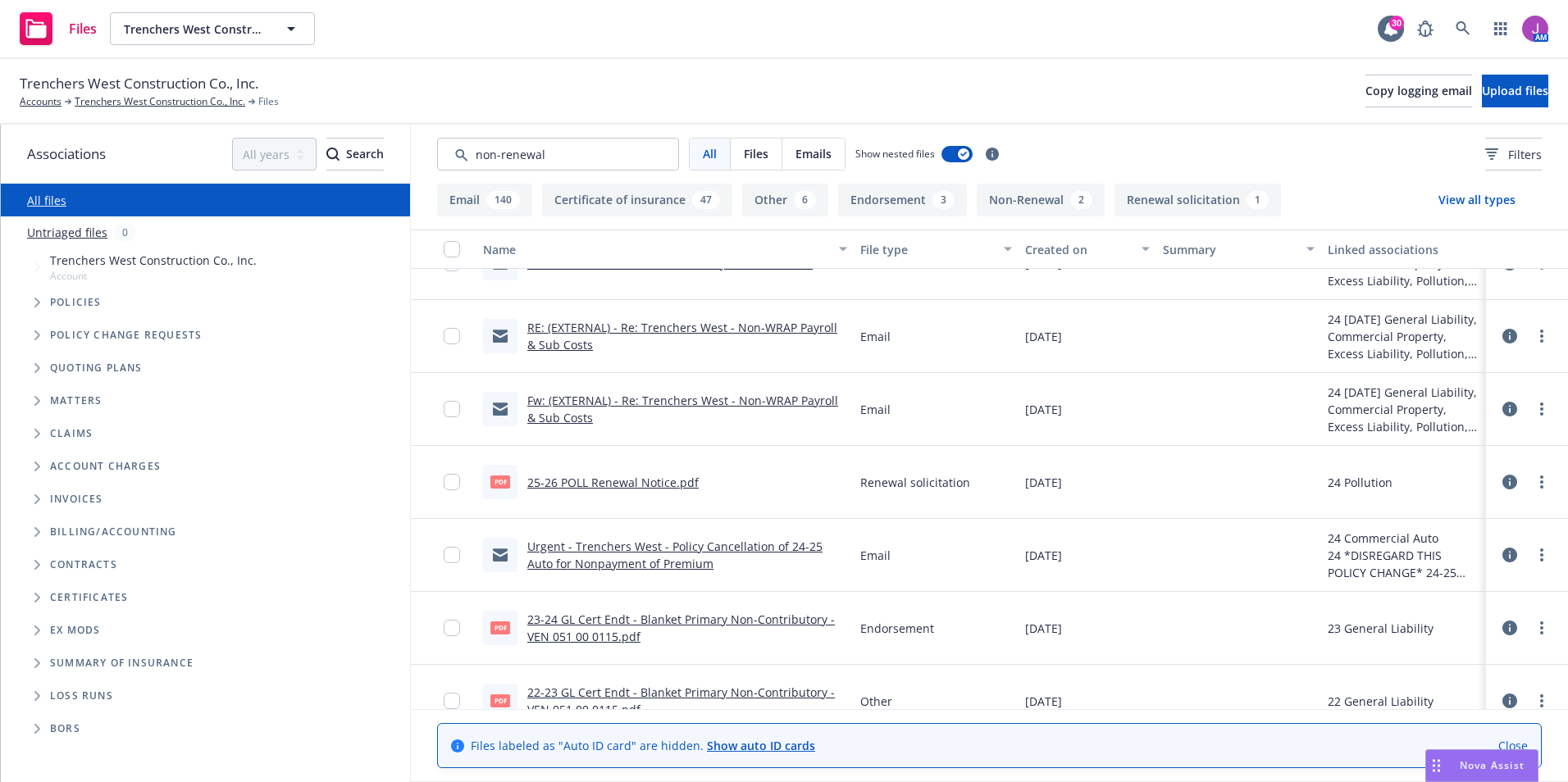
scroll to position [1640, 0]
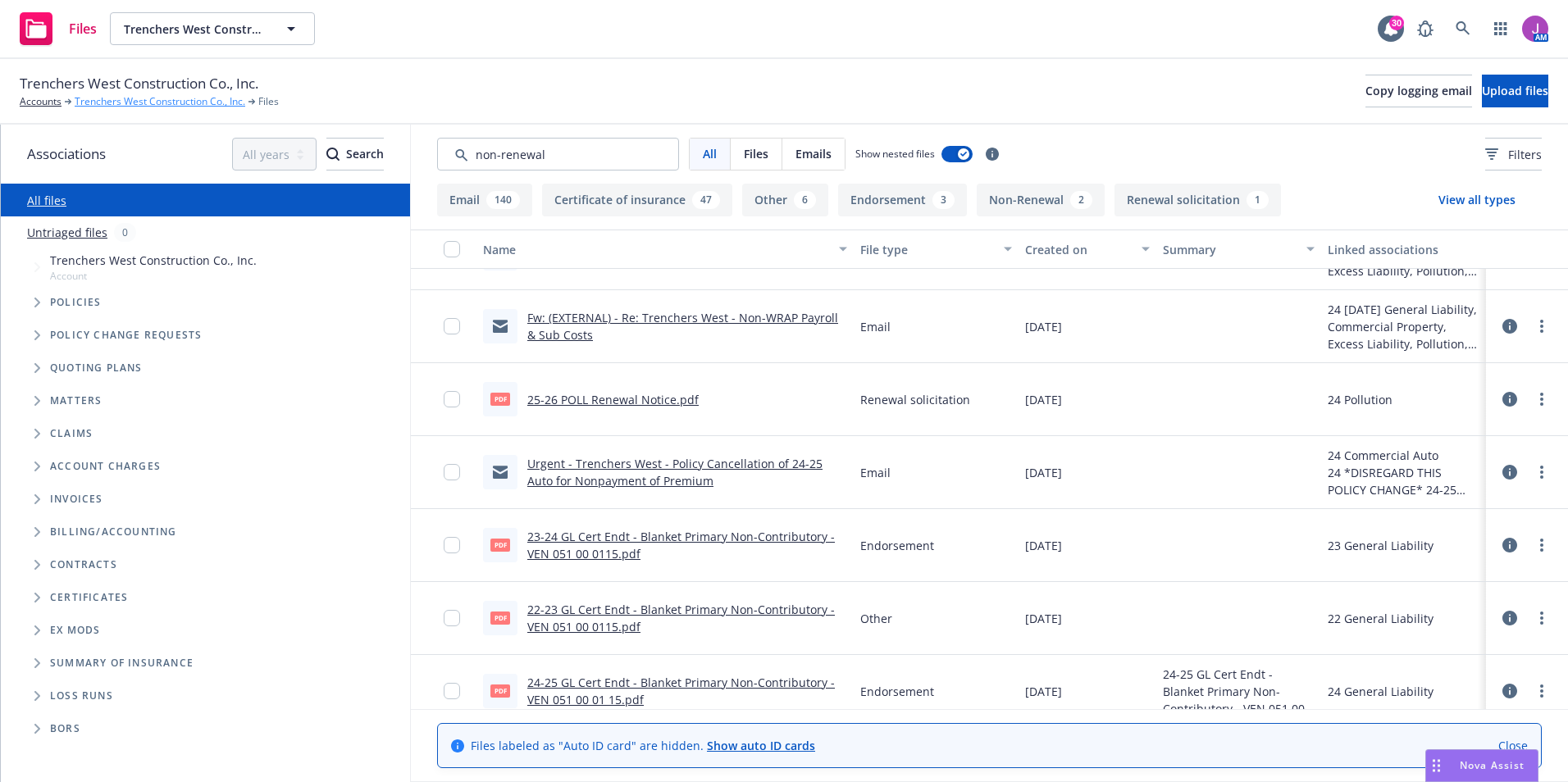
click at [140, 106] on link "Trenchers West Construction Co., Inc." at bounding box center [160, 102] width 170 height 15
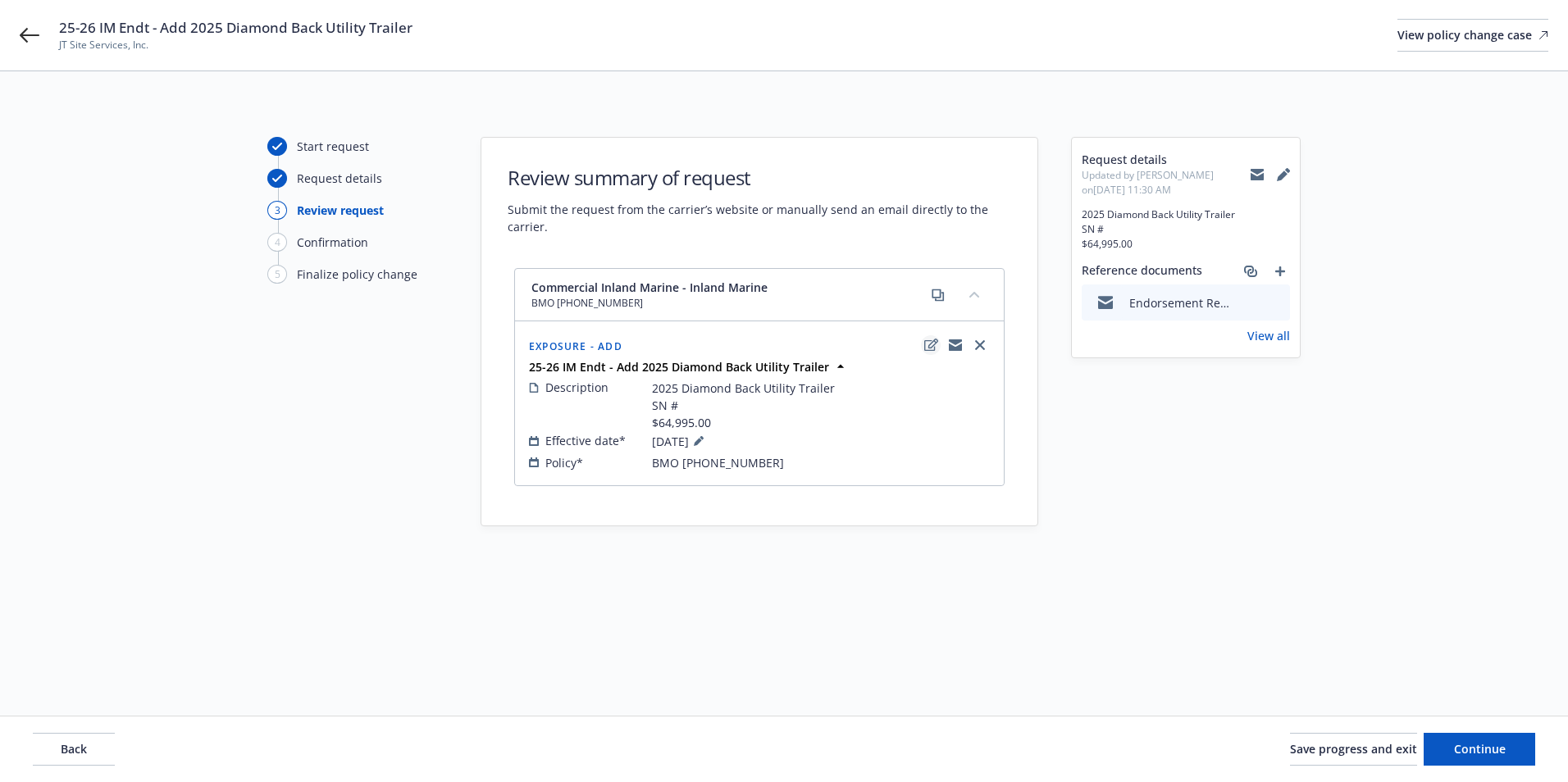
click at [930, 346] on icon "edit" at bounding box center [931, 345] width 14 height 13
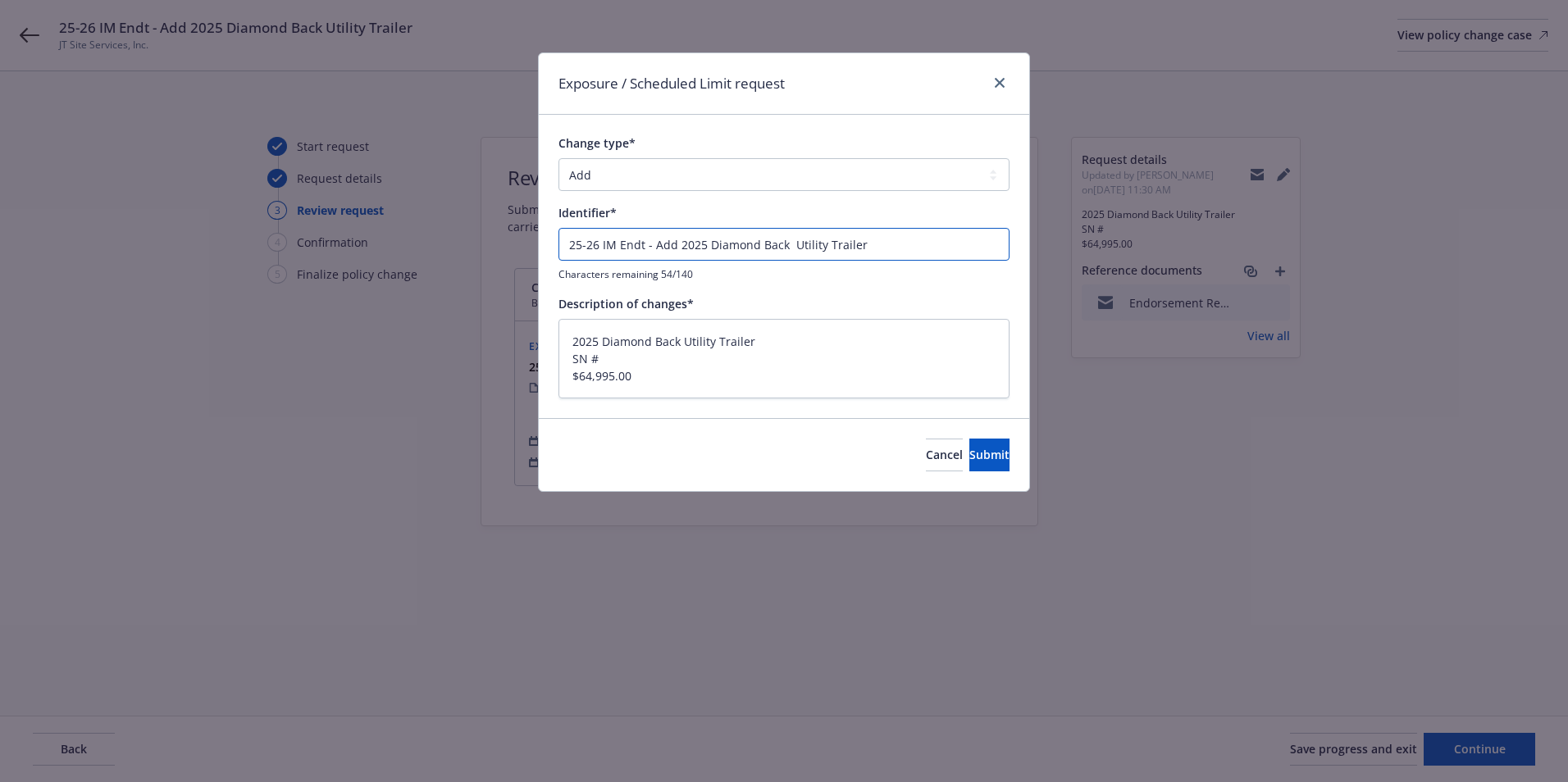
click at [699, 243] on input "25-26 IM Endt - Add 2025 Diamond Back Utility Trailer" at bounding box center [783, 244] width 451 height 33
type textarea "x"
type input "25-26 IM Endt - Add 202 Diamond Back Utility Trailer"
type textarea "x"
type input "25-26 IM Endt - Add 2024 Diamond Back Utility Trailer"
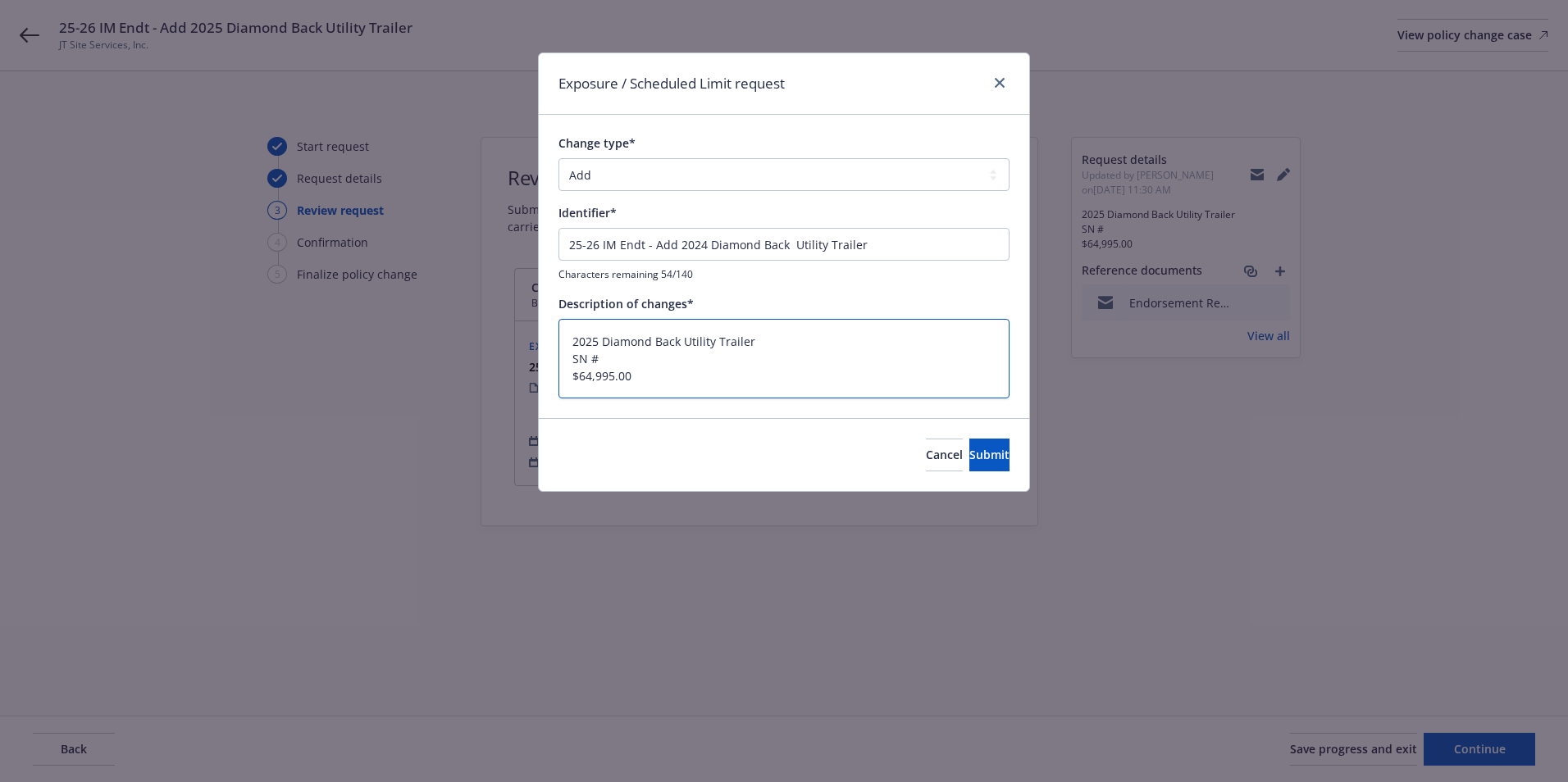
click at [690, 342] on textarea "2025 Diamond Back Utility Trailer SN # $64,995.00" at bounding box center [783, 358] width 451 height 79
click at [597, 340] on textarea "2025 Diamond Back Utility Trailer SN # $64,995.00" at bounding box center [783, 358] width 451 height 79
type textarea "x"
type textarea "202 Diamond Back Utility Trailer SN # $64,995.00"
type textarea "x"
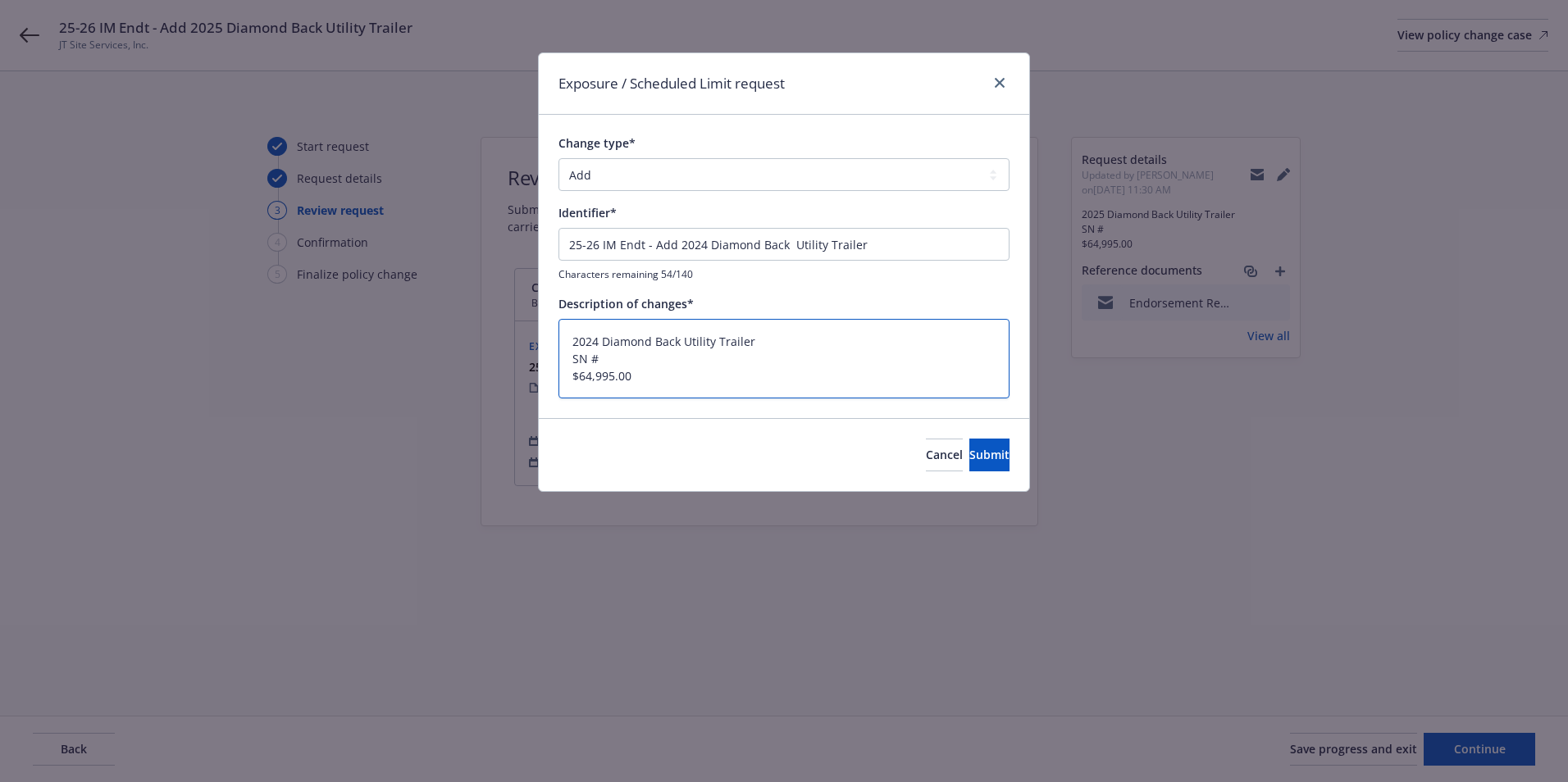
type textarea "2024 Diamond Back Utility Trailer SN # $64,995.00"
drag, startPoint x: 786, startPoint y: 344, endPoint x: 759, endPoint y: 340, distance: 27.3
click at [786, 344] on textarea "2024 Diamond Back Utility Trailer SN # $64,995.00" at bounding box center [783, 358] width 451 height 79
drag, startPoint x: 680, startPoint y: 342, endPoint x: 827, endPoint y: 343, distance: 147.0
click at [827, 343] on textarea "2024 Diamond Back Utility Trailer SN # $64,995.00" at bounding box center [783, 358] width 451 height 79
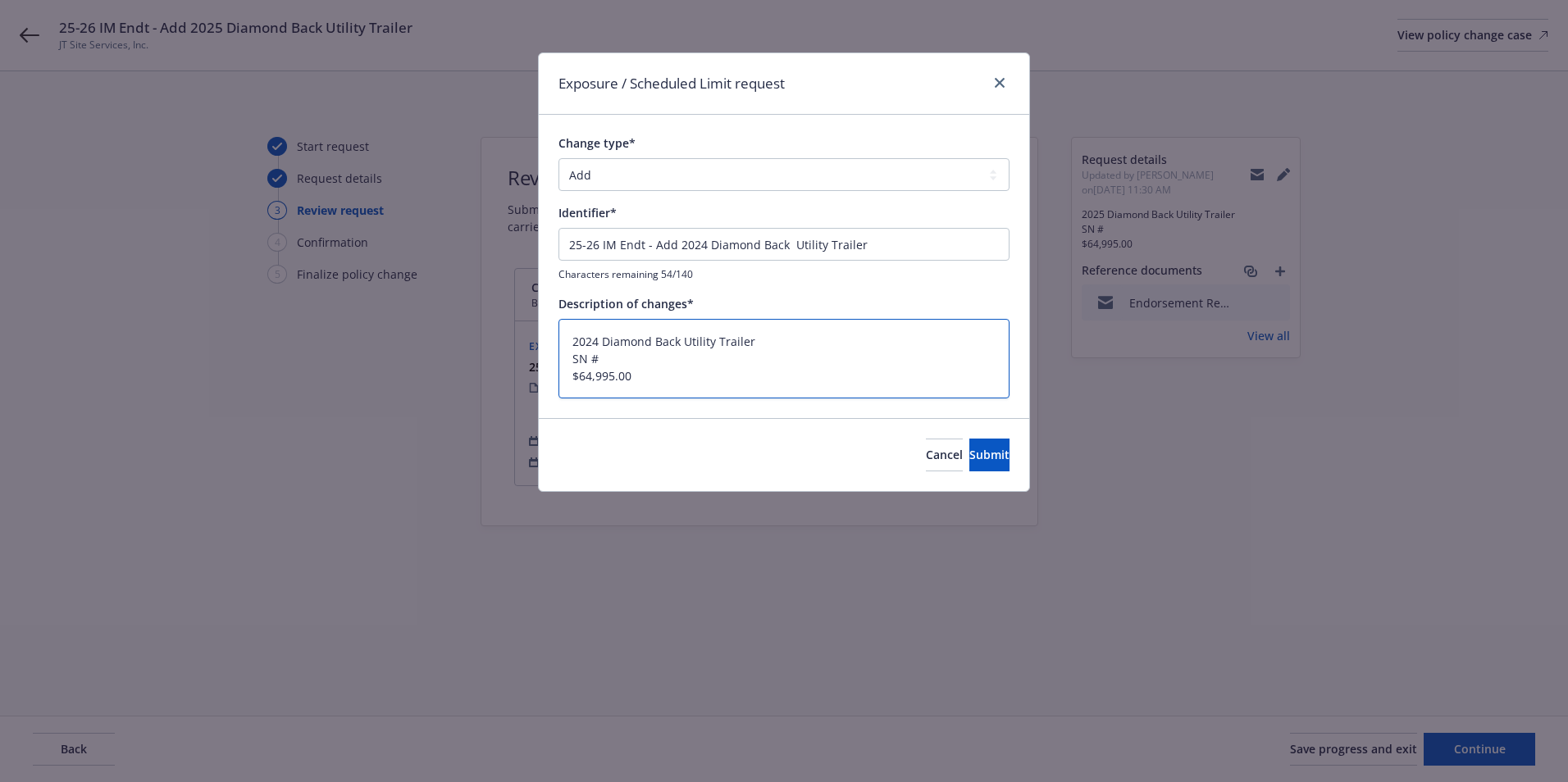
type textarea "x"
type textarea "2024 Diamond Back SN # $64,995.00"
type textarea "x"
type textarea "2024 Diamond Back( SN # $64,995.00"
paste textarea "W/ALL ATTACHMENTS / [US_VEHICLE_IDENTIFICATION_NUMBER], KUBOTA DIESEL POWER UNIT"
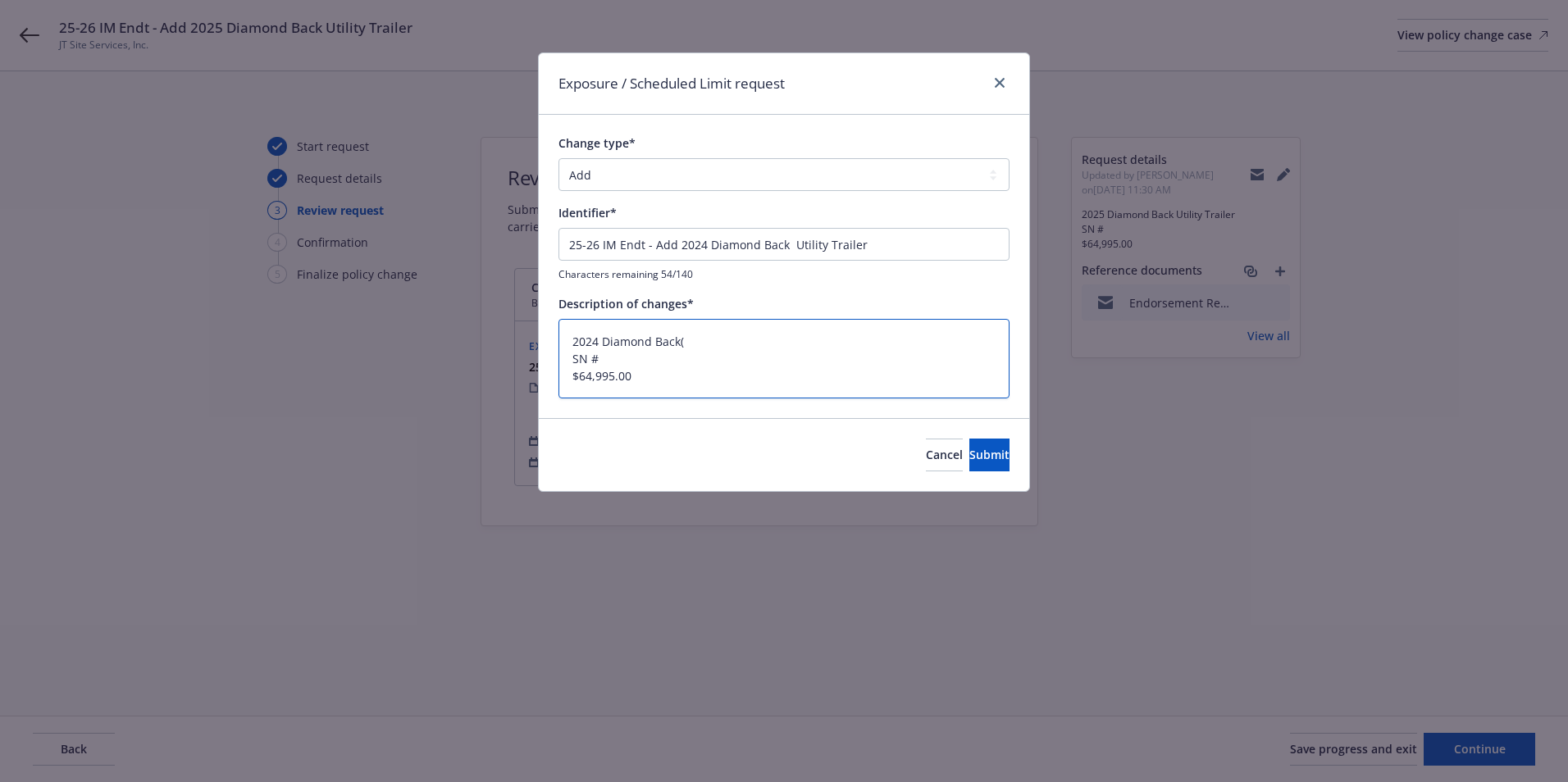
type textarea "x"
type textarea "2024 Diamond Back(W/ALL ATTACHMENTS / [US_VEHICLE_IDENTIFICATION_NUMBER], KUBOT…"
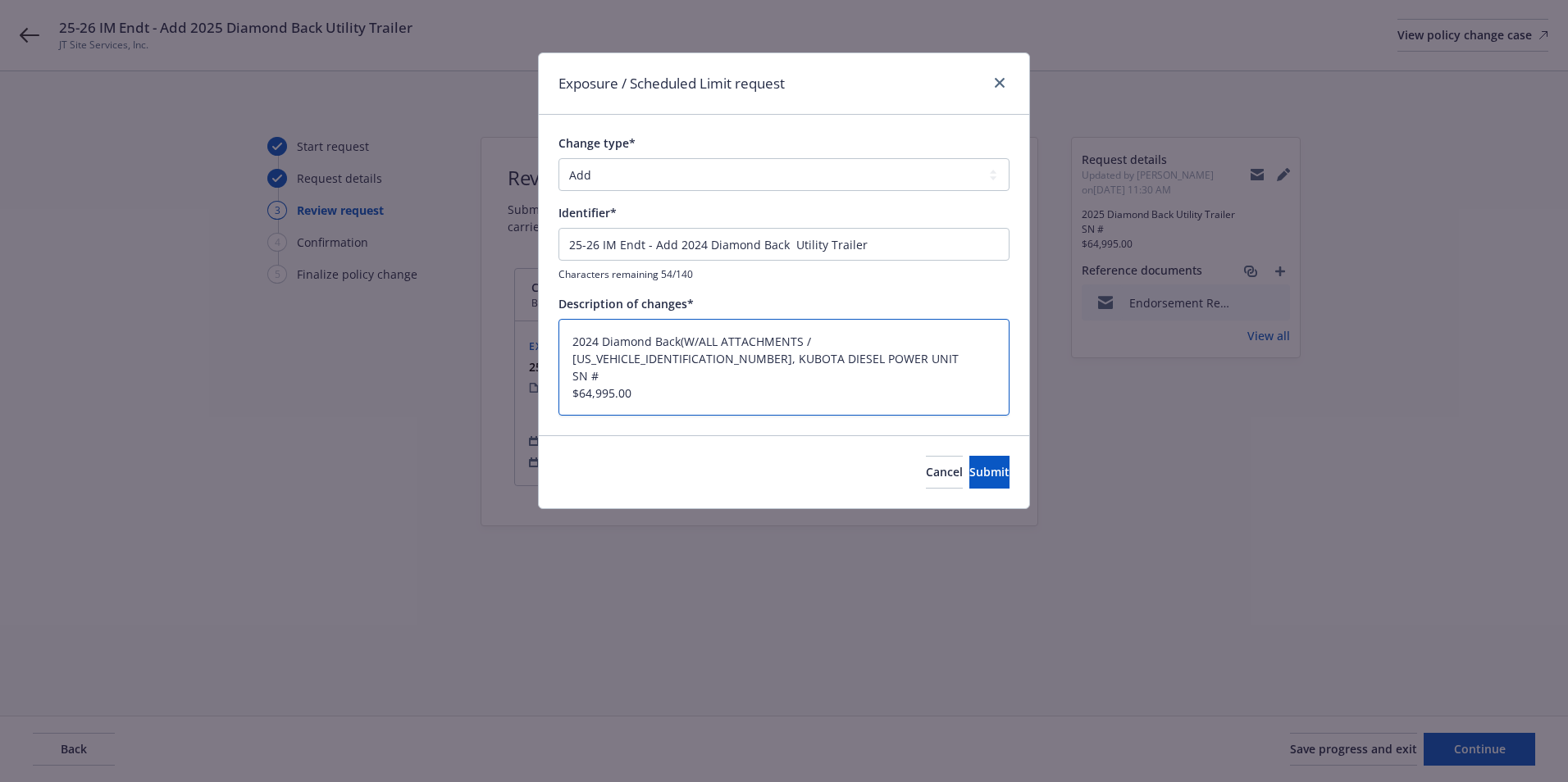
type textarea "x"
type textarea "2024 Diamond Back(W/ALL ATTACHMENTS / [US_VEHICLE_IDENTIFICATION_NUMBER], KUBOT…"
type textarea "x"
type textarea "2024 Diamond Back(W/ALL ATTACHMENTS / [US_VEHICLE_IDENTIFICATION_NUMBER], KUBOT…"
click at [614, 376] on textarea "2024 Diamond Back(W/ALL ATTACHMENTS / [US_VEHICLE_IDENTIFICATION_NUMBER], KUBOT…" at bounding box center [783, 367] width 451 height 96
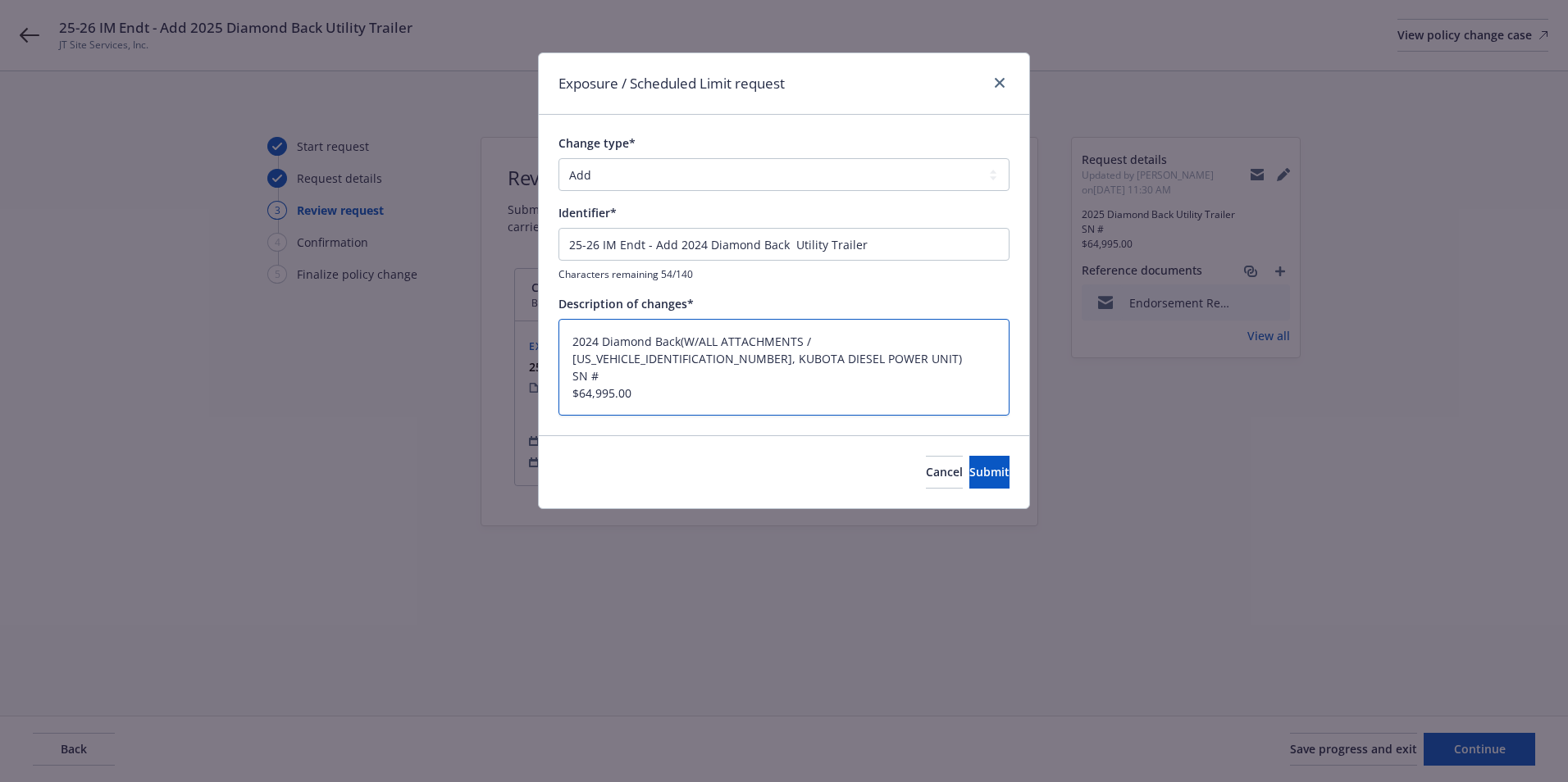
paste textarea "PL57435"
type textarea "x"
type textarea "2024 Diamond Back(W/ALL ATTACHMENTS / [US_VEHICLE_IDENTIFICATION_NUMBER], KUBOT…"
drag, startPoint x: 791, startPoint y: 240, endPoint x: 886, endPoint y: 255, distance: 96.2
click at [888, 252] on input "25-26 IM Endt - Add 2024 Diamond Back Utility Trailer" at bounding box center [783, 244] width 451 height 33
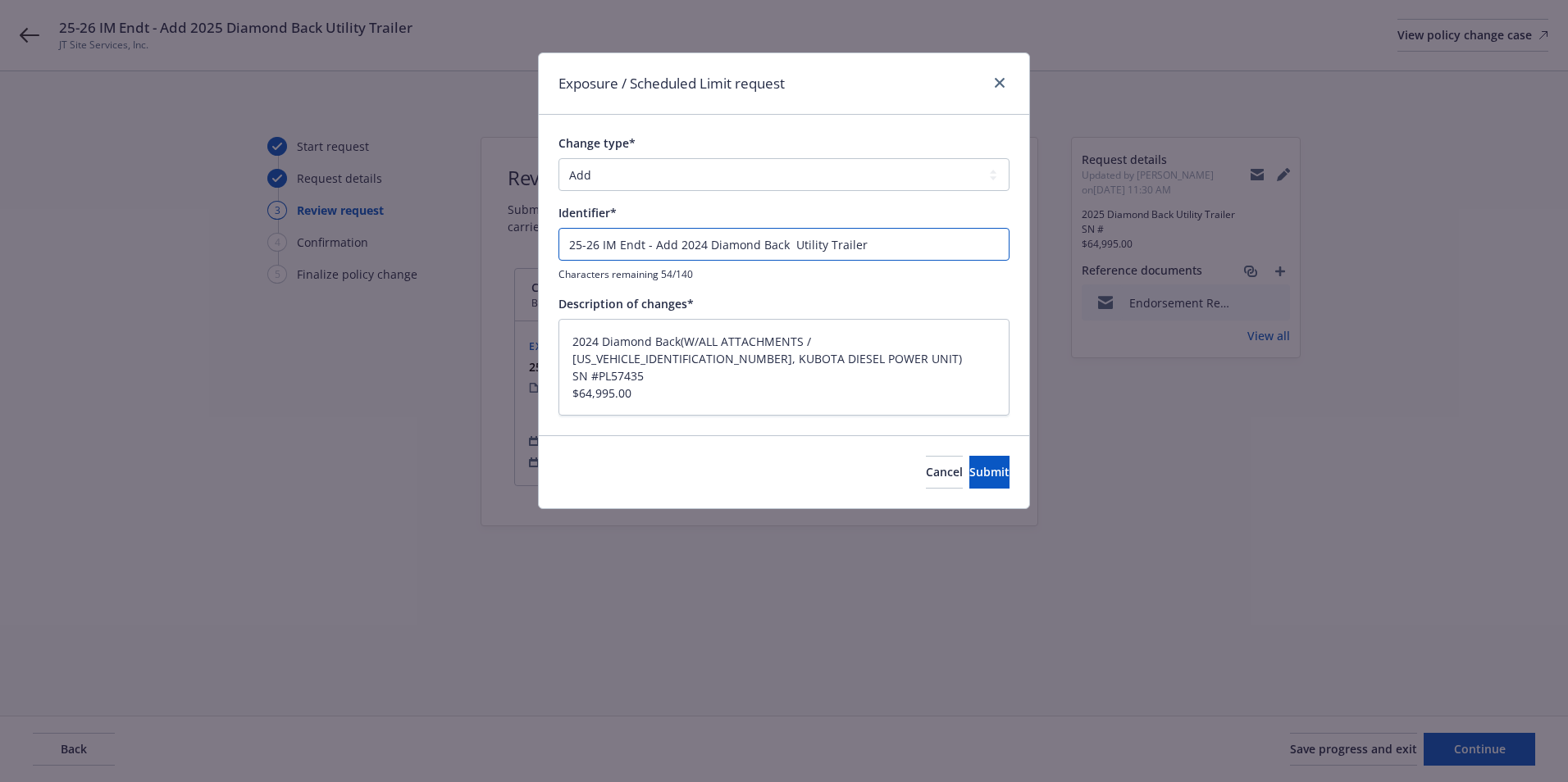
type textarea "x"
type input "25-26 IM Endt - Add 2024 Diamond Back"
type textarea "x"
type input "25-26 IM Endt - Add 2024 Diamond Back"
click at [969, 465] on button "Submit" at bounding box center [989, 472] width 40 height 33
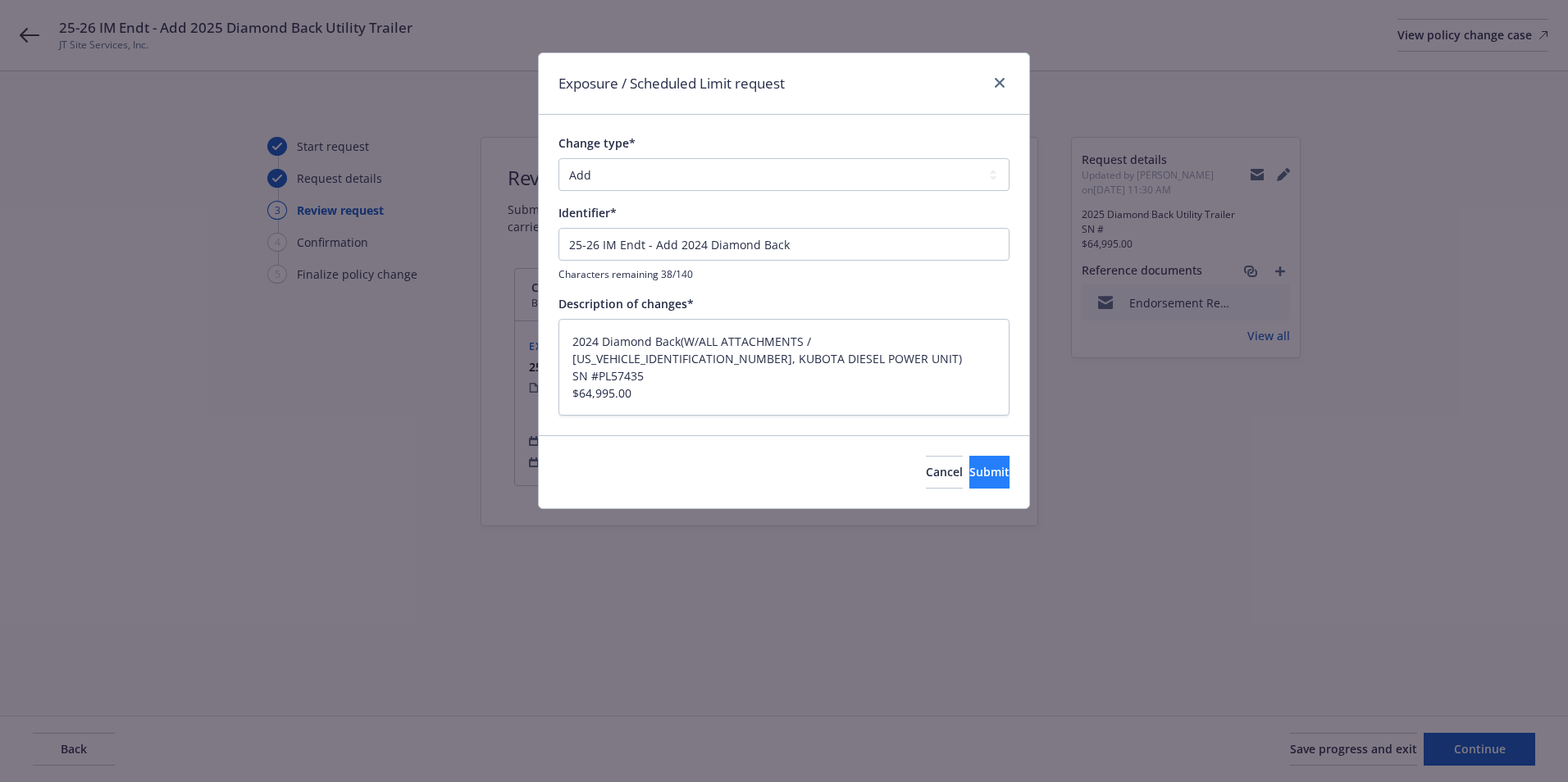
type textarea "x"
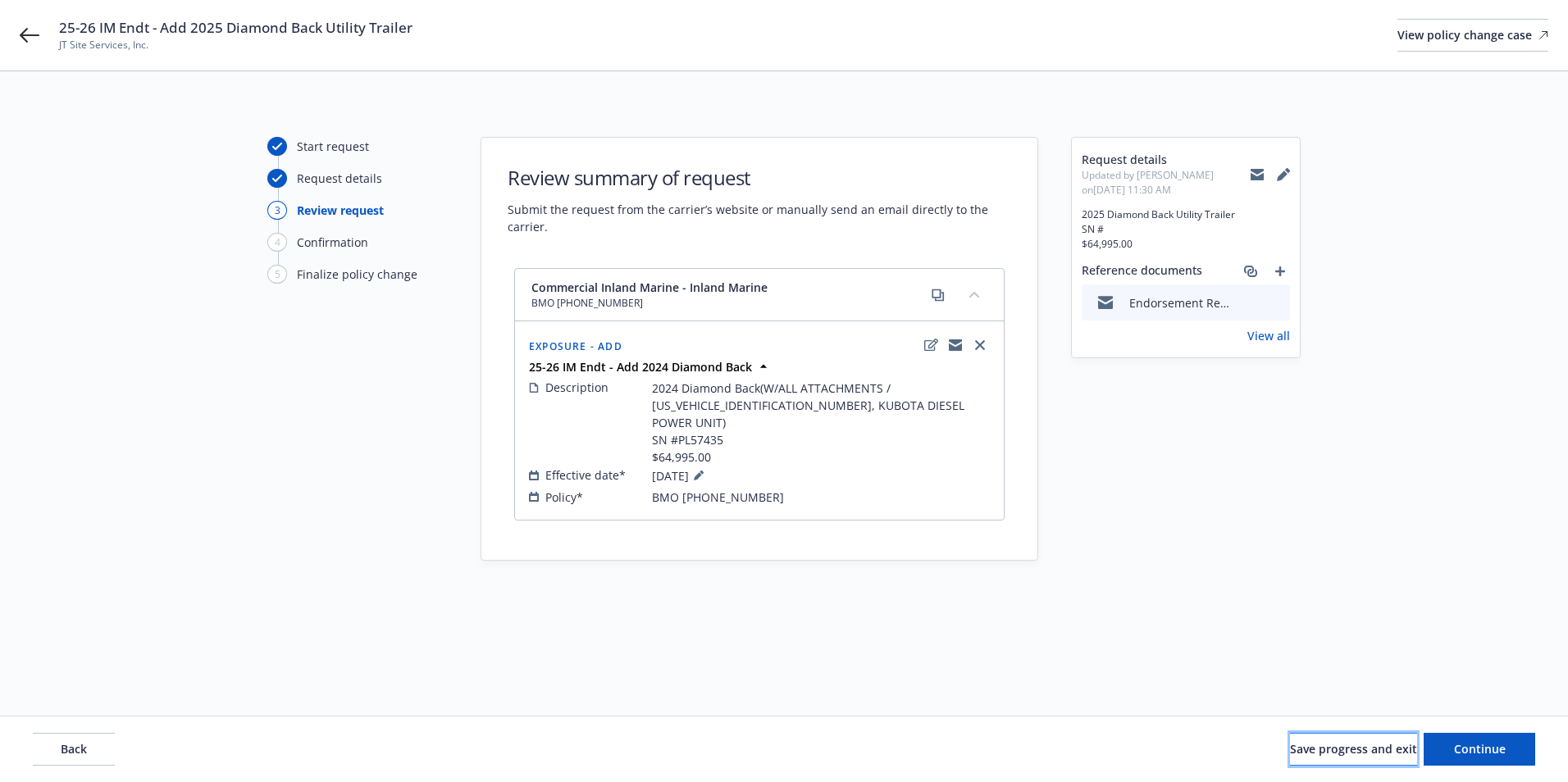
click at [1290, 743] on span "Save progress and exit" at bounding box center [1353, 749] width 127 height 15
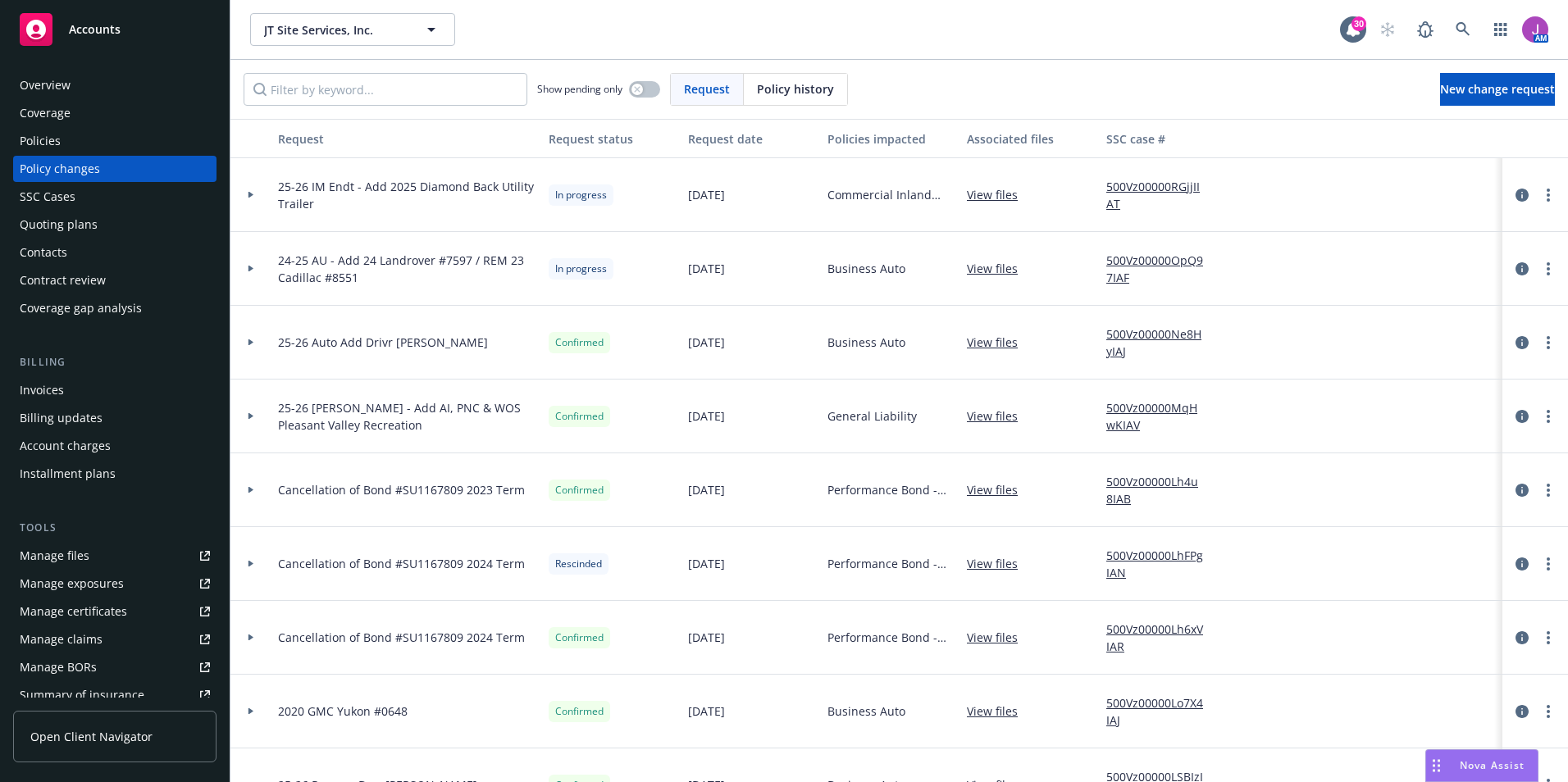
click at [1125, 186] on link "500Vz00000RGjjIIAT" at bounding box center [1161, 195] width 110 height 34
click at [1130, 262] on link "500Vz00000OpQ97IAF" at bounding box center [1161, 269] width 110 height 34
click at [68, 585] on div "Manage exposures" at bounding box center [72, 583] width 104 height 26
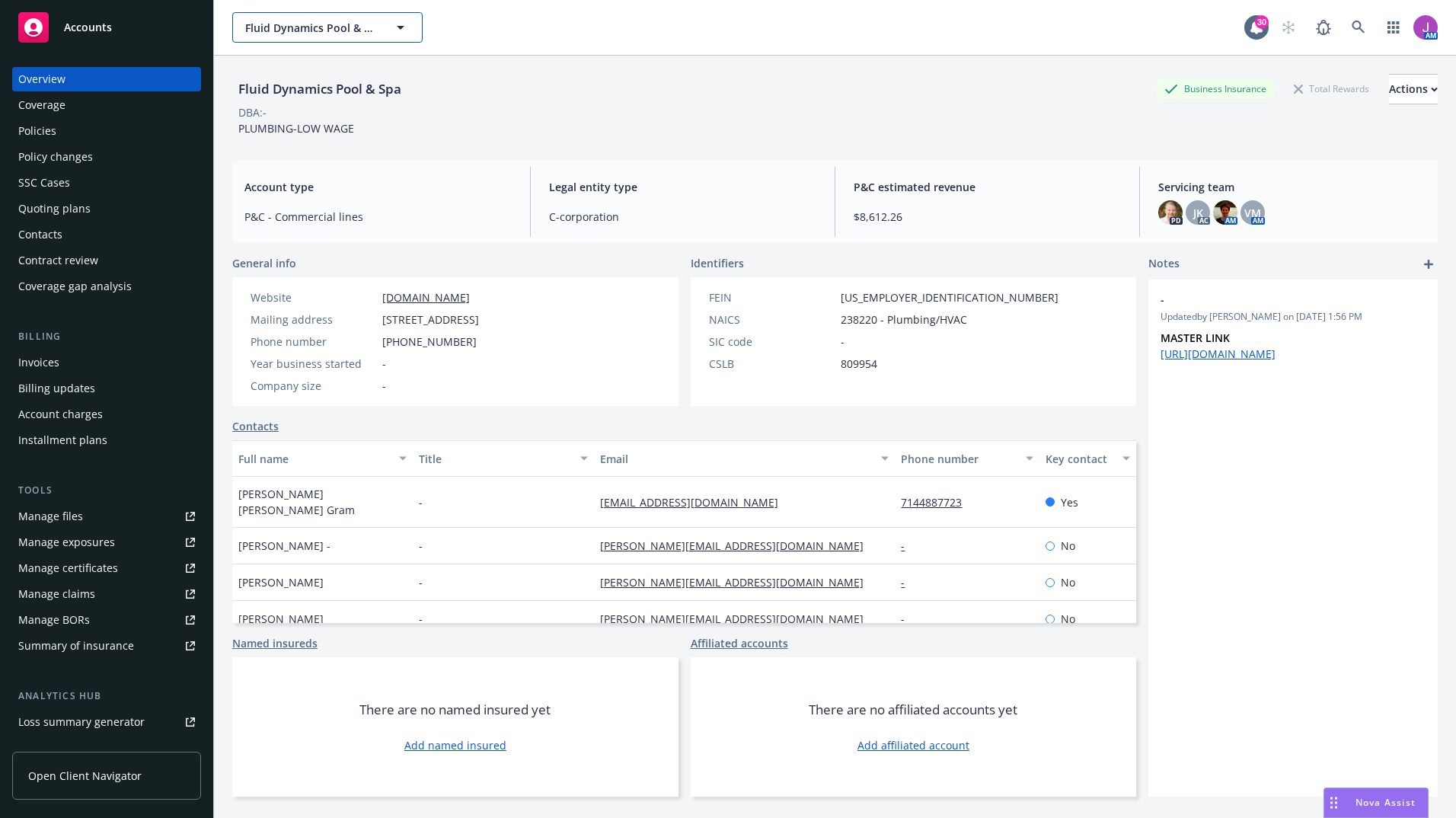
click at [299, 25] on span "Fluid Dynamics Pool & Spa" at bounding box center [311, 28] width 132 height 16
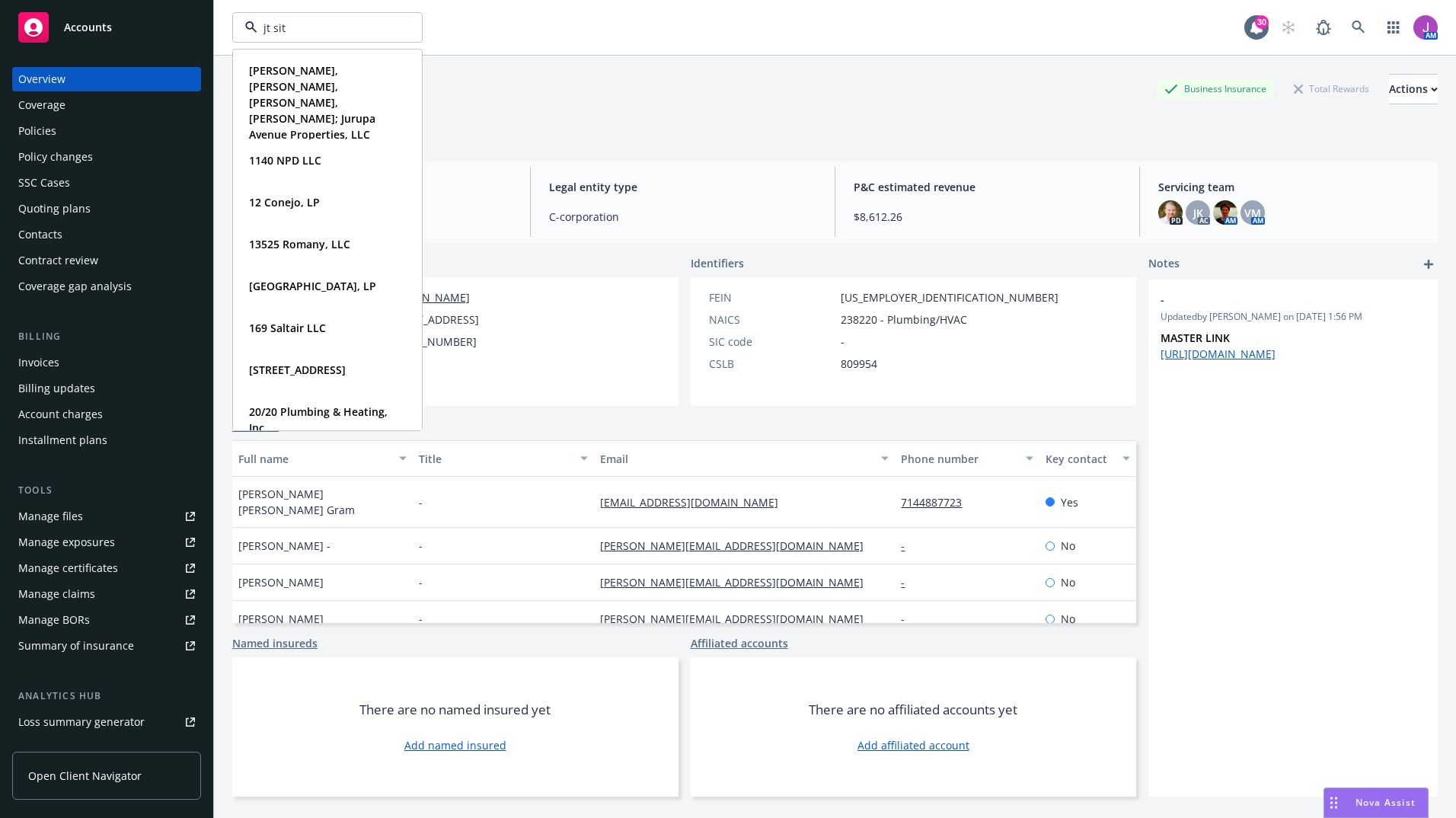
type input "jt site"
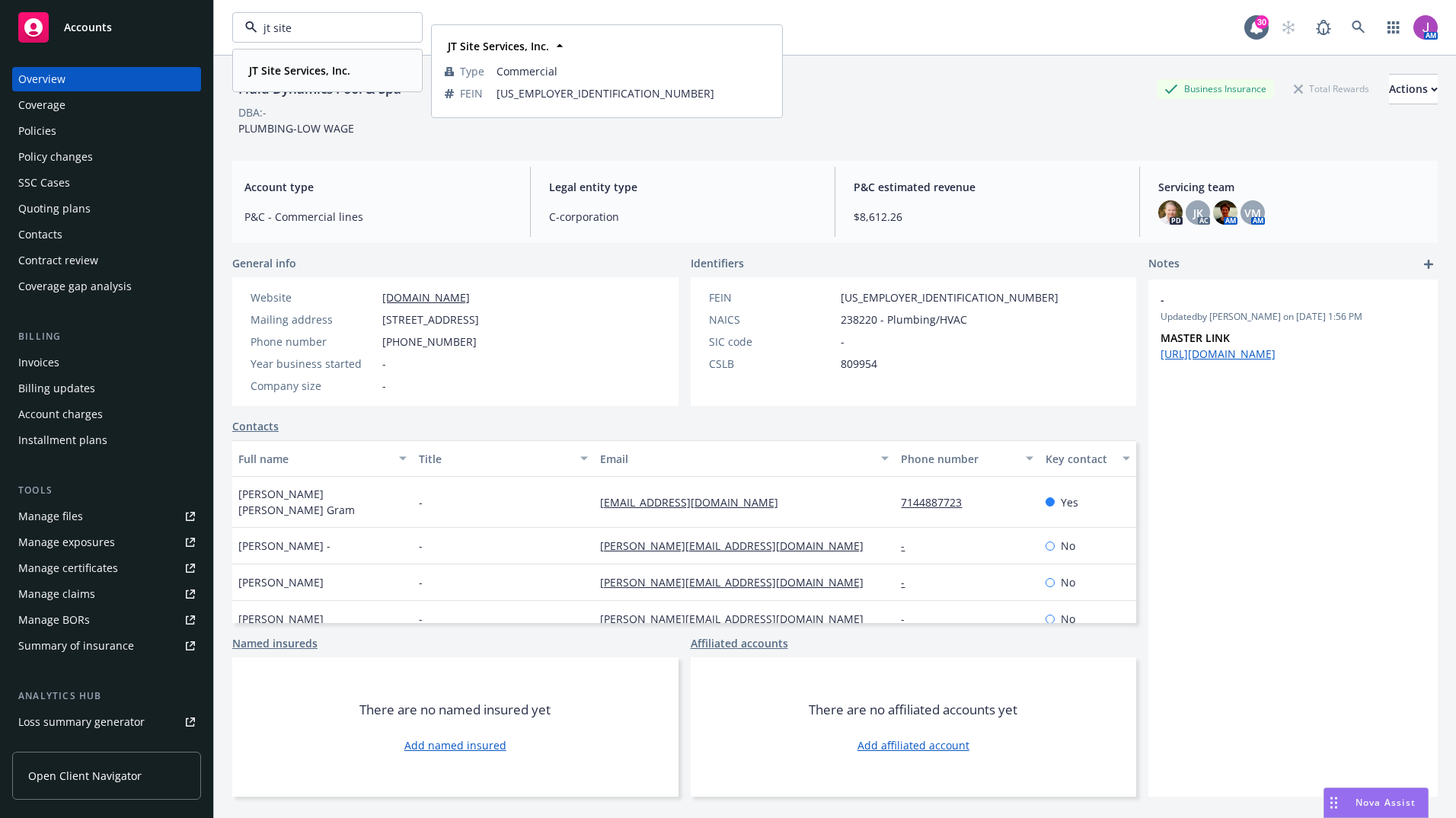
click at [297, 76] on strong "JT Site Services, Inc." at bounding box center [299, 70] width 101 height 14
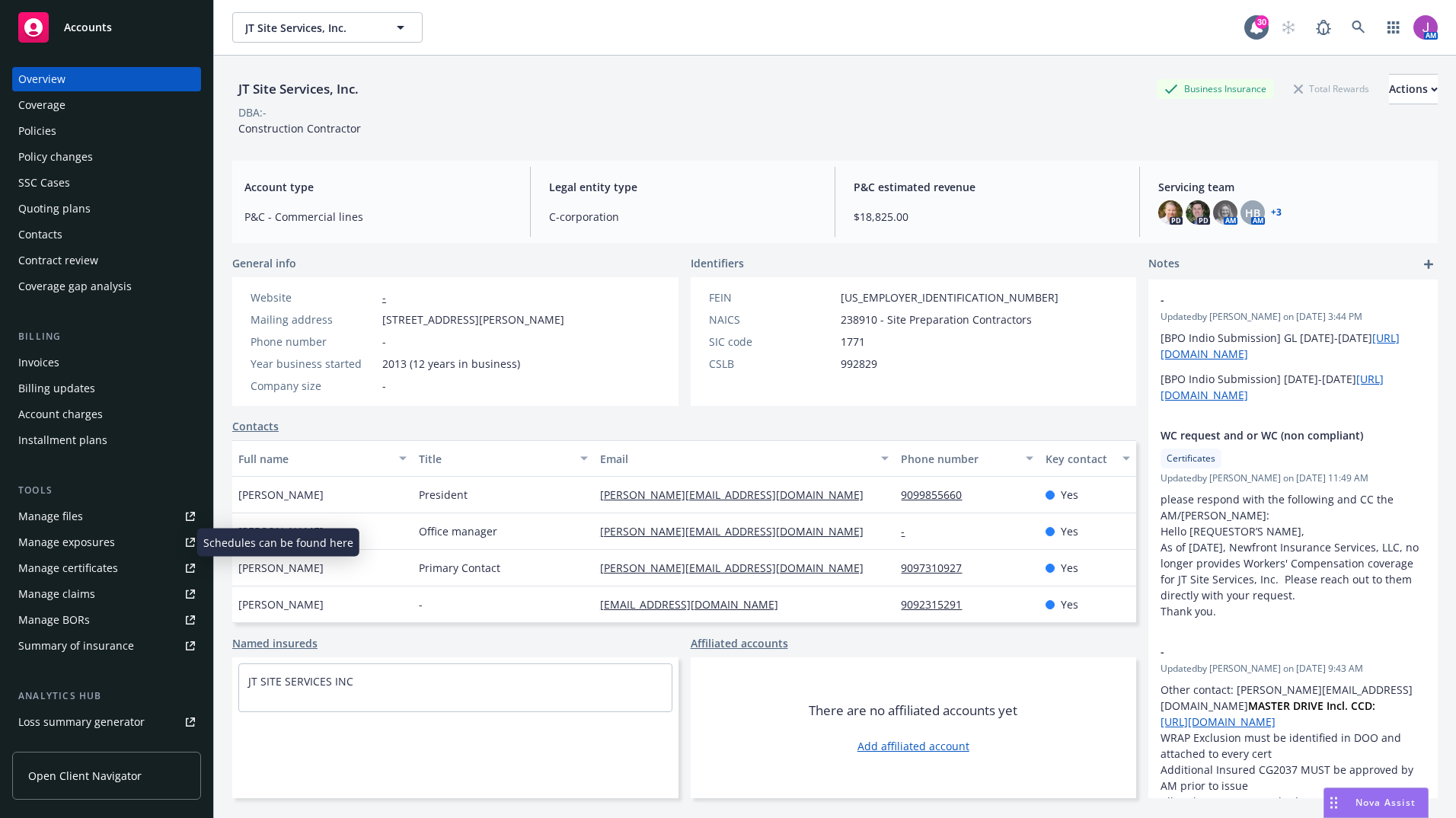
click at [49, 553] on div "Manage exposures" at bounding box center [67, 542] width 97 height 25
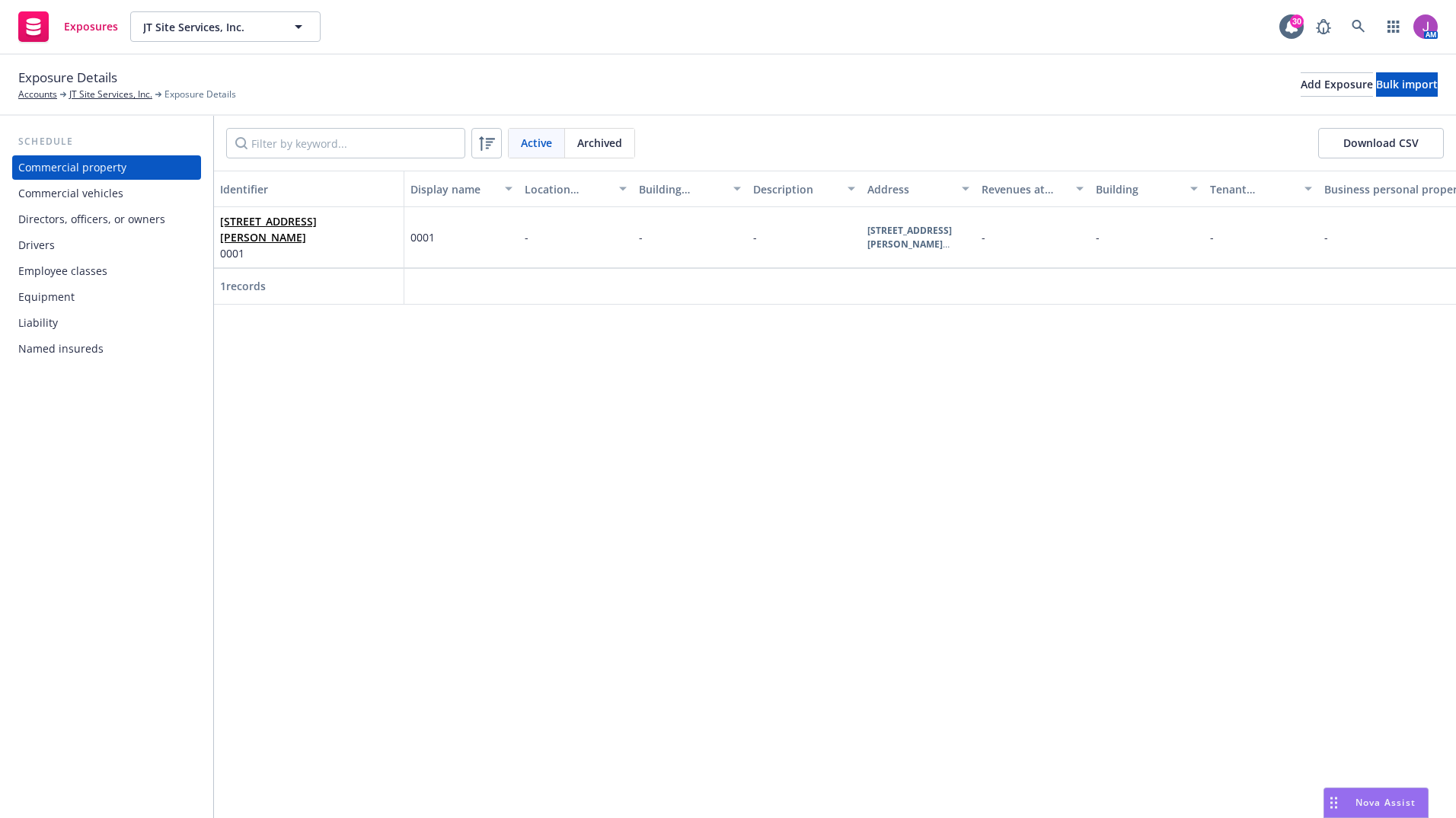
click at [54, 282] on div "Employee classes" at bounding box center [62, 271] width 89 height 25
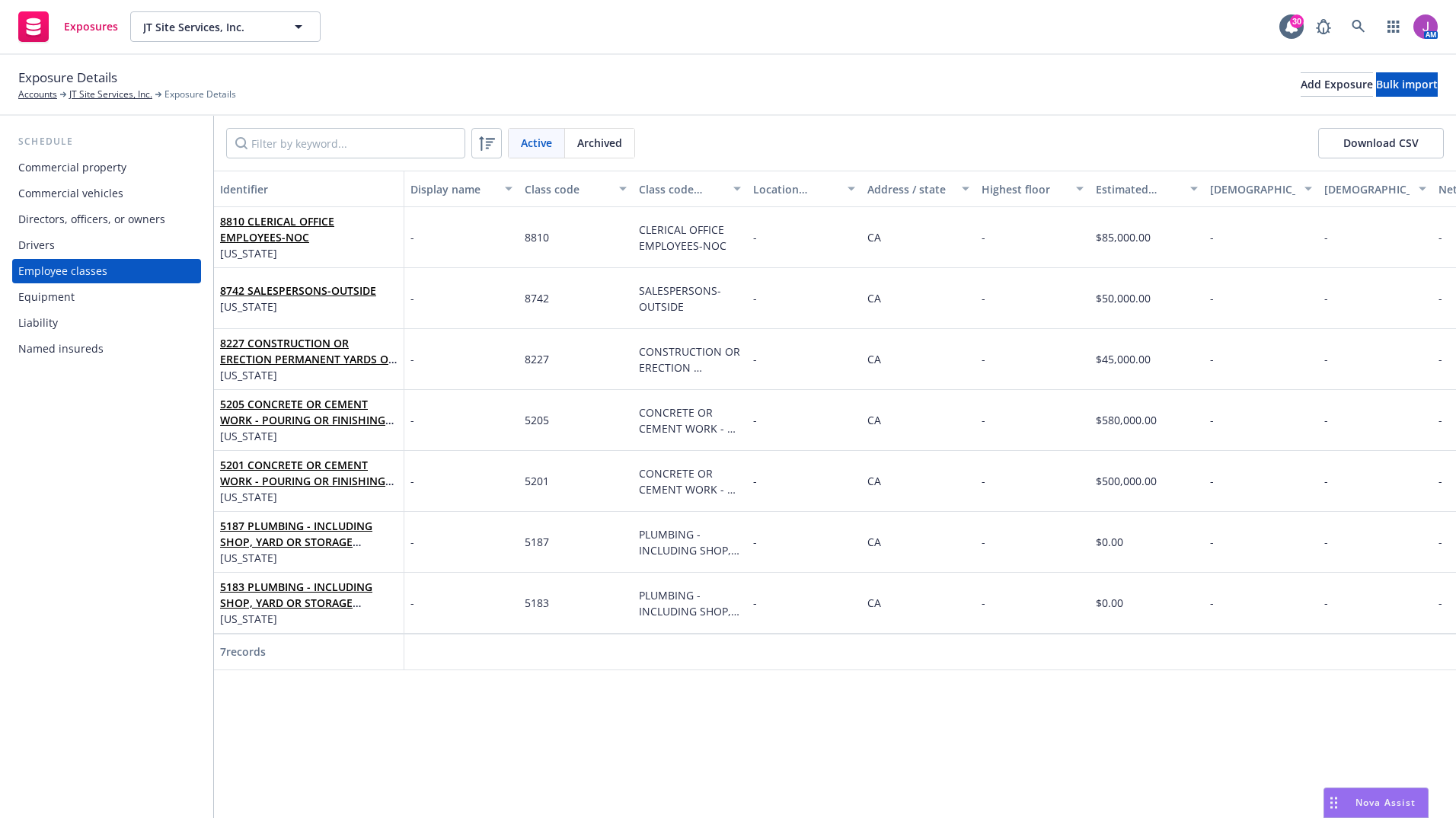
click at [54, 300] on div "Equipment" at bounding box center [47, 297] width 56 height 25
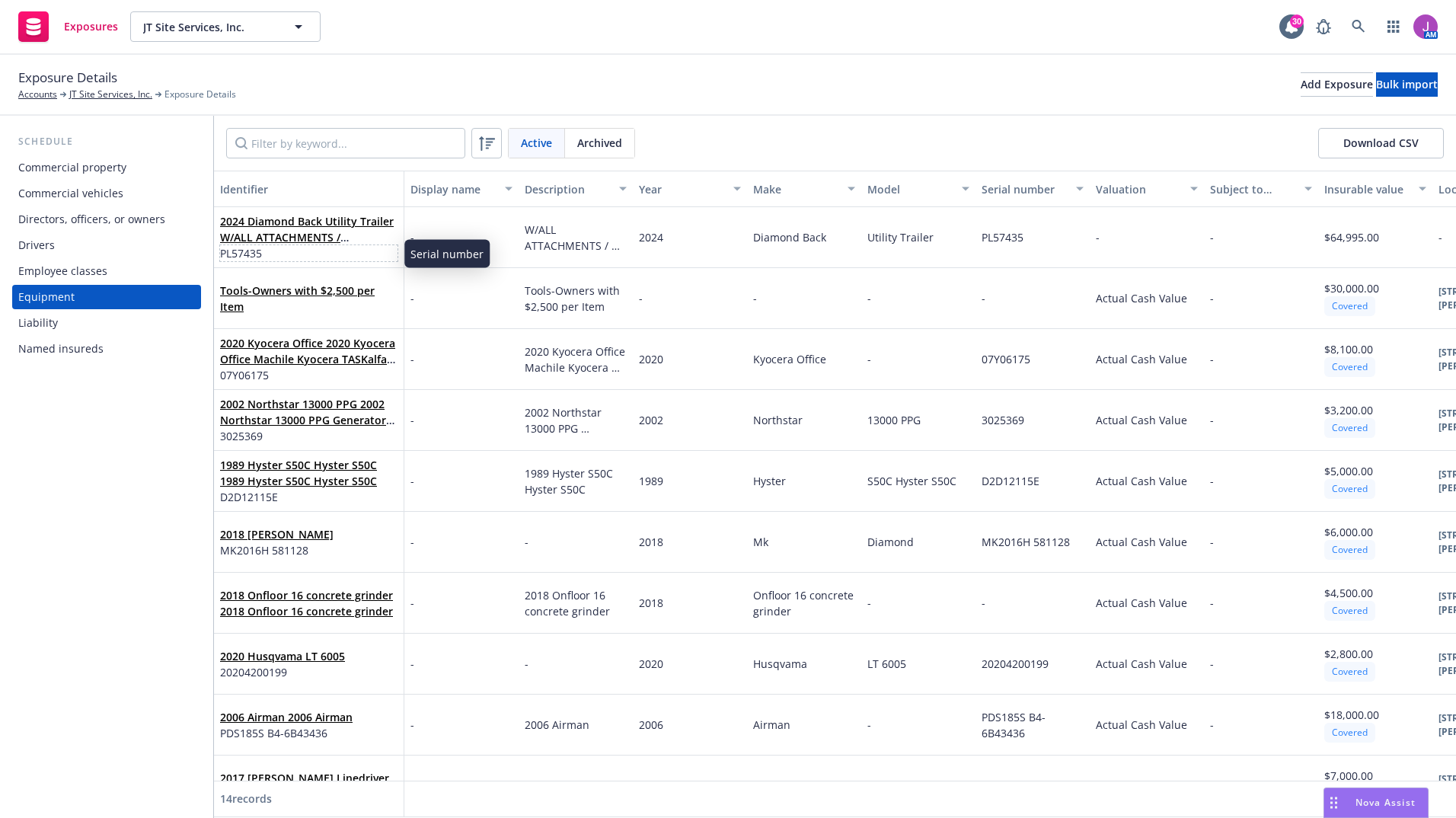
click at [319, 257] on span "PL57435" at bounding box center [309, 253] width 177 height 16
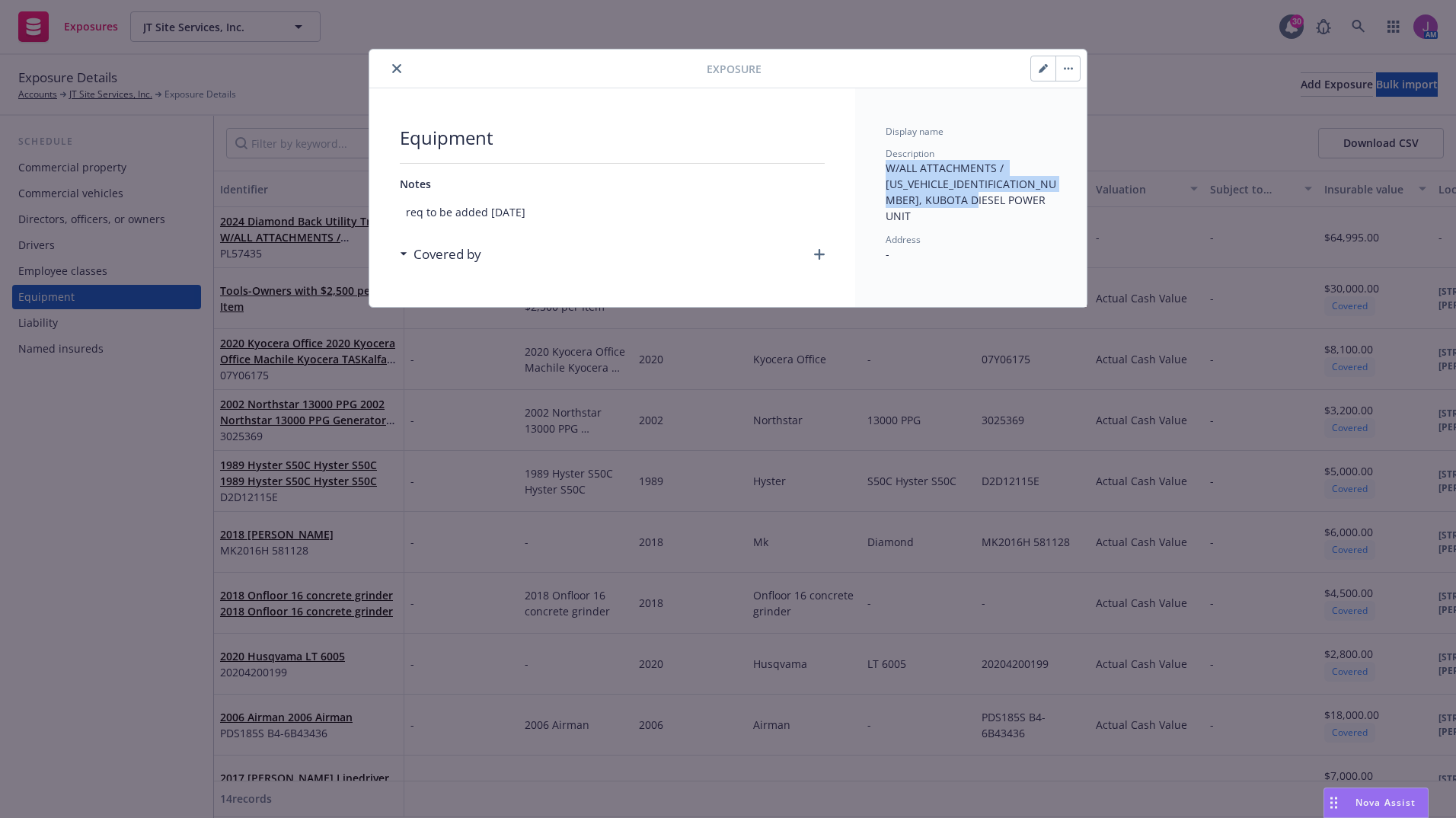
drag, startPoint x: 885, startPoint y: 172, endPoint x: 1043, endPoint y: 198, distance: 160.1
click at [1043, 198] on div "Display name Description W/ALL ATTACHMENTS / 1G9BU1227RP562418, KUBOTA DIESEL P…" at bounding box center [971, 198] width 232 height 219
copy span "W/ALL ATTACHMENTS / 1G9BU1227RP562418, KUBOTA DIESEL POWER UNIT"
click at [400, 72] on icon "close" at bounding box center [397, 69] width 9 height 9
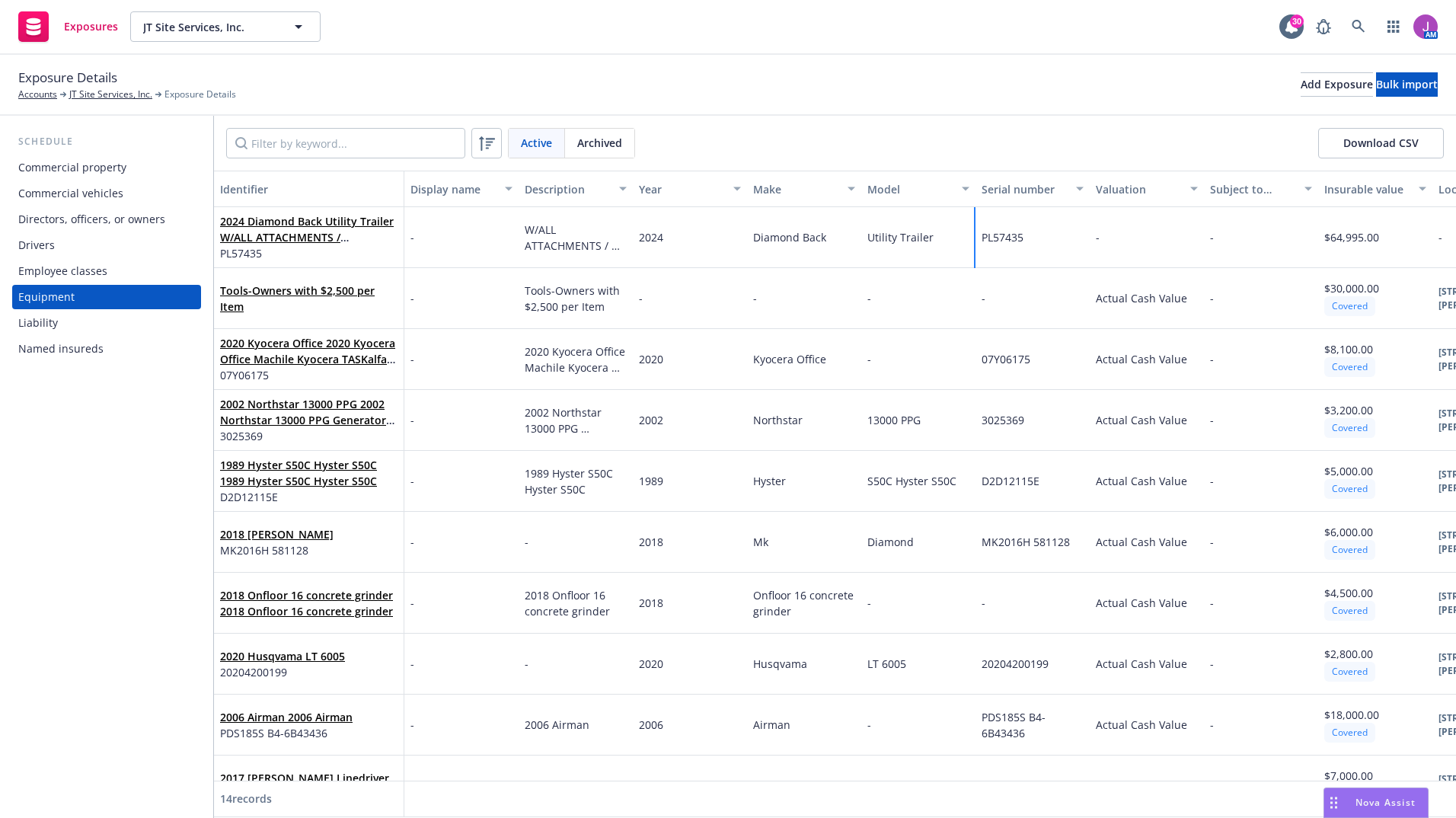
drag, startPoint x: 982, startPoint y: 241, endPoint x: 1034, endPoint y: 242, distance: 52.0
click at [1034, 242] on div "PL57435" at bounding box center [1033, 237] width 114 height 61
copy span "PL57435"
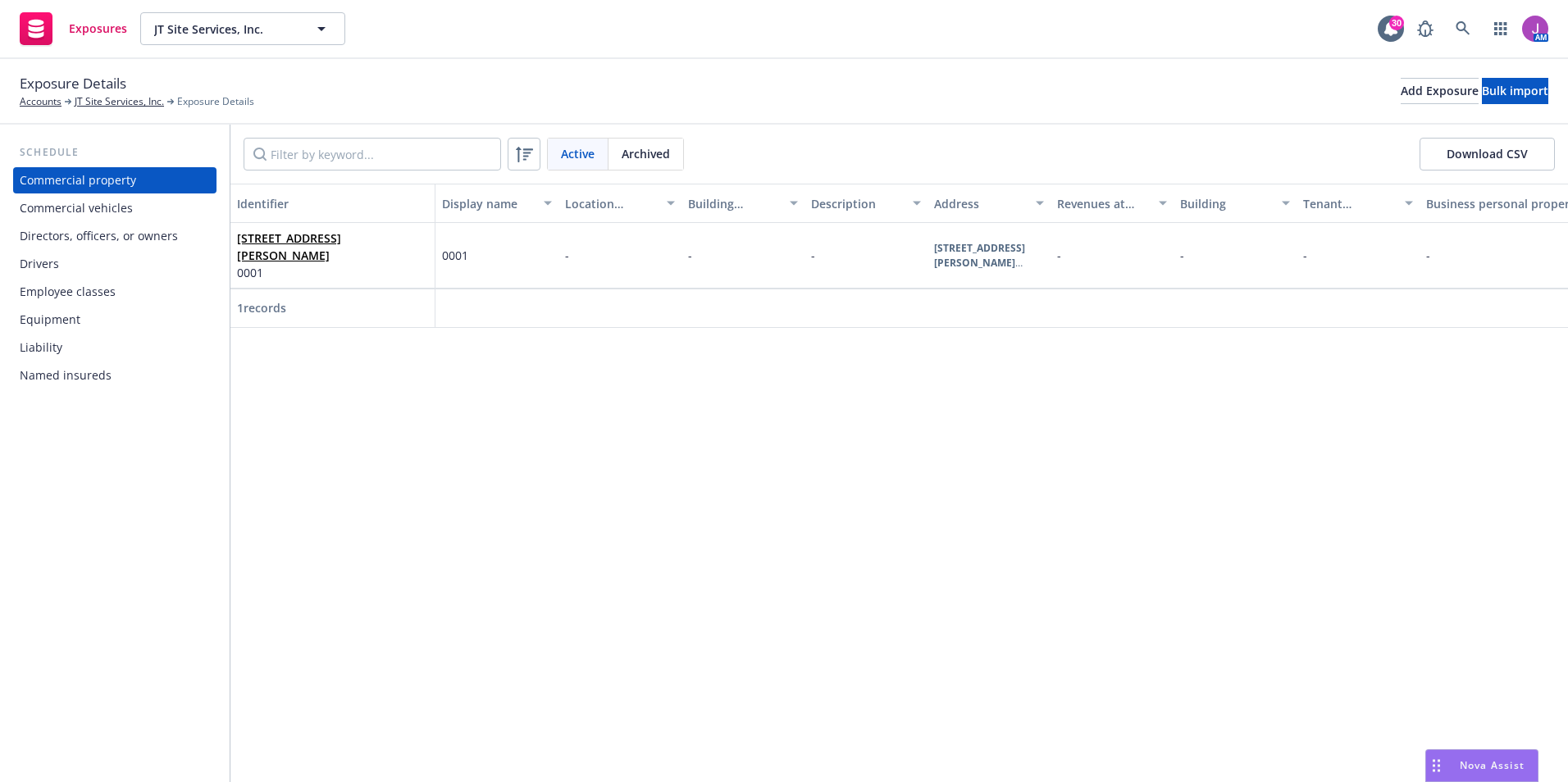
click at [88, 206] on div "Commercial vehicles" at bounding box center [77, 208] width 113 height 26
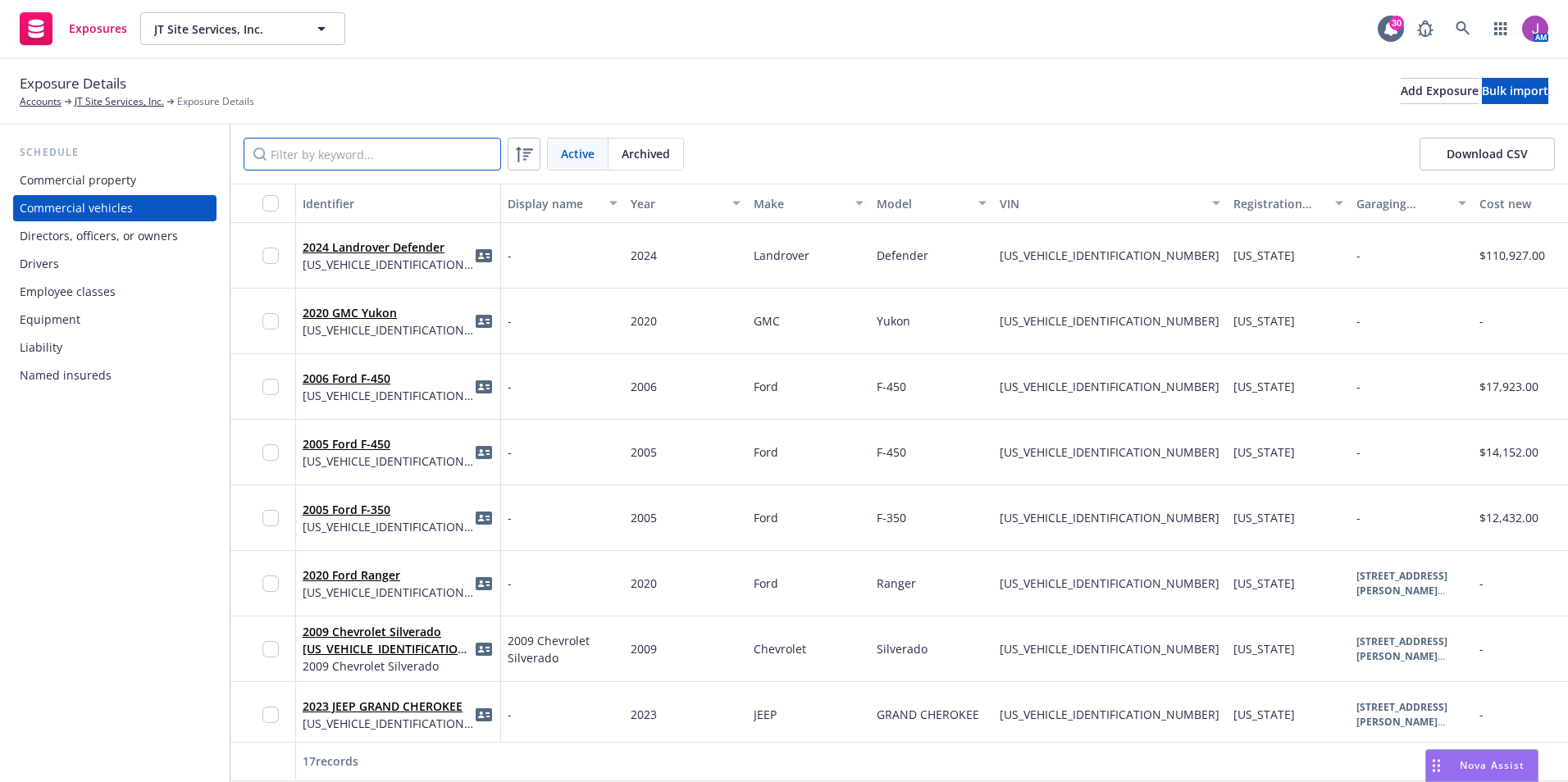
click at [441, 145] on input "Filter by keyword..." at bounding box center [373, 154] width 257 height 33
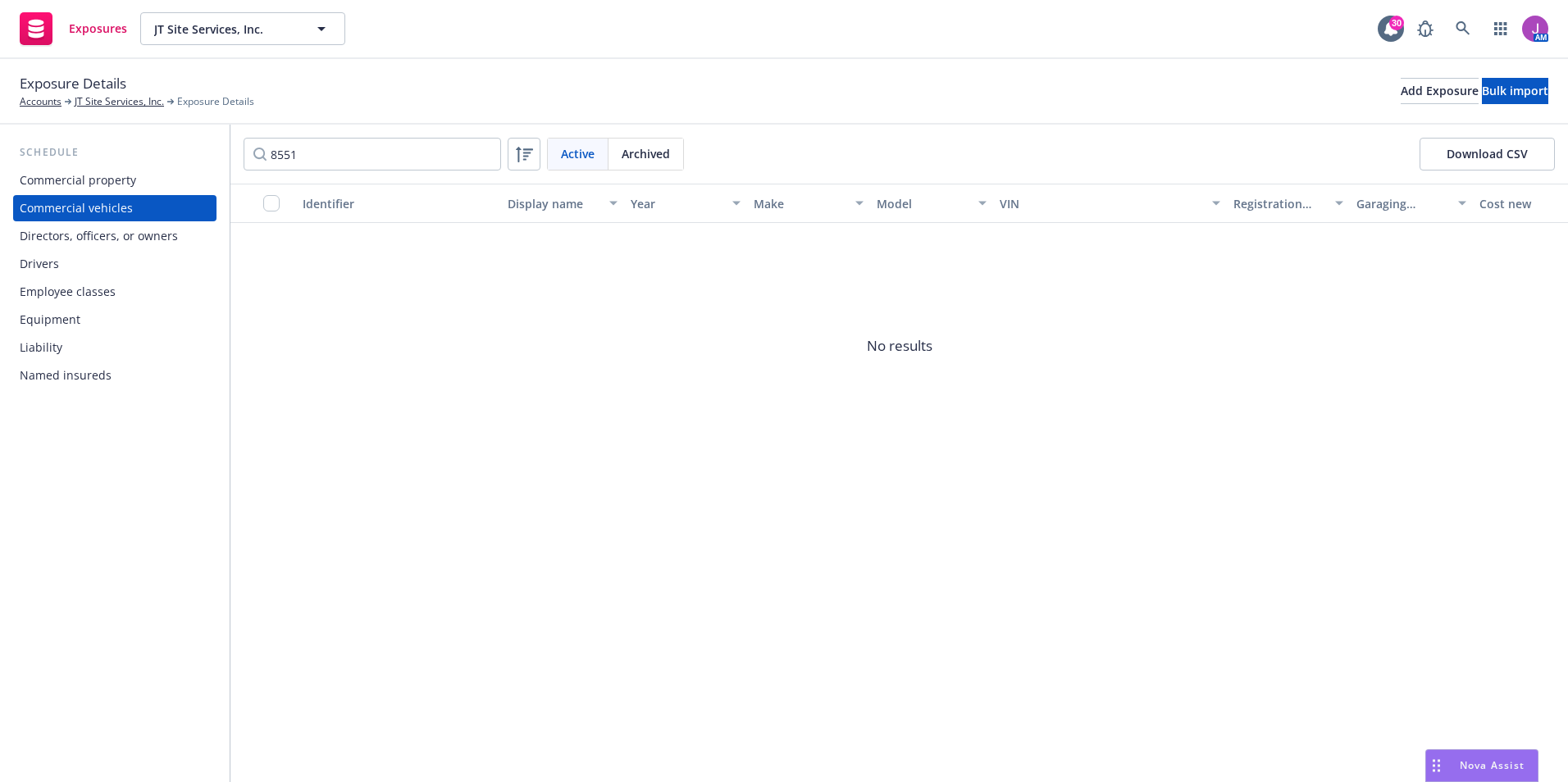
click at [654, 145] on div "Archived" at bounding box center [645, 154] width 75 height 31
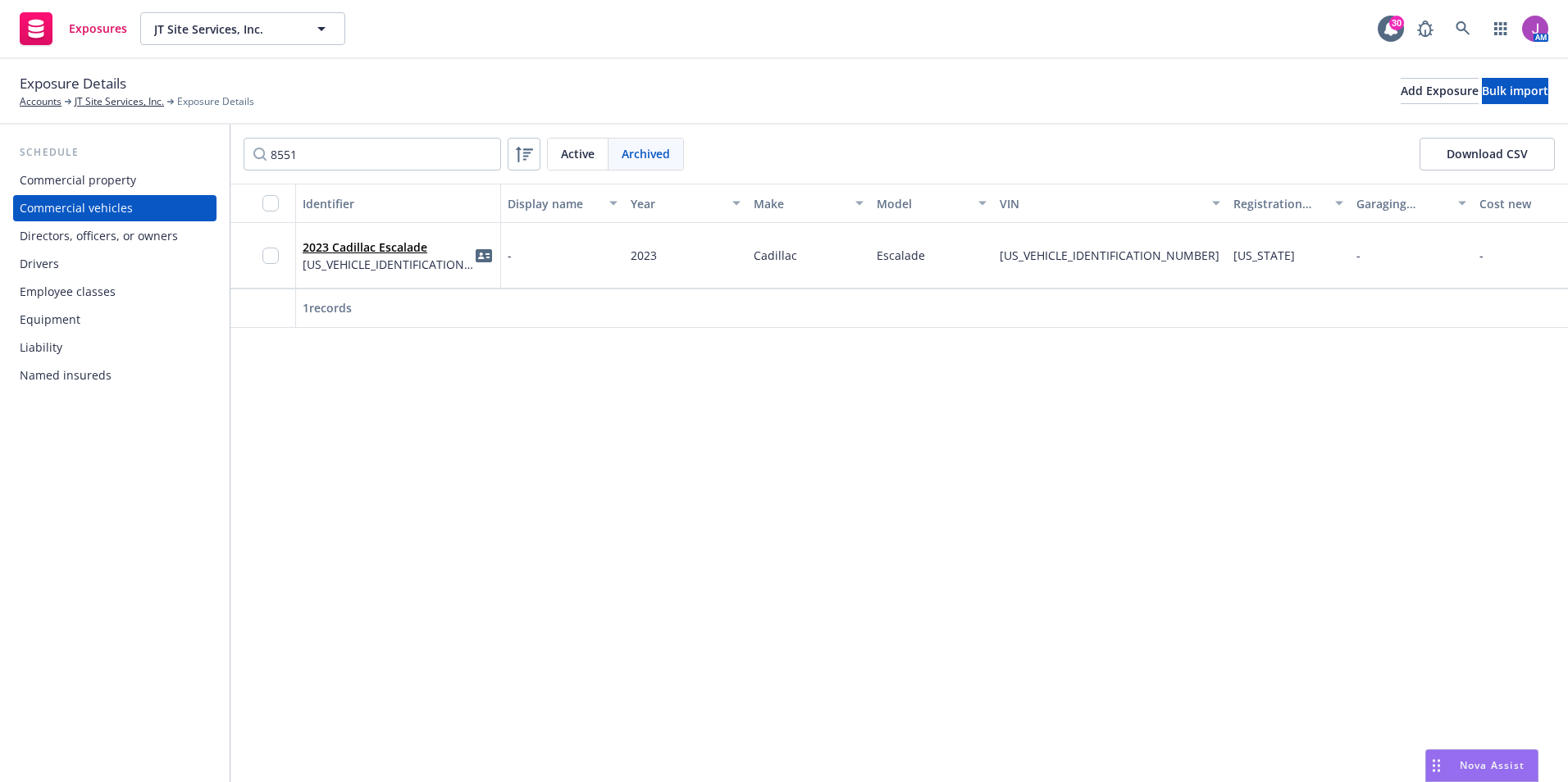
click at [601, 165] on div "Active" at bounding box center [578, 154] width 61 height 31
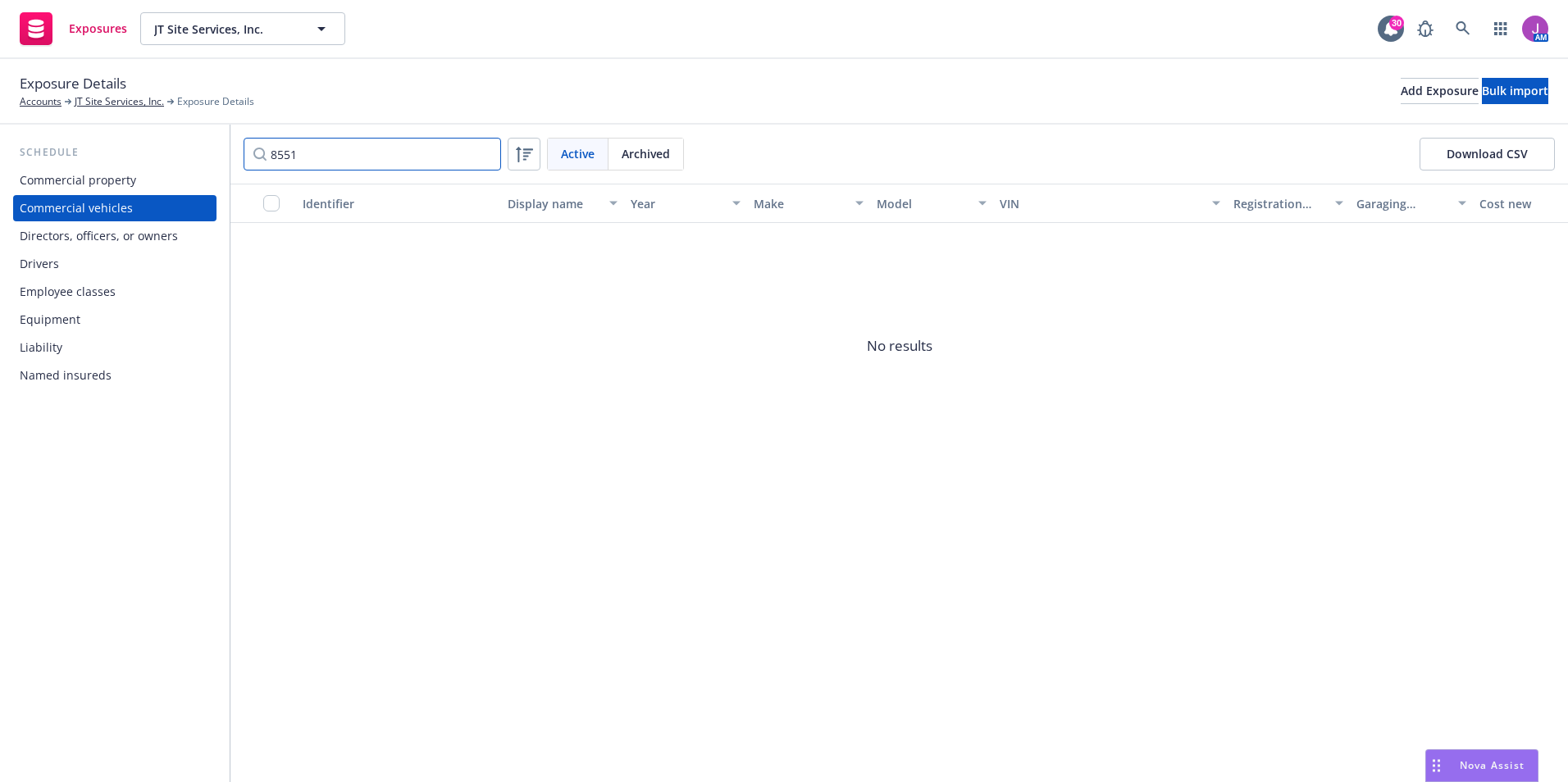
drag, startPoint x: 420, startPoint y: 160, endPoint x: 169, endPoint y: 151, distance: 251.2
click at [169, 151] on div "Schedule Commercial property Commercial vehicles Directors, officers, or owners…" at bounding box center [784, 453] width 1568 height 657
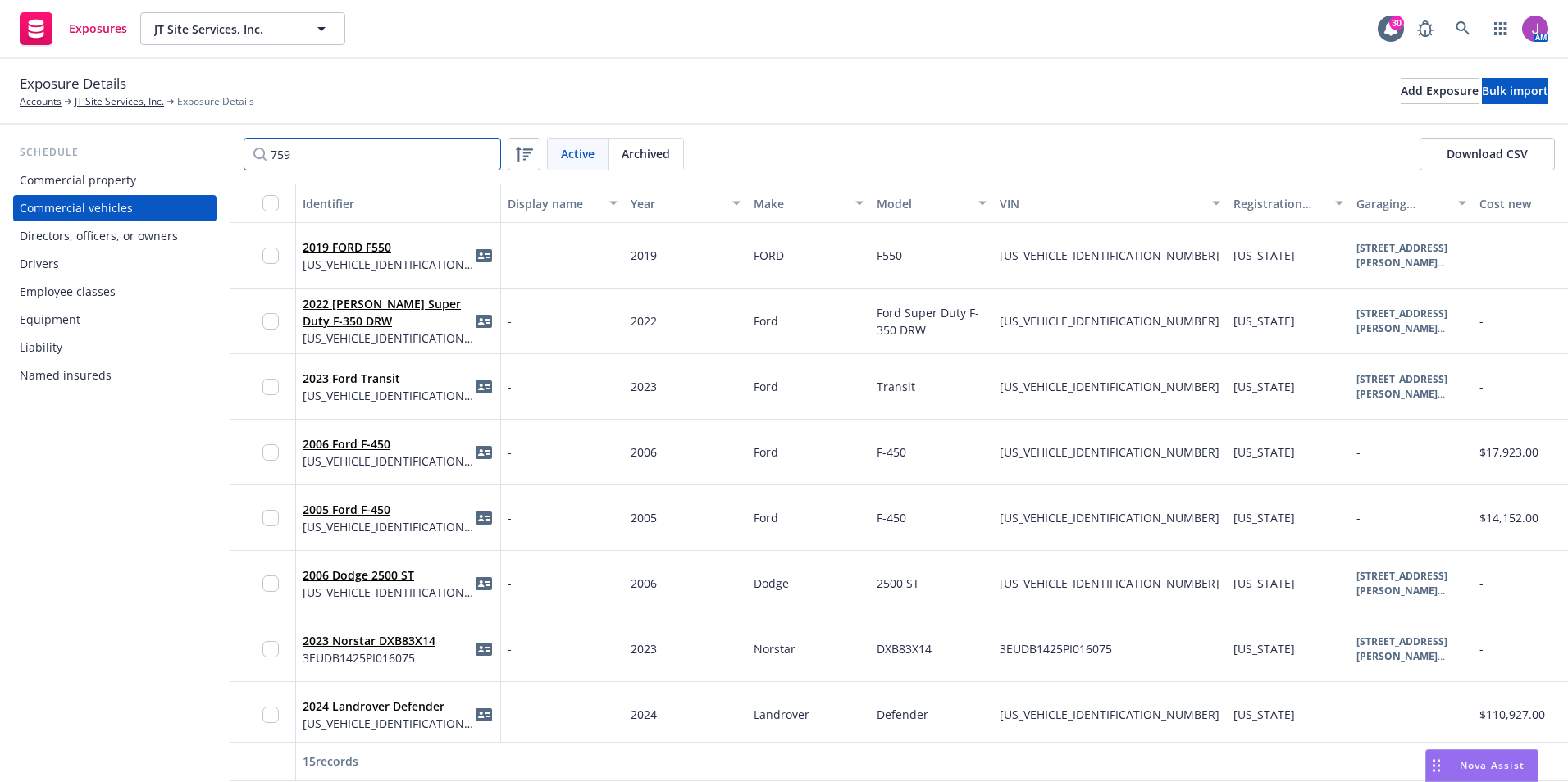
type input "7597"
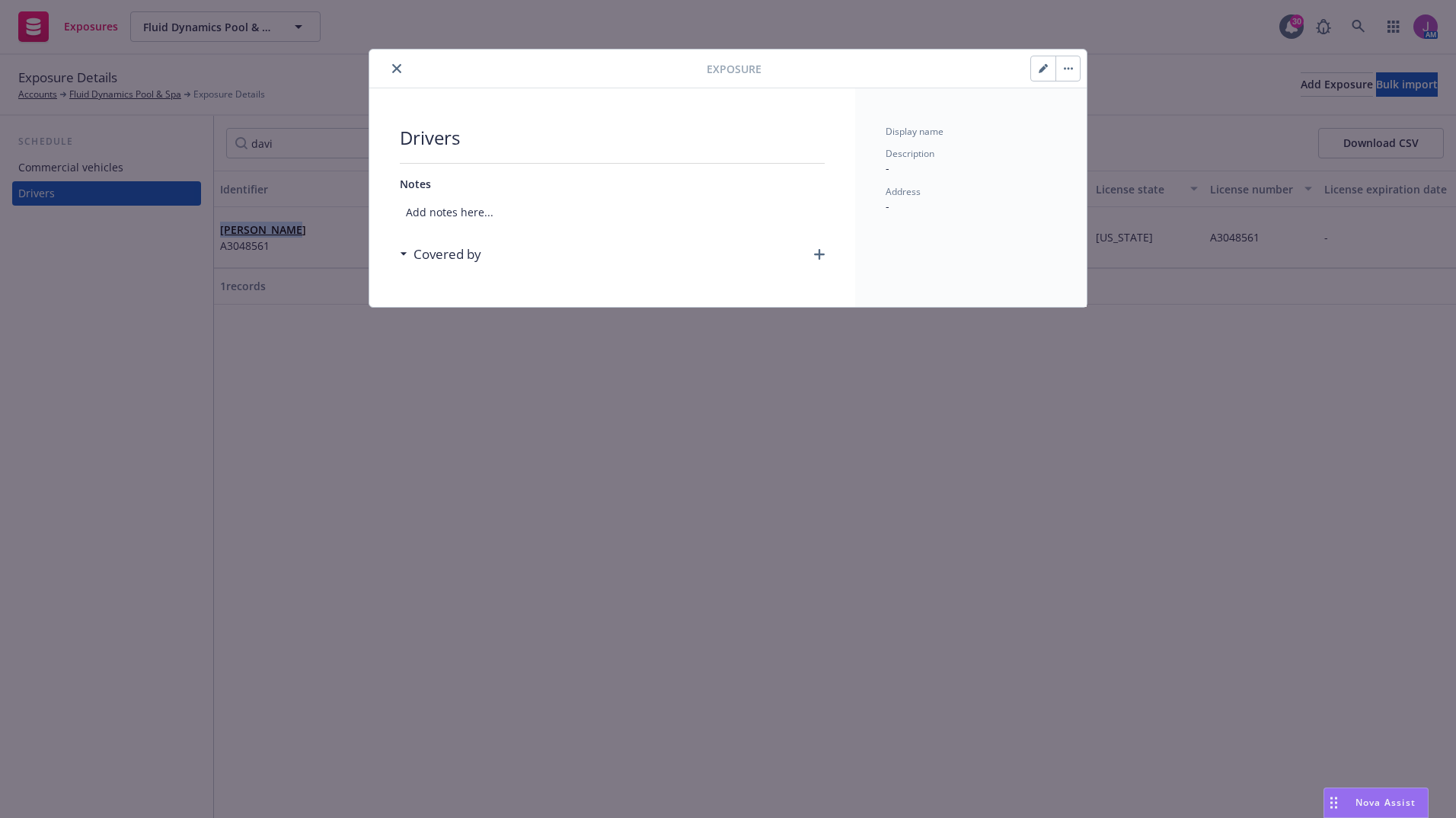
click at [395, 70] on icon "close" at bounding box center [397, 69] width 9 height 9
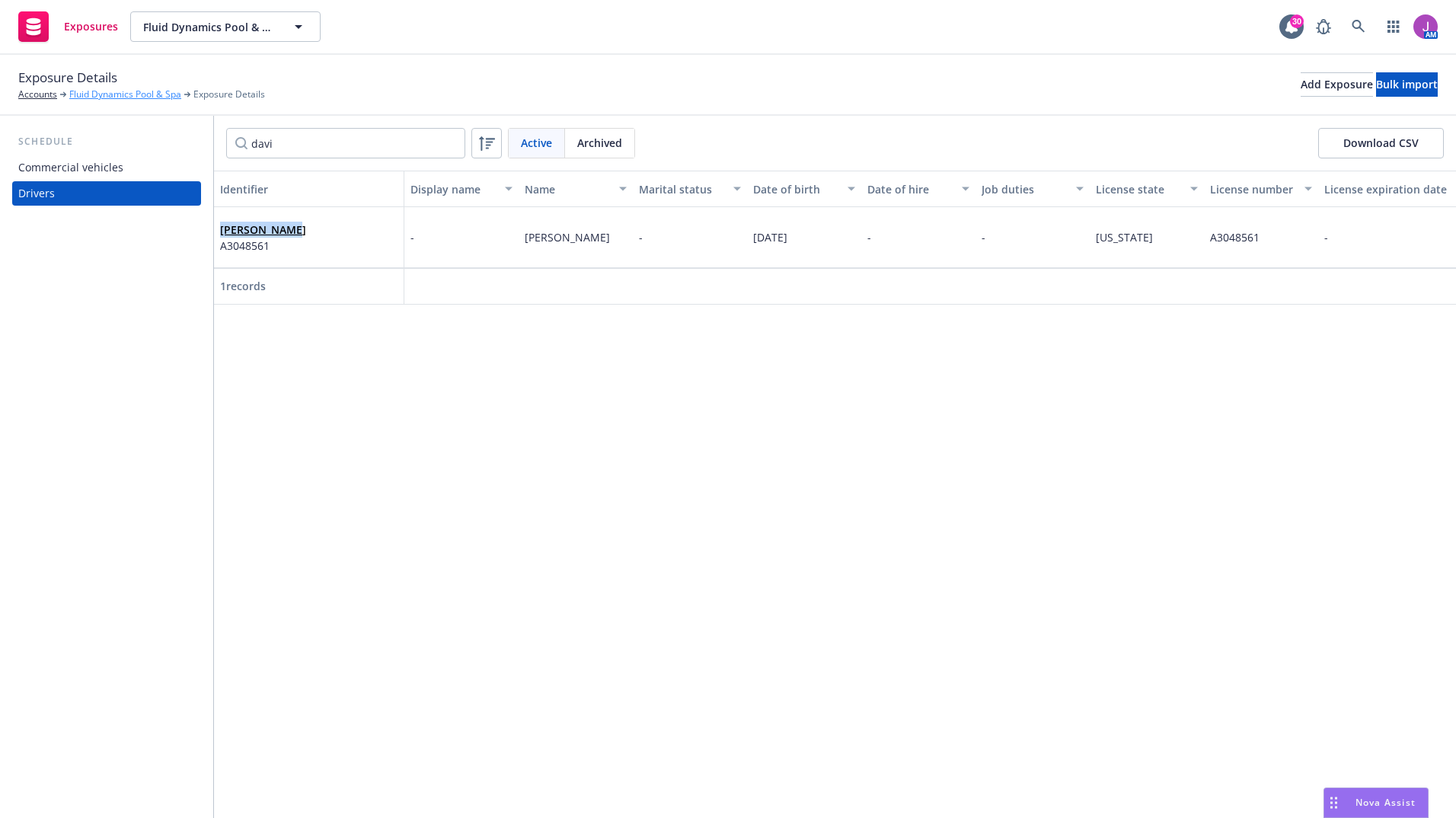
click at [112, 98] on link "Fluid Dynamics Pool & Spa" at bounding box center [125, 95] width 112 height 14
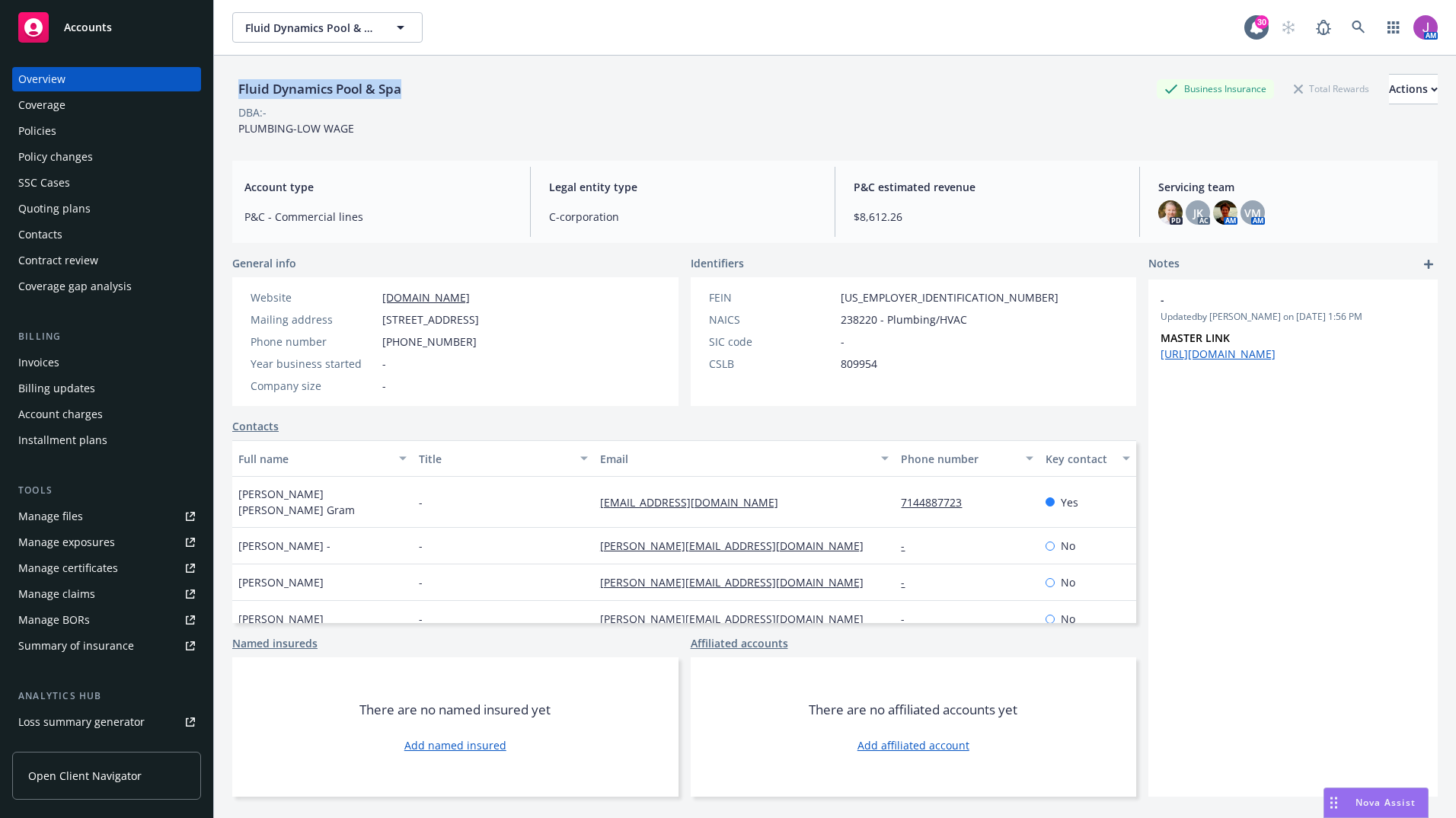
drag, startPoint x: 238, startPoint y: 90, endPoint x: 445, endPoint y: 94, distance: 207.0
click at [445, 94] on div "Fluid Dynamics Pool & Spa Business Insurance Total Rewards Actions" at bounding box center [834, 89] width 1206 height 31
copy div "Fluid Dynamics Pool & Spa"
drag, startPoint x: 377, startPoint y: 319, endPoint x: 618, endPoint y: 327, distance: 241.1
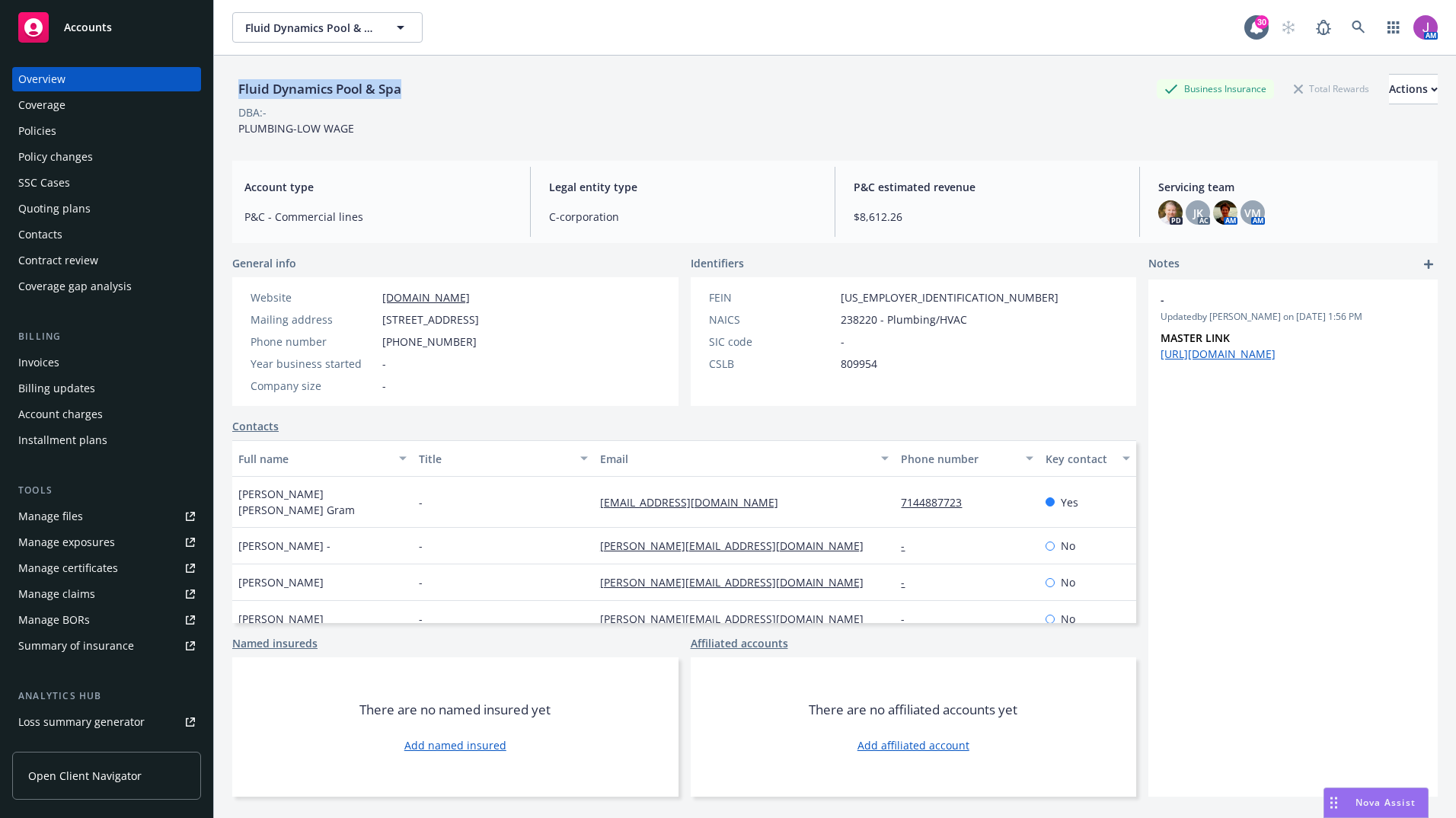
click at [497, 327] on div "Website [DOMAIN_NAME] Mailing address [STREET_ADDRESS] Phone number [PHONE_NUMB…" at bounding box center [364, 342] width 265 height 129
copy div "[STREET_ADDRESS]"
click at [55, 137] on div "Policies" at bounding box center [106, 131] width 177 height 25
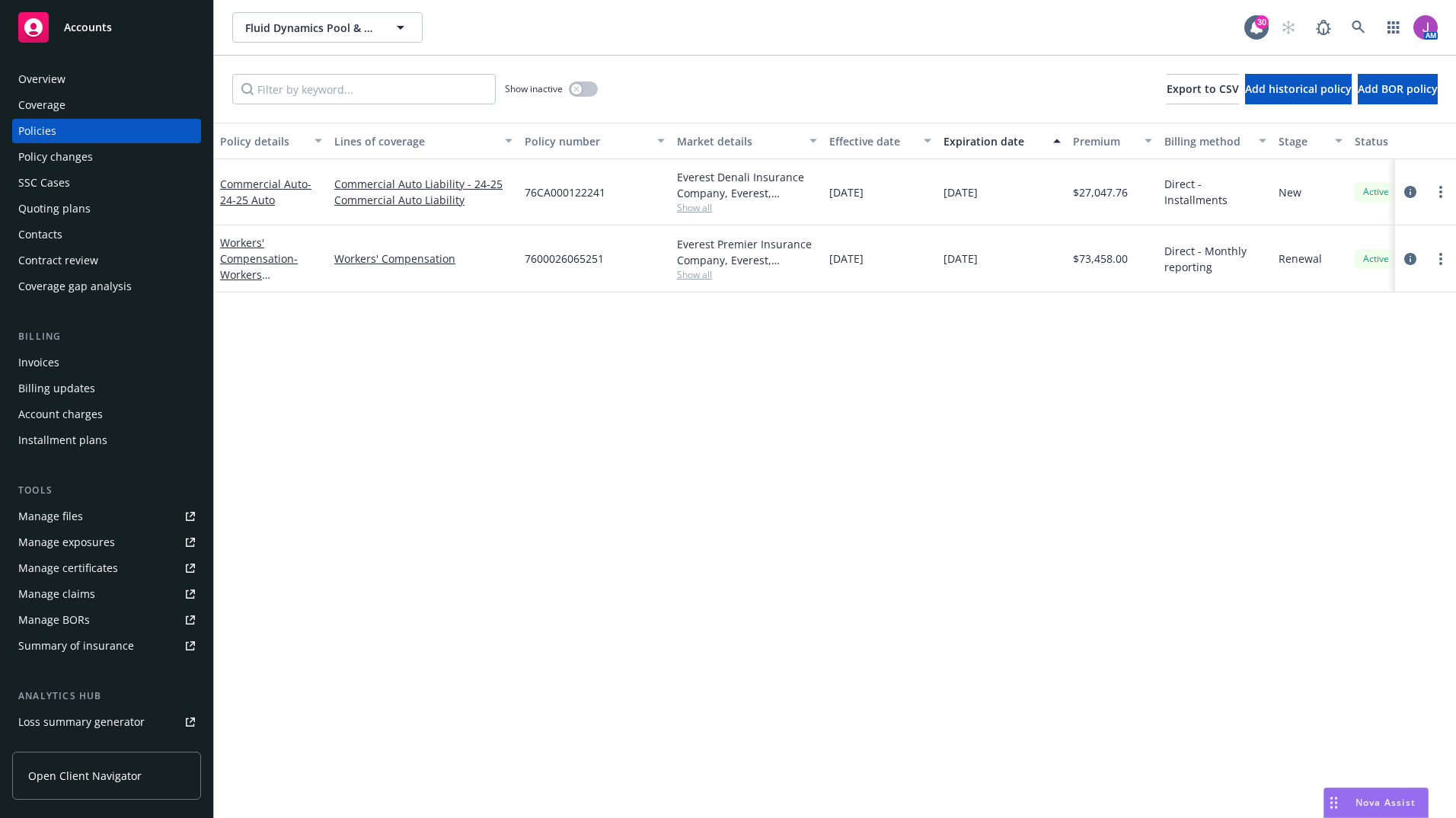
click at [61, 79] on div "Overview" at bounding box center [42, 79] width 47 height 25
